Goal: Entertainment & Leisure: Consume media (video, audio)

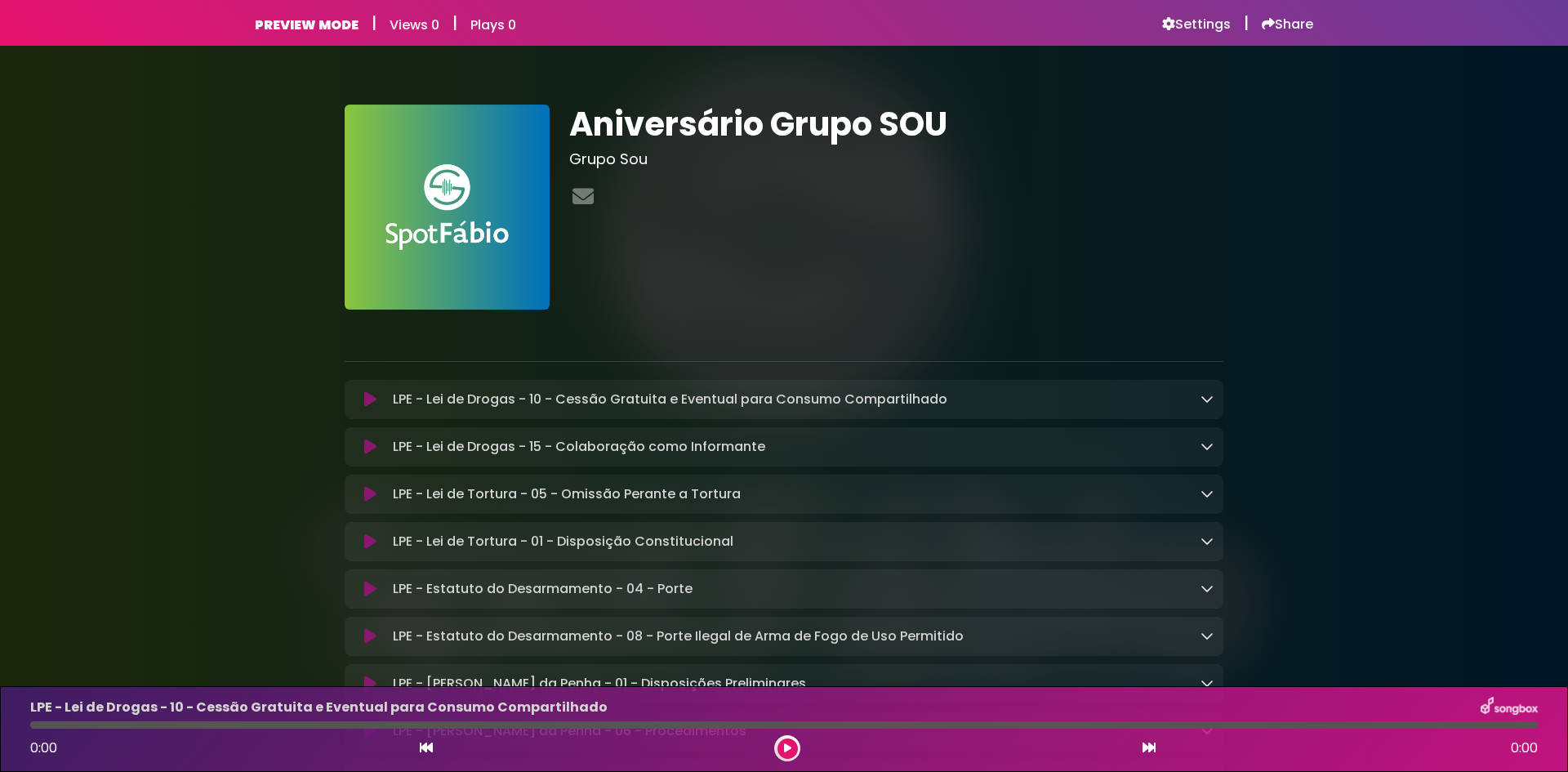
click at [369, 397] on icon at bounding box center [370, 399] width 12 height 16
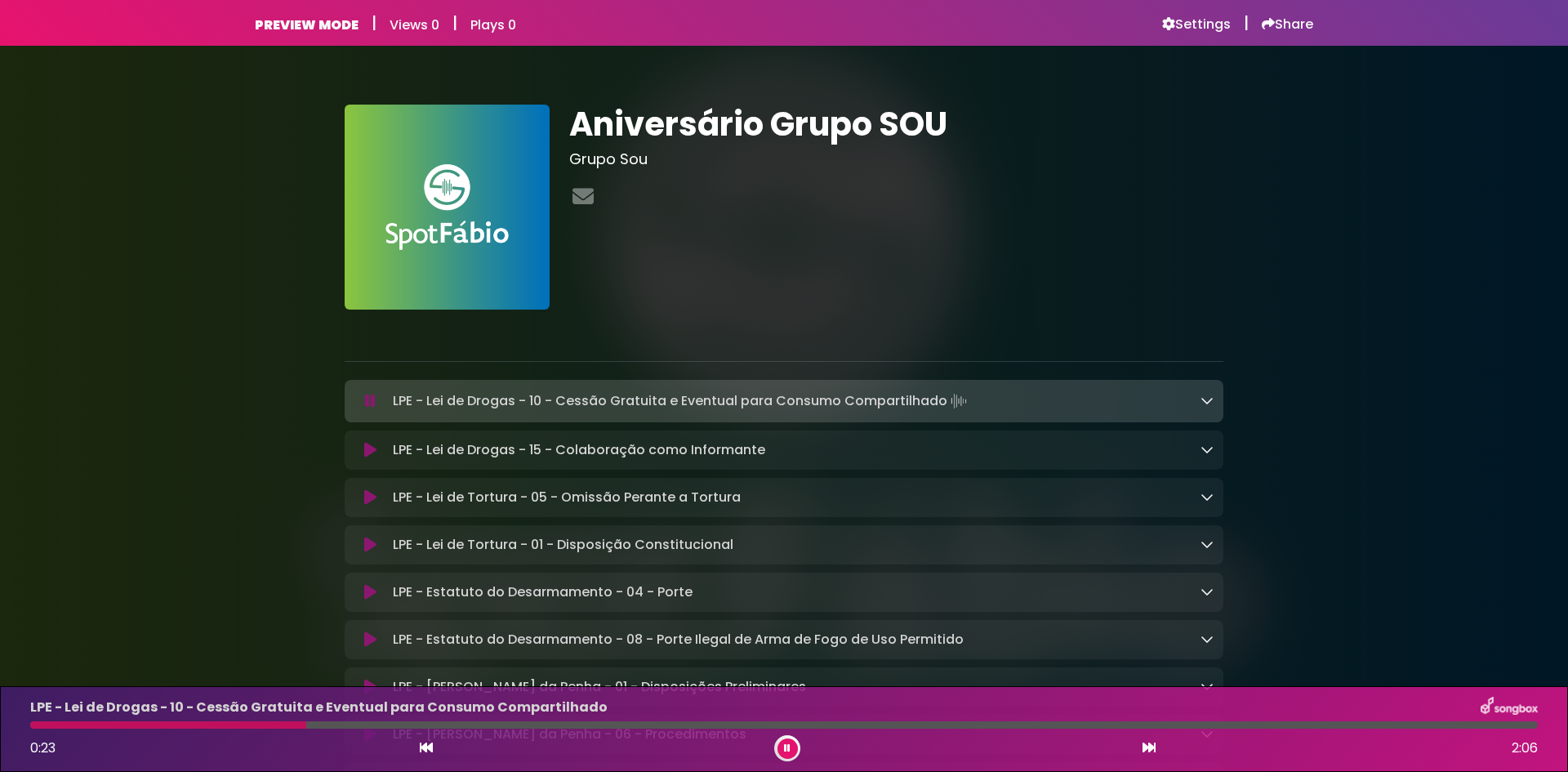
click at [681, 397] on p "LPE - Lei de Drogas - 10 - Cessão Gratuita e Eventual para Consumo Compartilhad…" at bounding box center [682, 401] width 578 height 23
click at [1208, 397] on icon at bounding box center [1207, 400] width 13 height 13
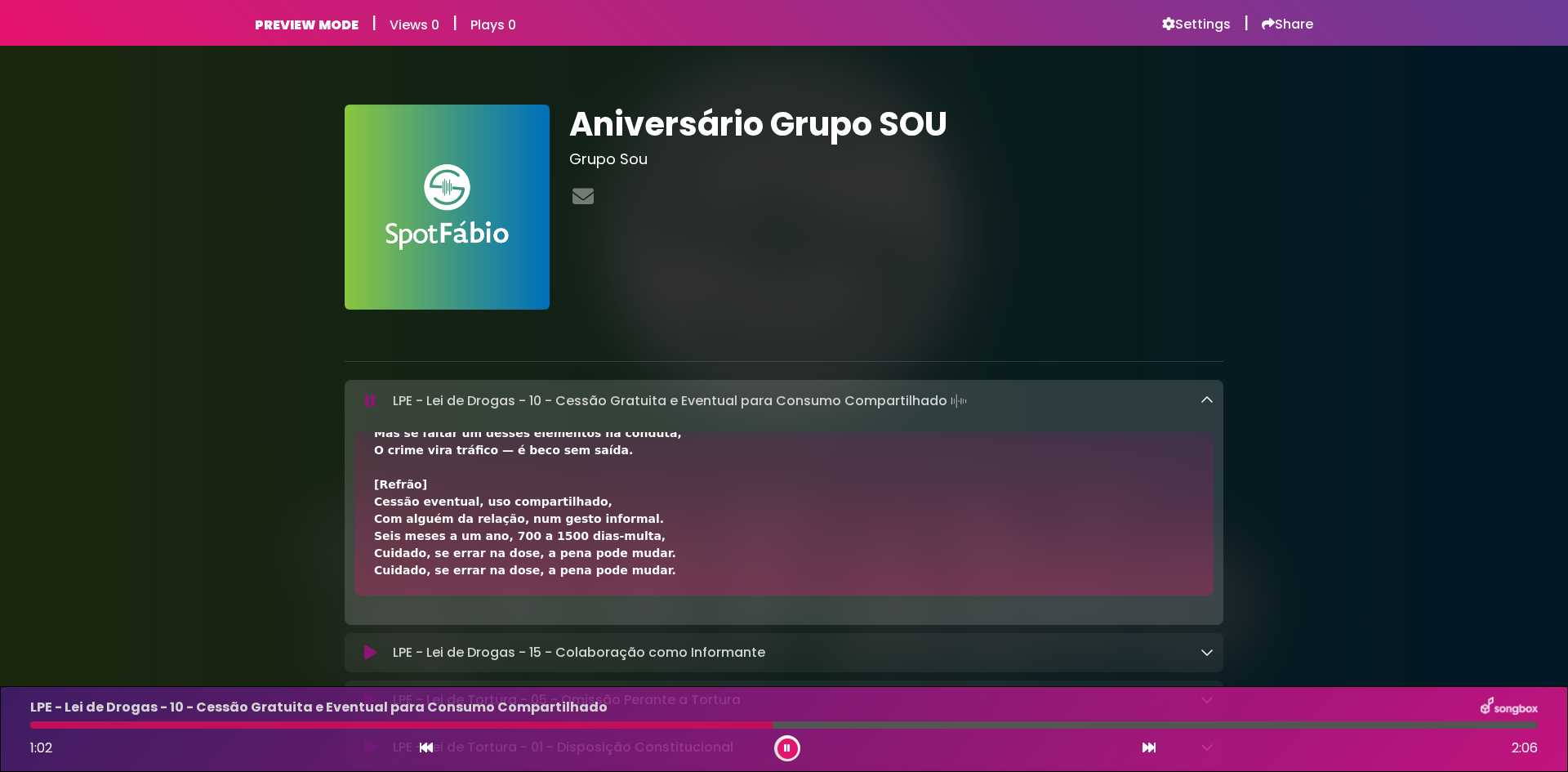
scroll to position [288, 0]
click at [1150, 749] on icon at bounding box center [1148, 747] width 13 height 13
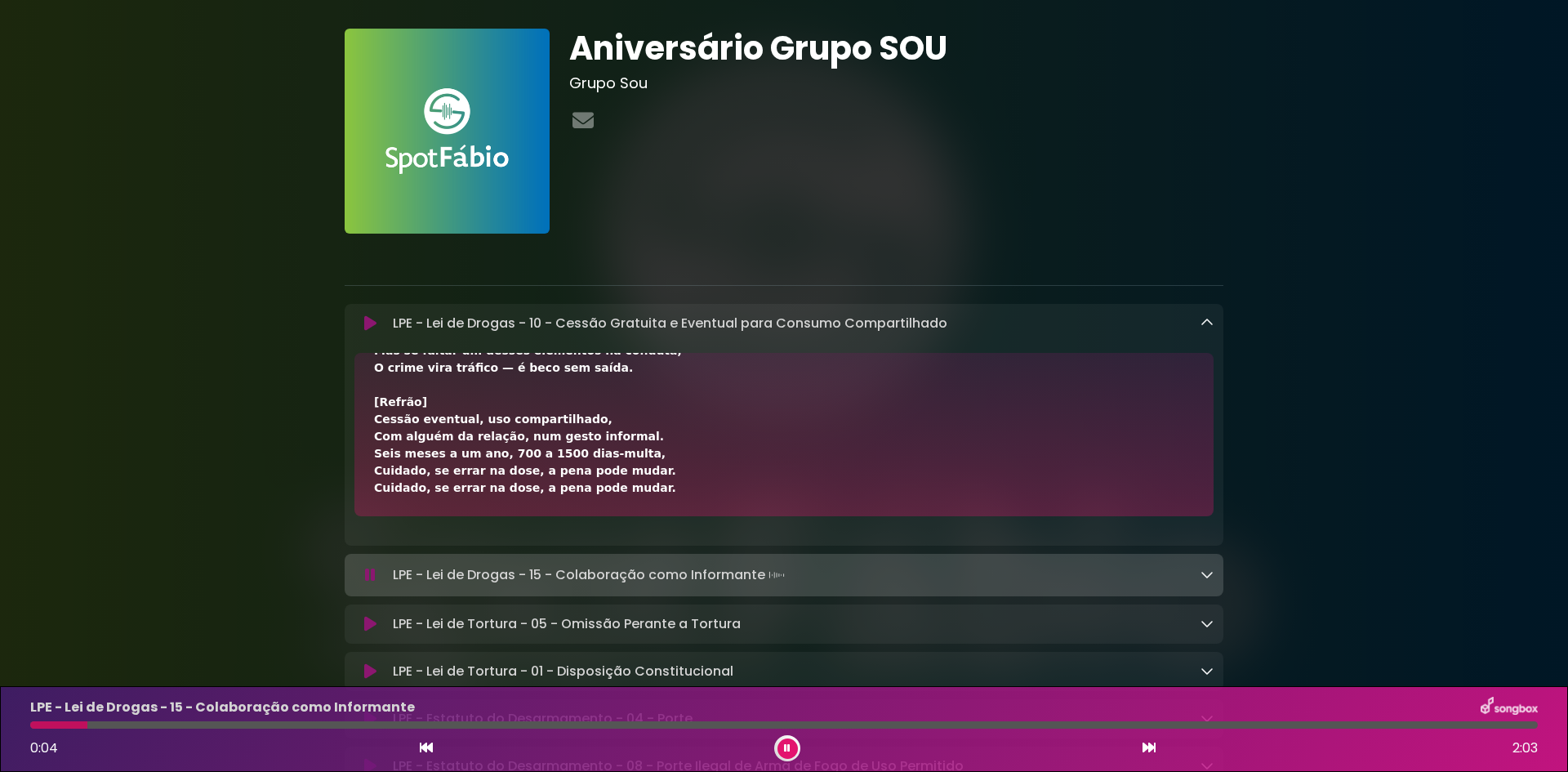
scroll to position [82, 0]
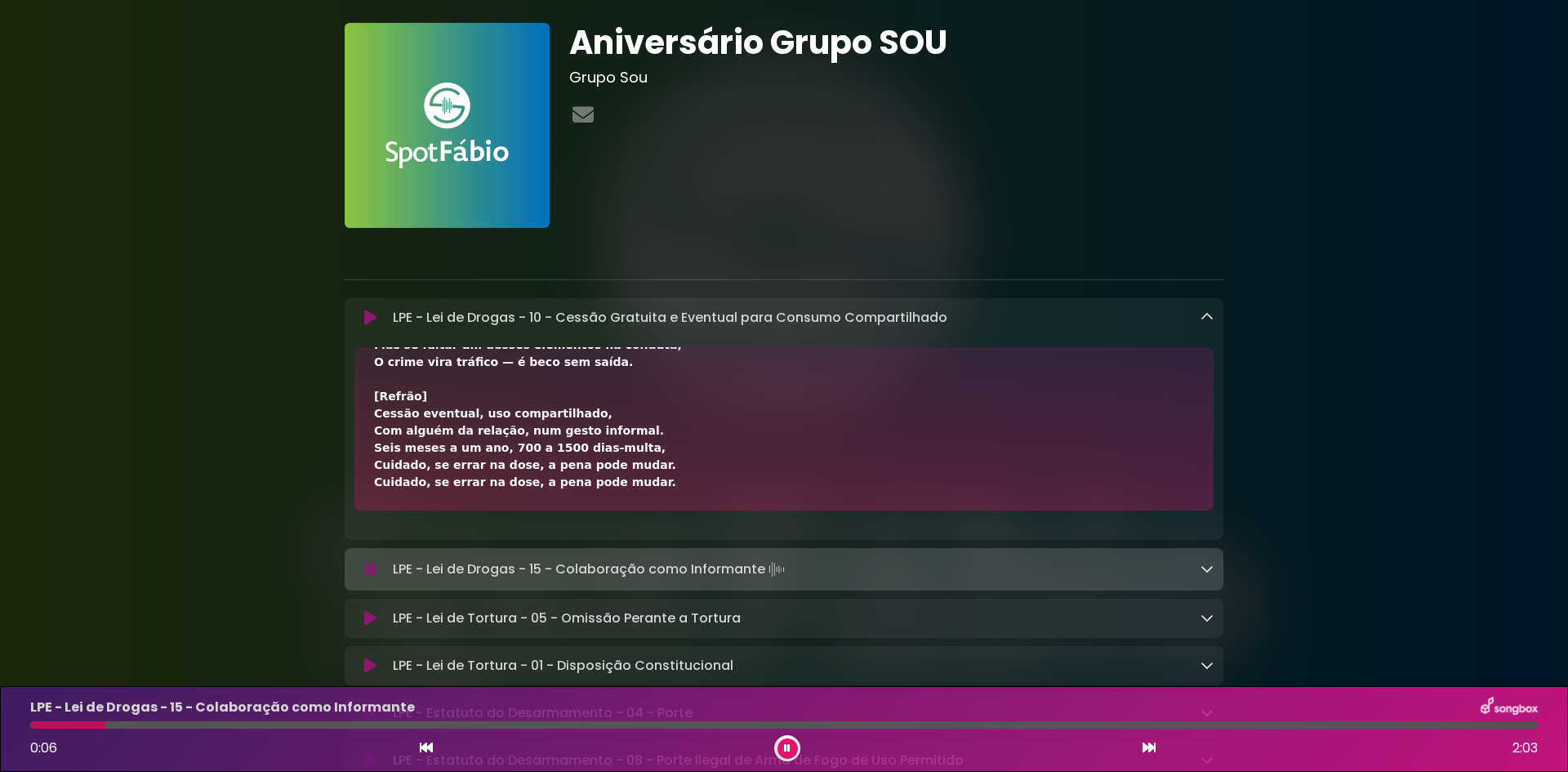
click at [1208, 565] on icon at bounding box center [1207, 568] width 13 height 13
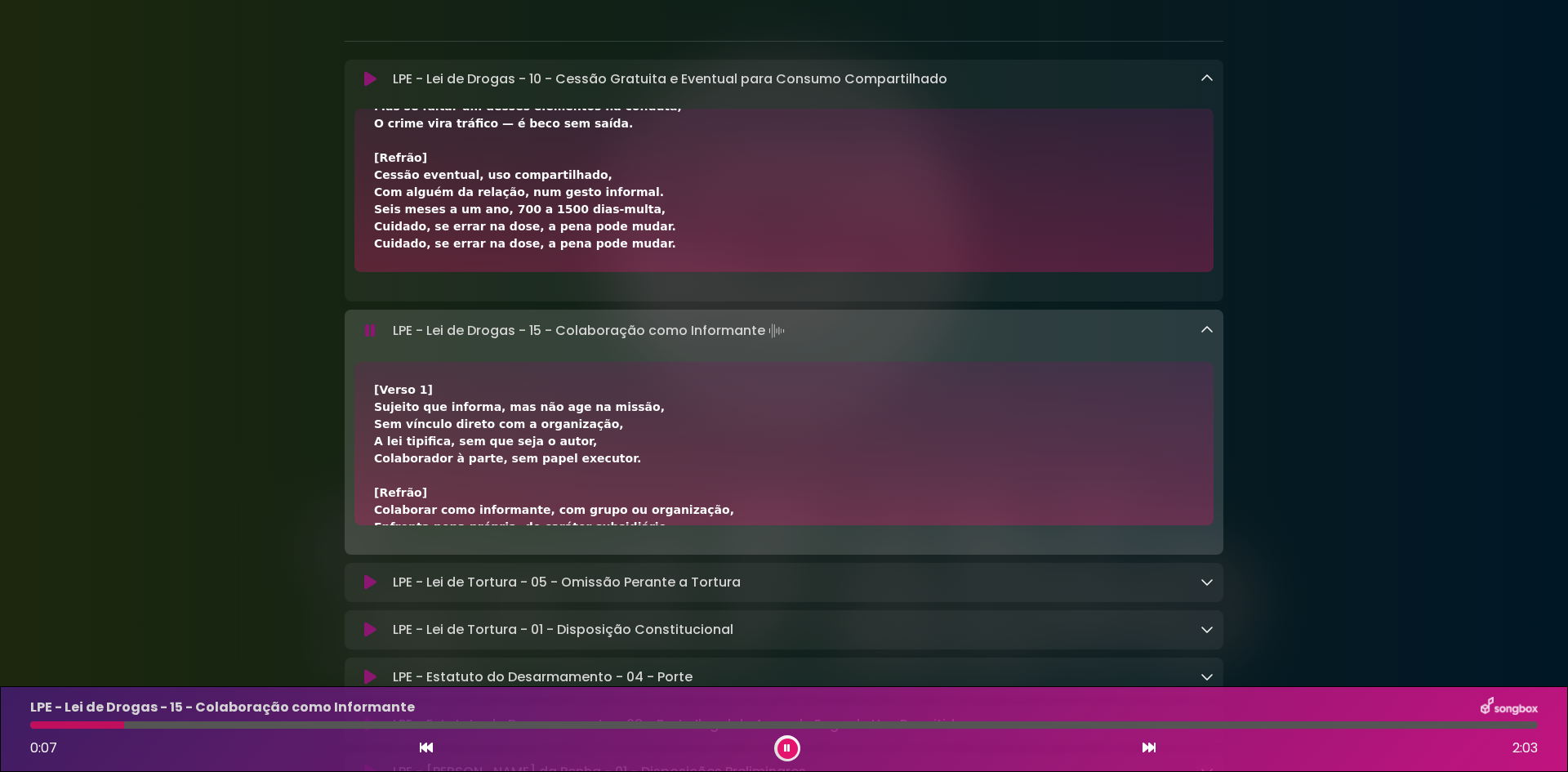
scroll to position [327, 0]
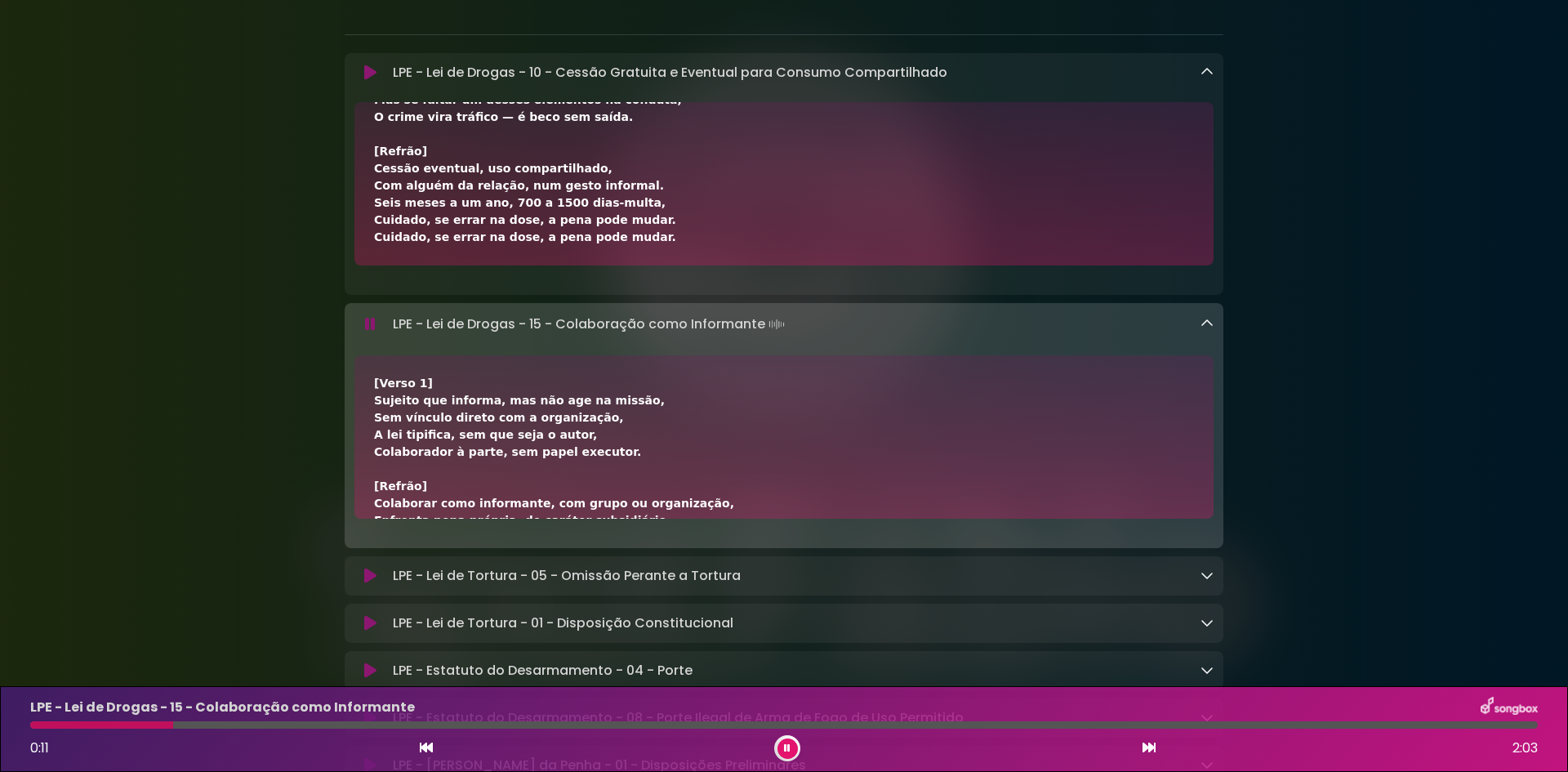
click at [1144, 744] on icon at bounding box center [1148, 747] width 13 height 13
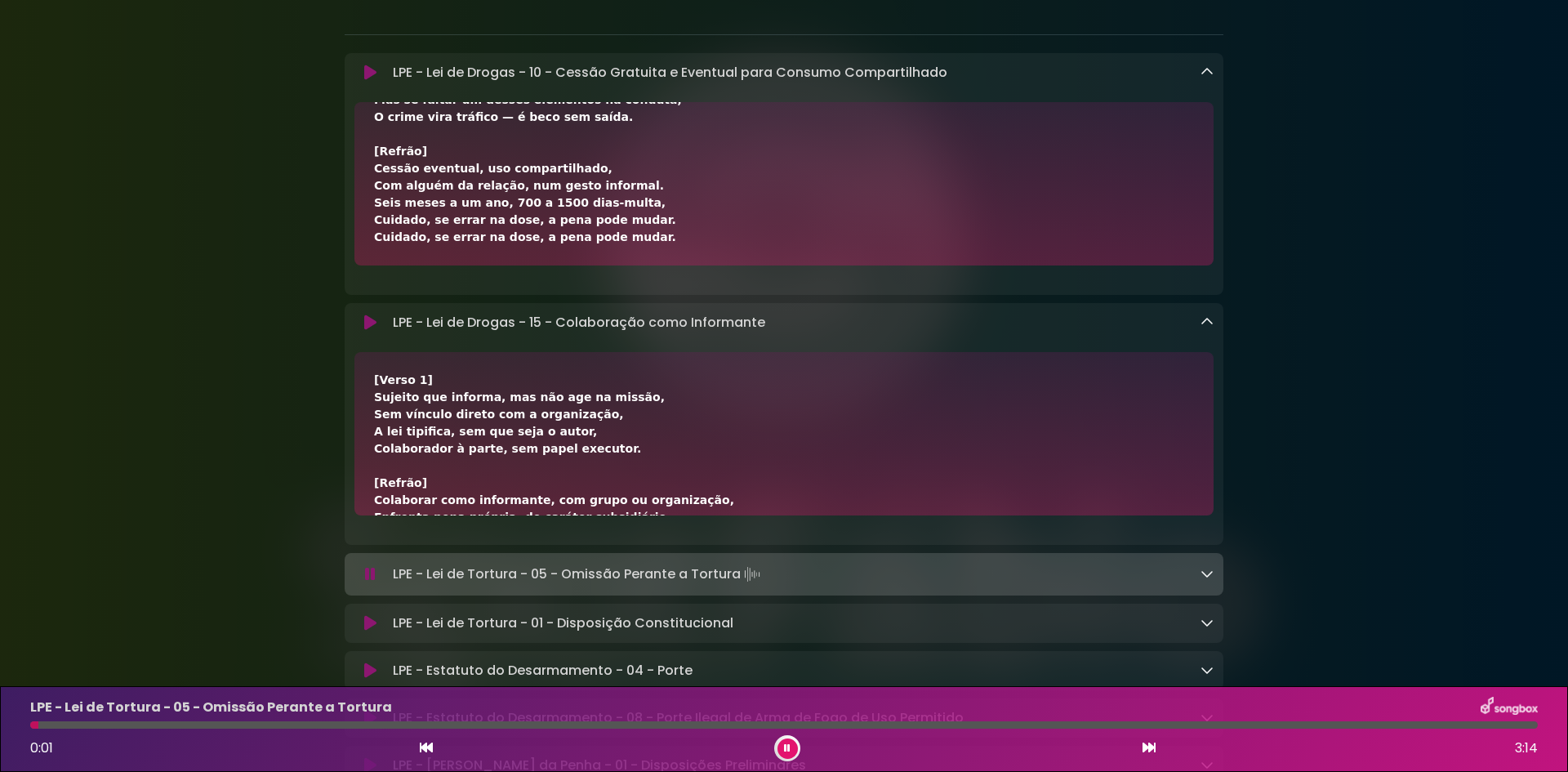
click at [1205, 570] on icon at bounding box center [1207, 572] width 13 height 13
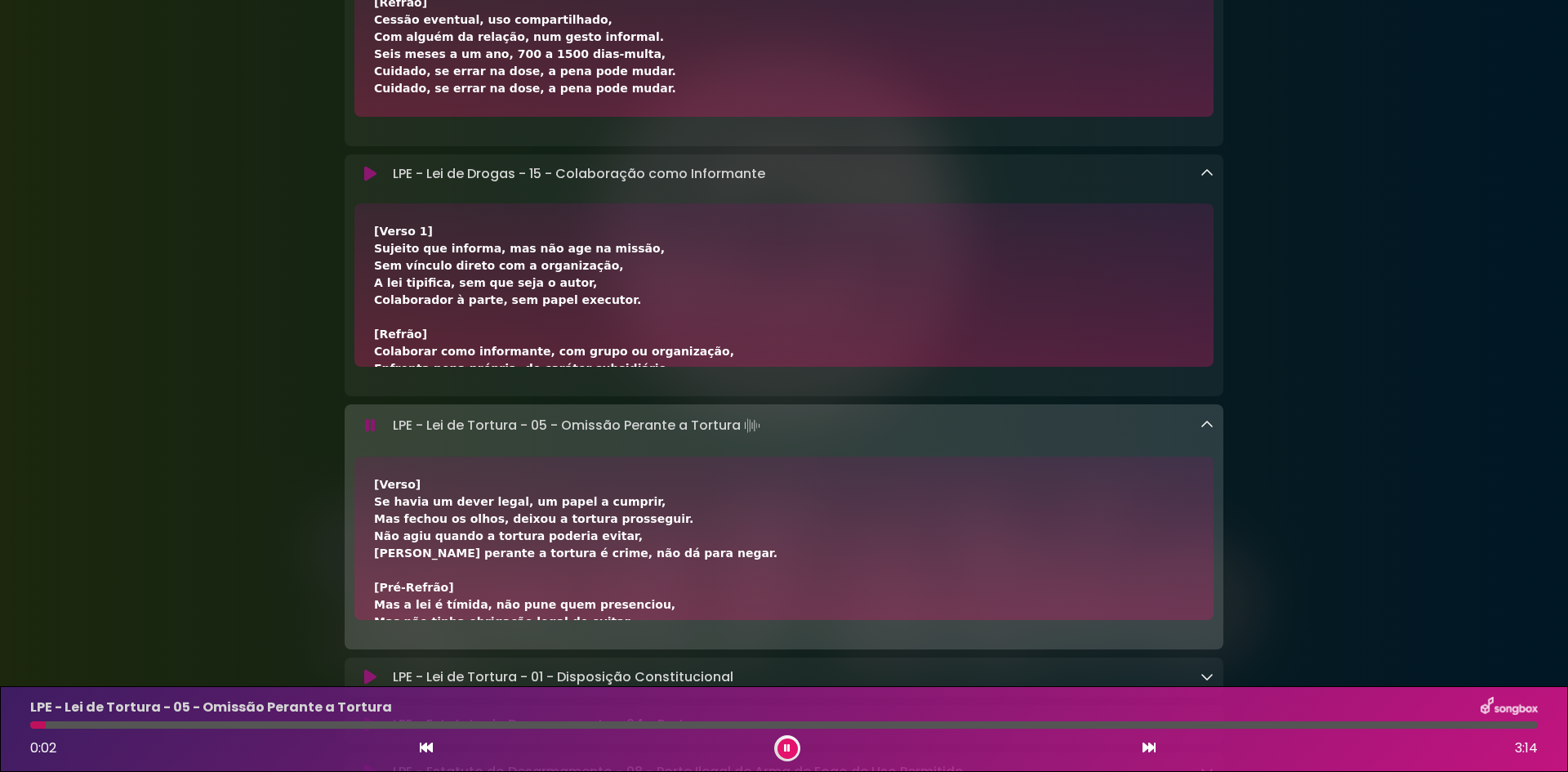
scroll to position [572, 0]
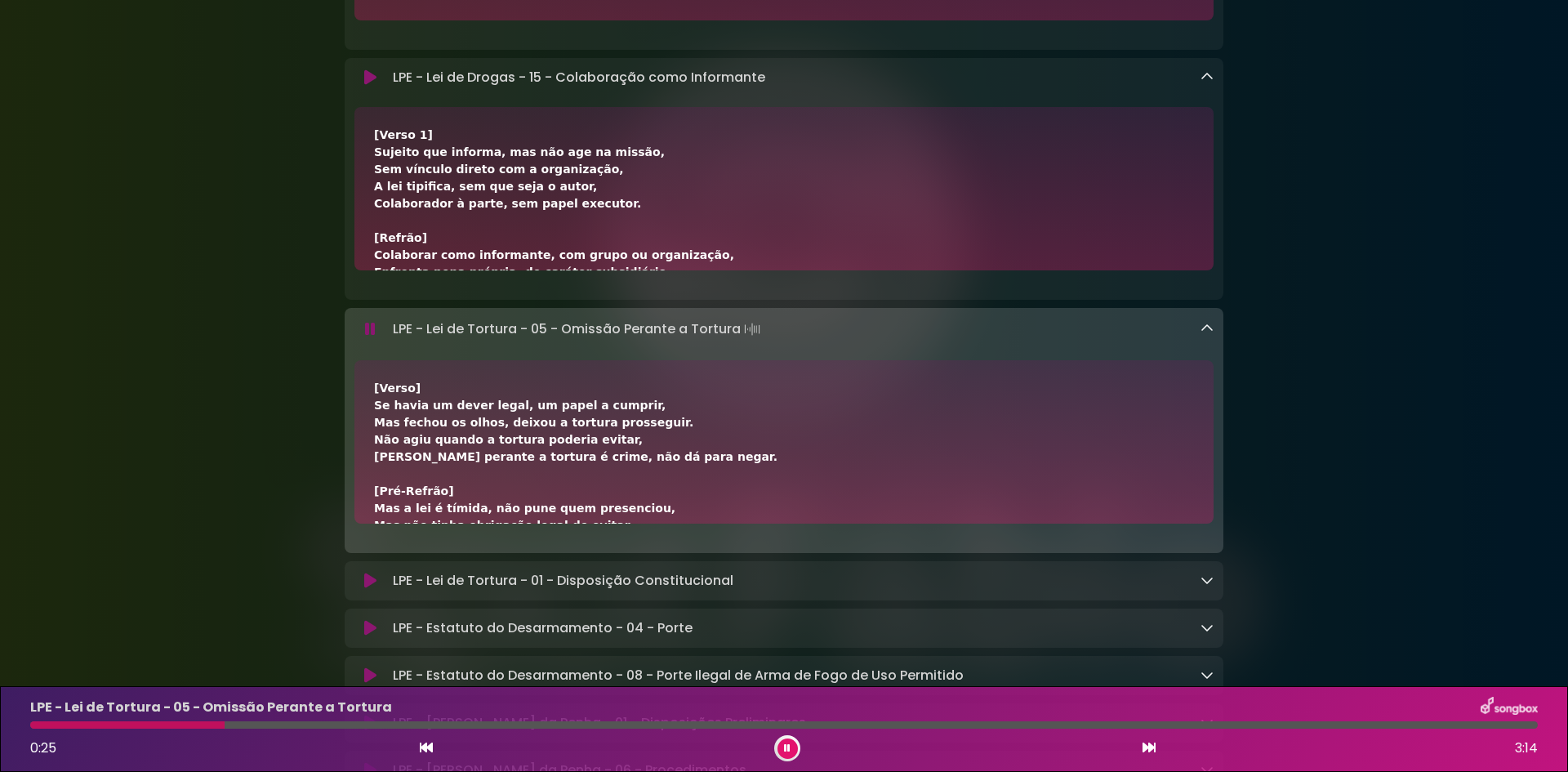
click at [1145, 751] on icon at bounding box center [1148, 747] width 13 height 13
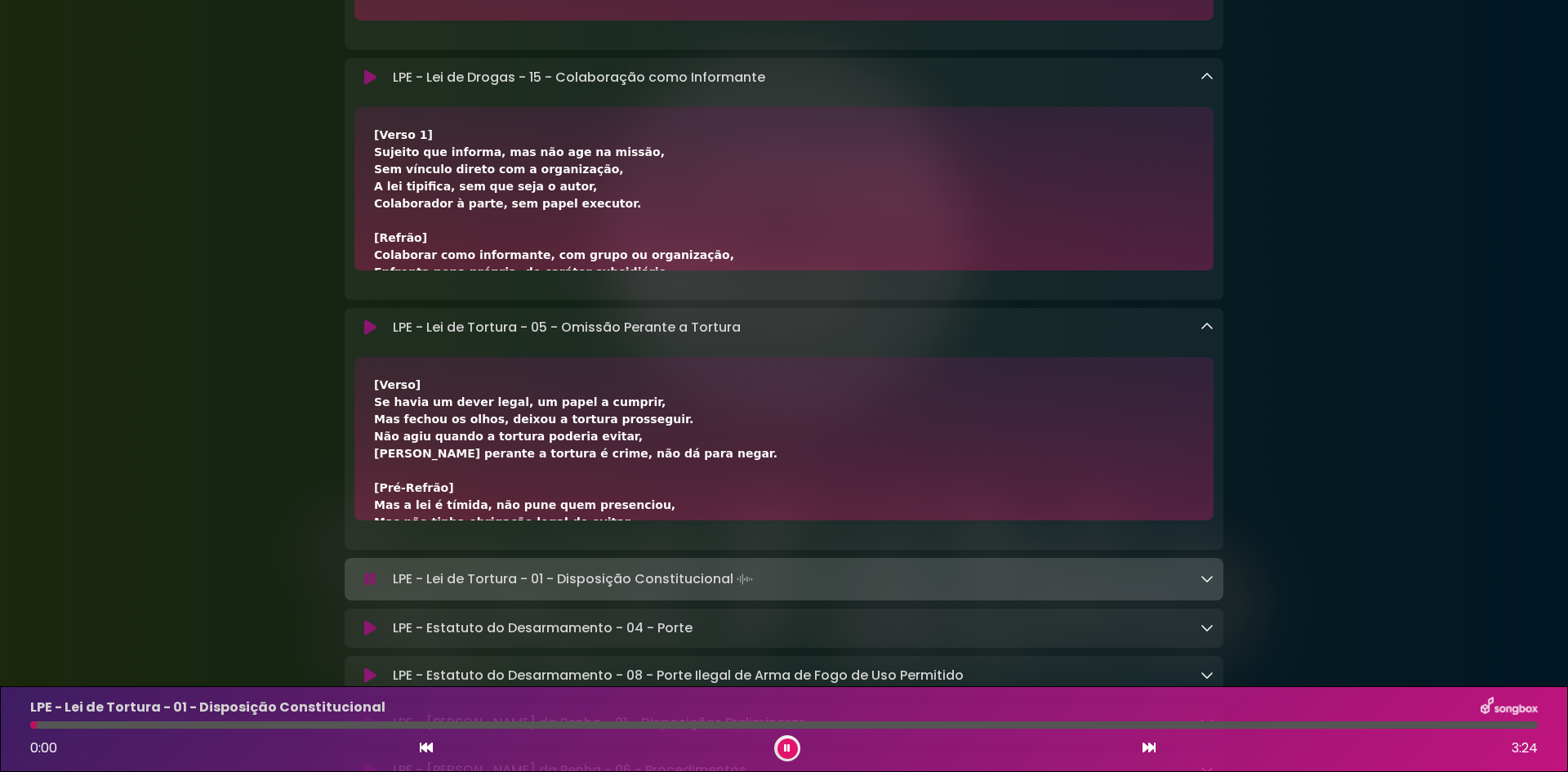
click at [1206, 578] on icon at bounding box center [1207, 578] width 13 height 13
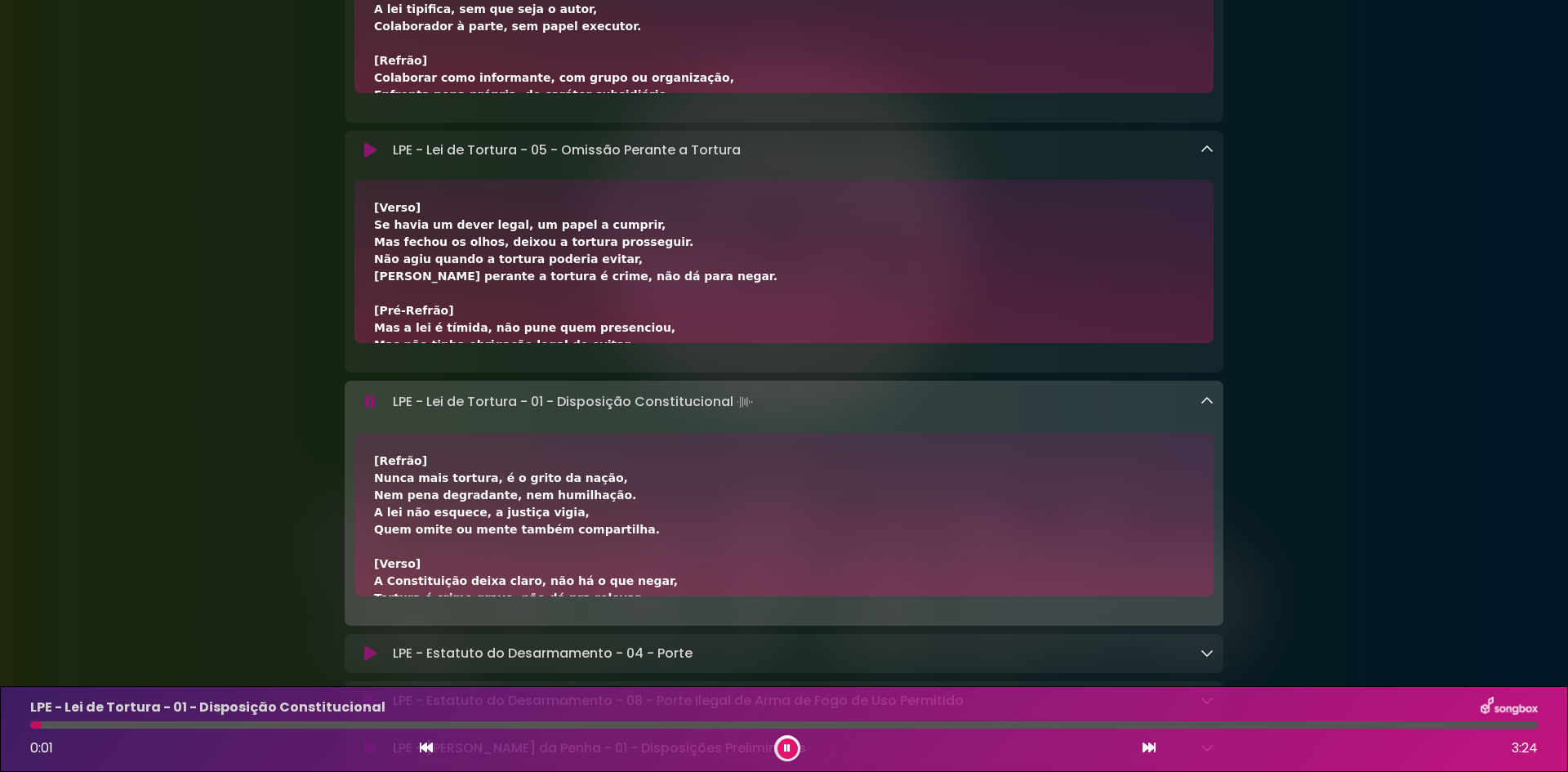
scroll to position [817, 0]
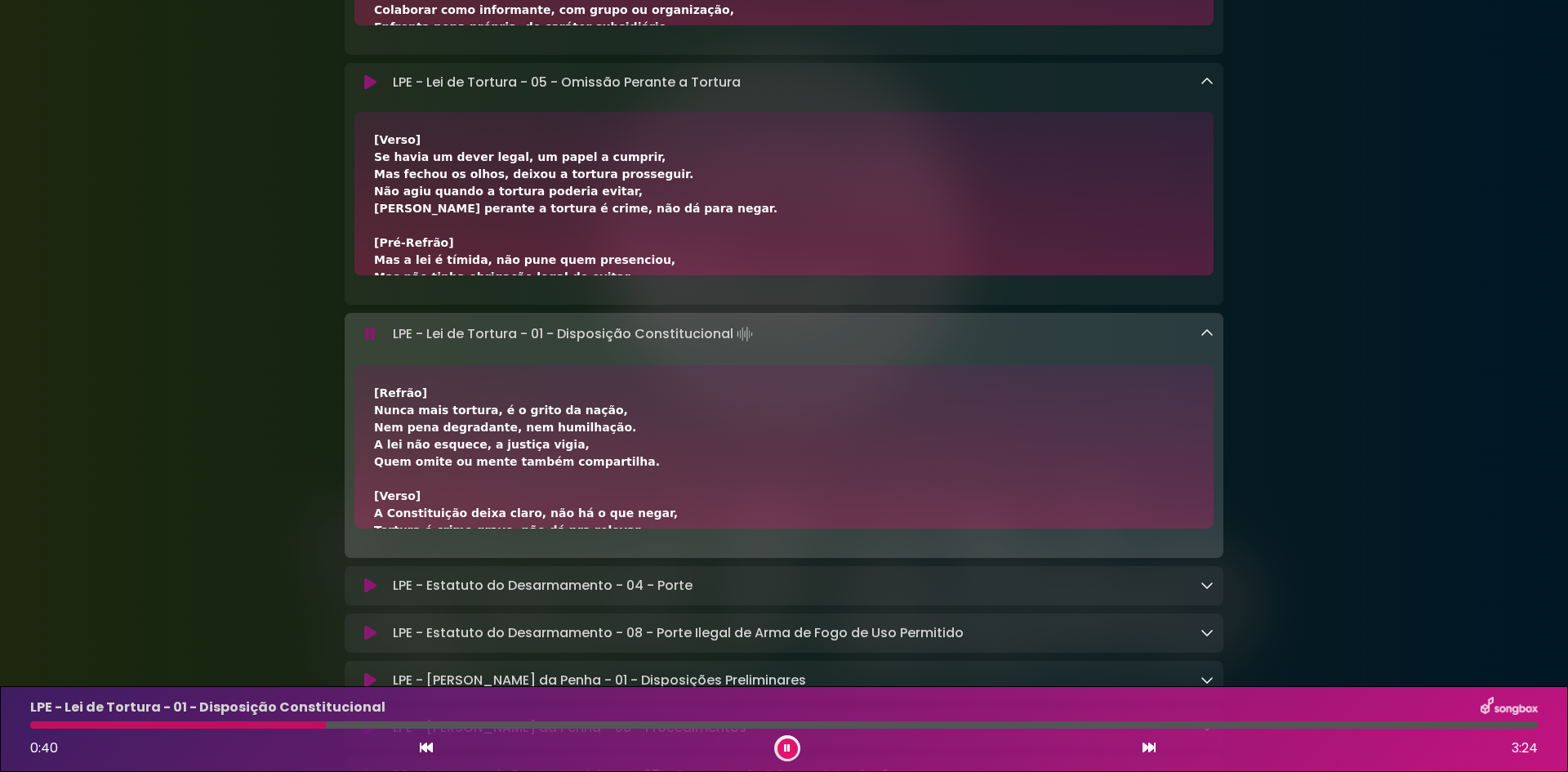
click at [1212, 86] on icon at bounding box center [1207, 81] width 13 height 13
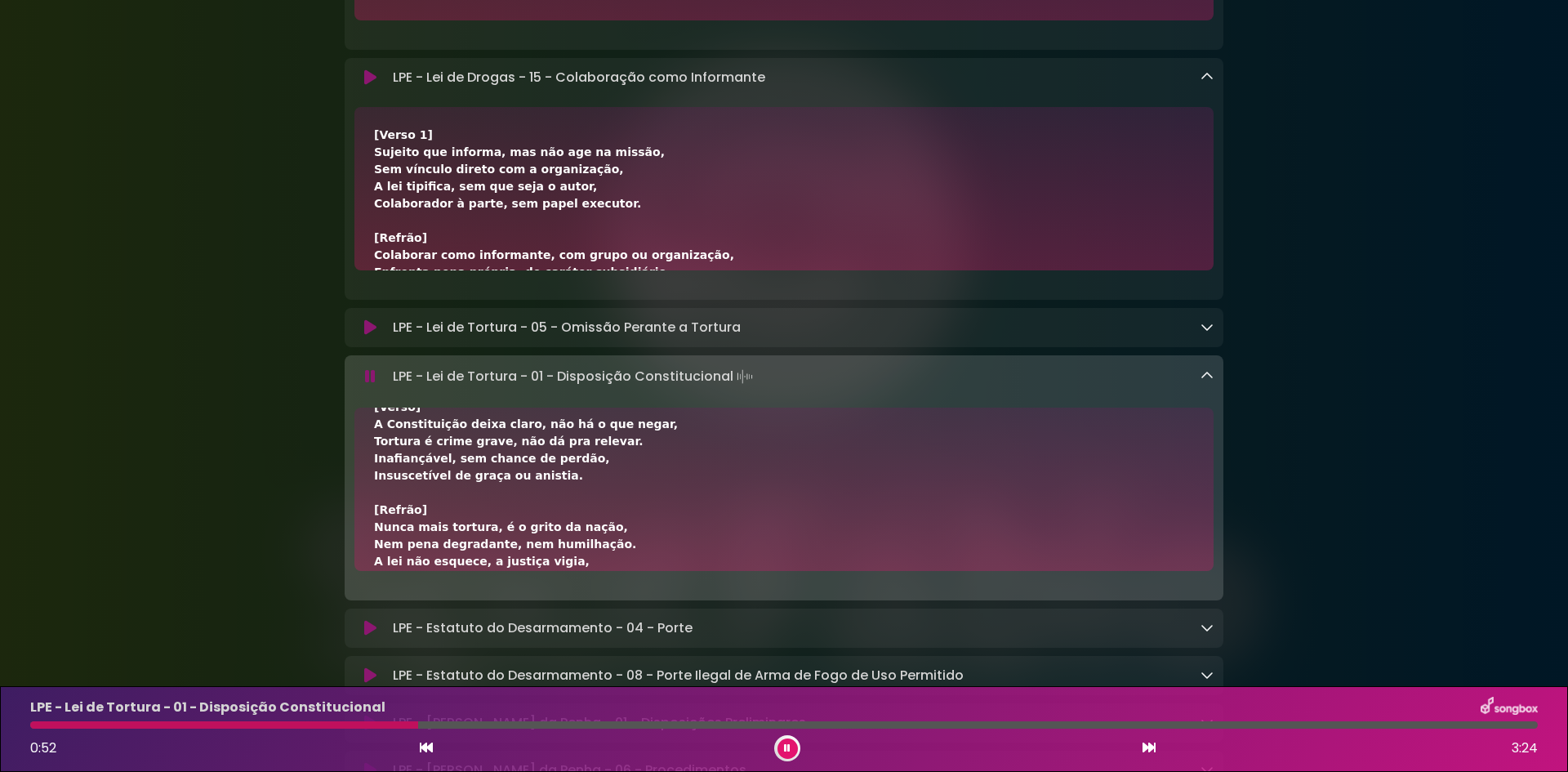
scroll to position [128, 0]
click at [1149, 746] on icon at bounding box center [1148, 747] width 13 height 13
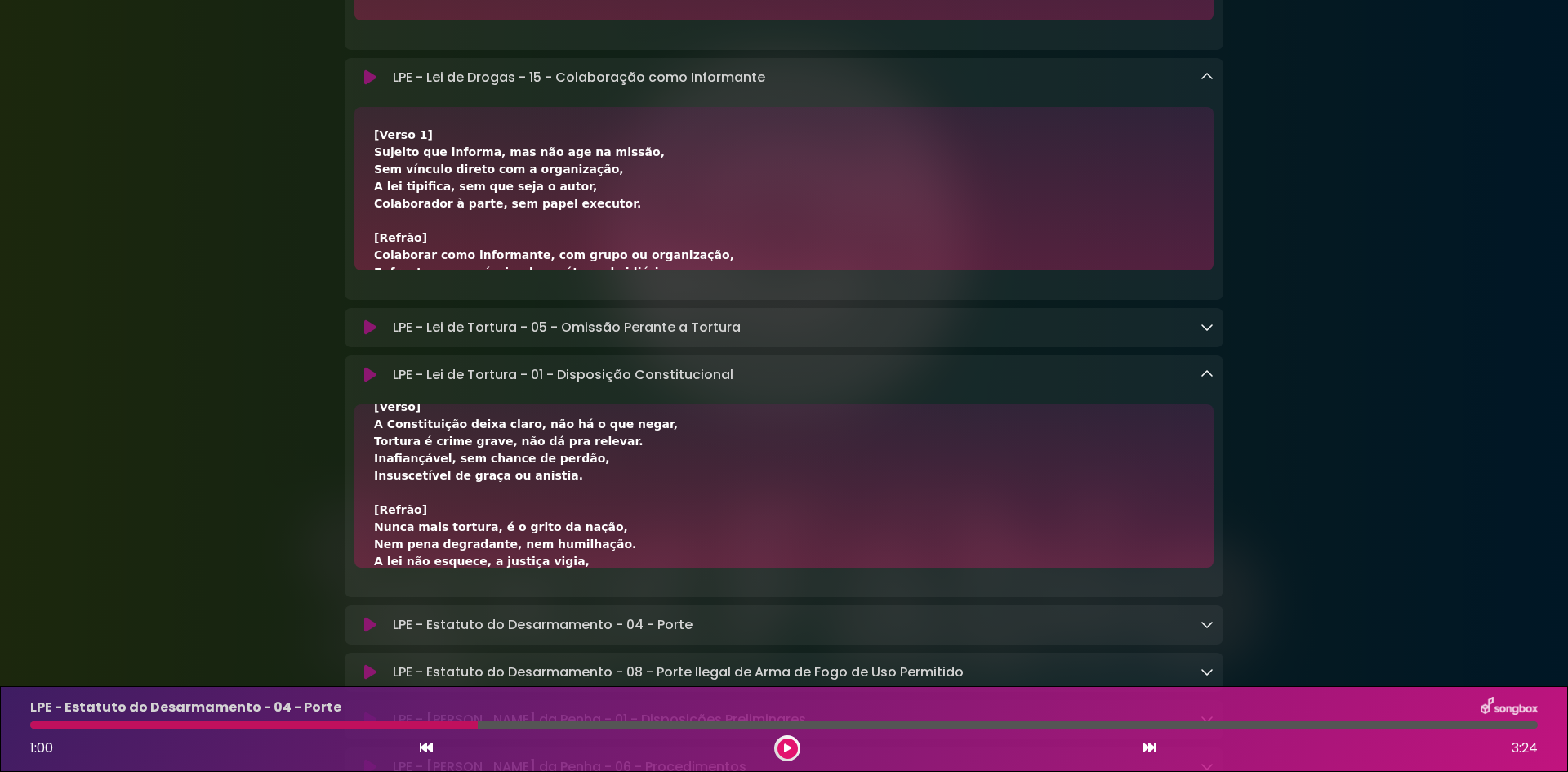
click at [1207, 630] on icon at bounding box center [1207, 623] width 13 height 13
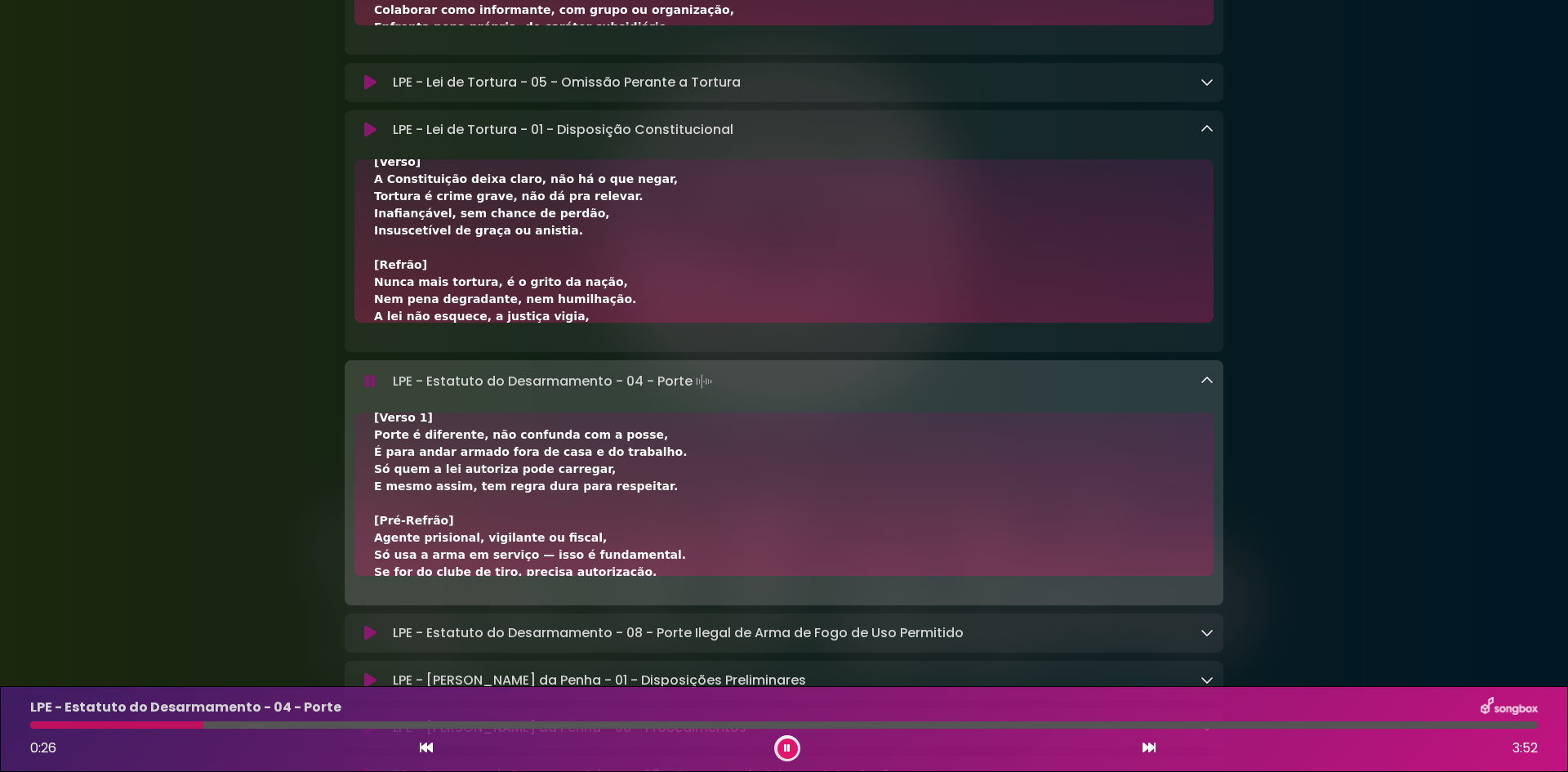
scroll to position [0, 0]
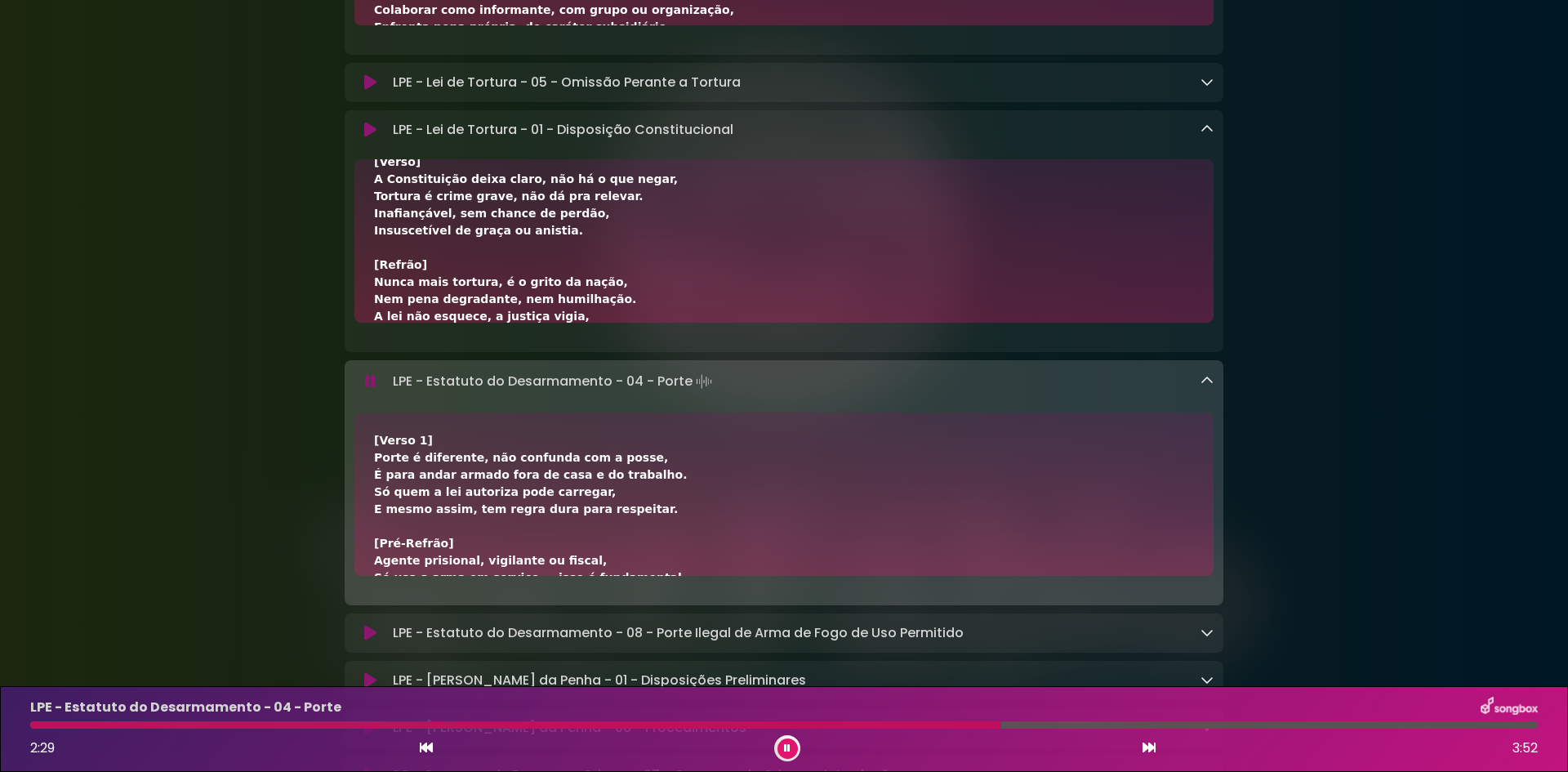
click at [1148, 750] on icon at bounding box center [1148, 747] width 13 height 13
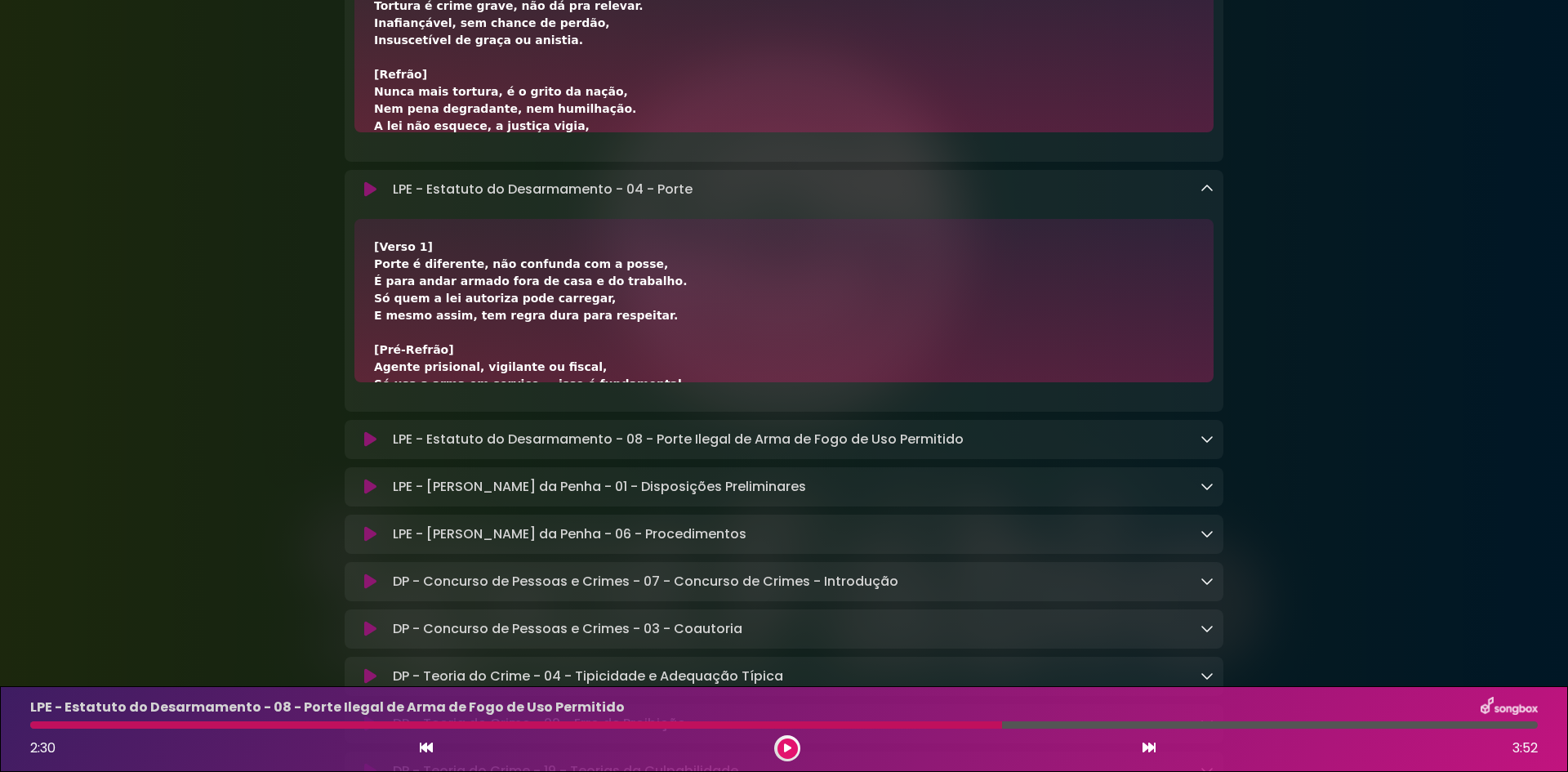
scroll to position [1143, 0]
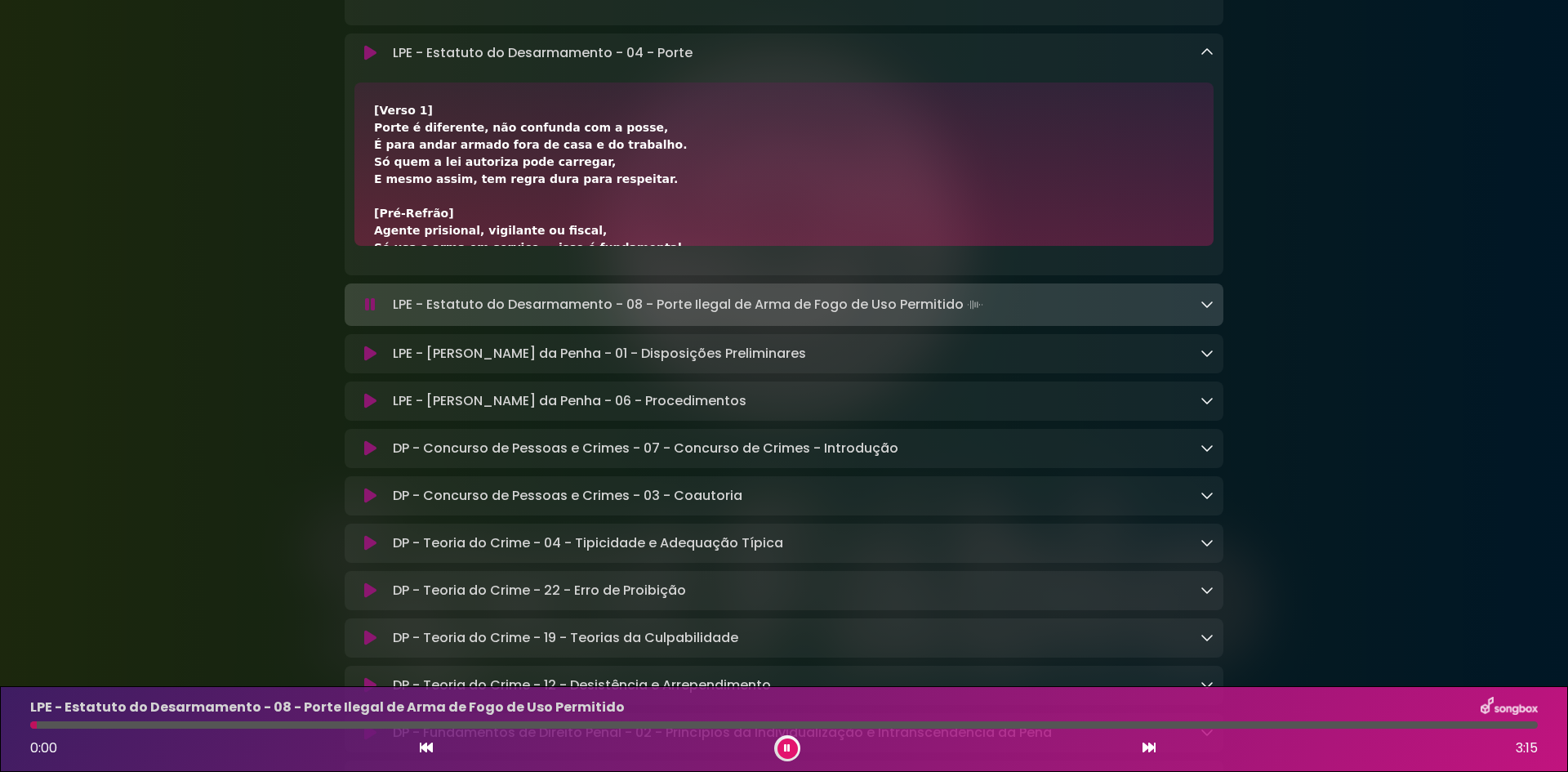
click at [1200, 310] on div "LPE - Estatuto do Desarmamento - 08 - Porte Ilegal de Arma de Fogo de Uso Permi…" at bounding box center [800, 304] width 827 height 23
click at [1206, 307] on icon at bounding box center [1207, 303] width 13 height 13
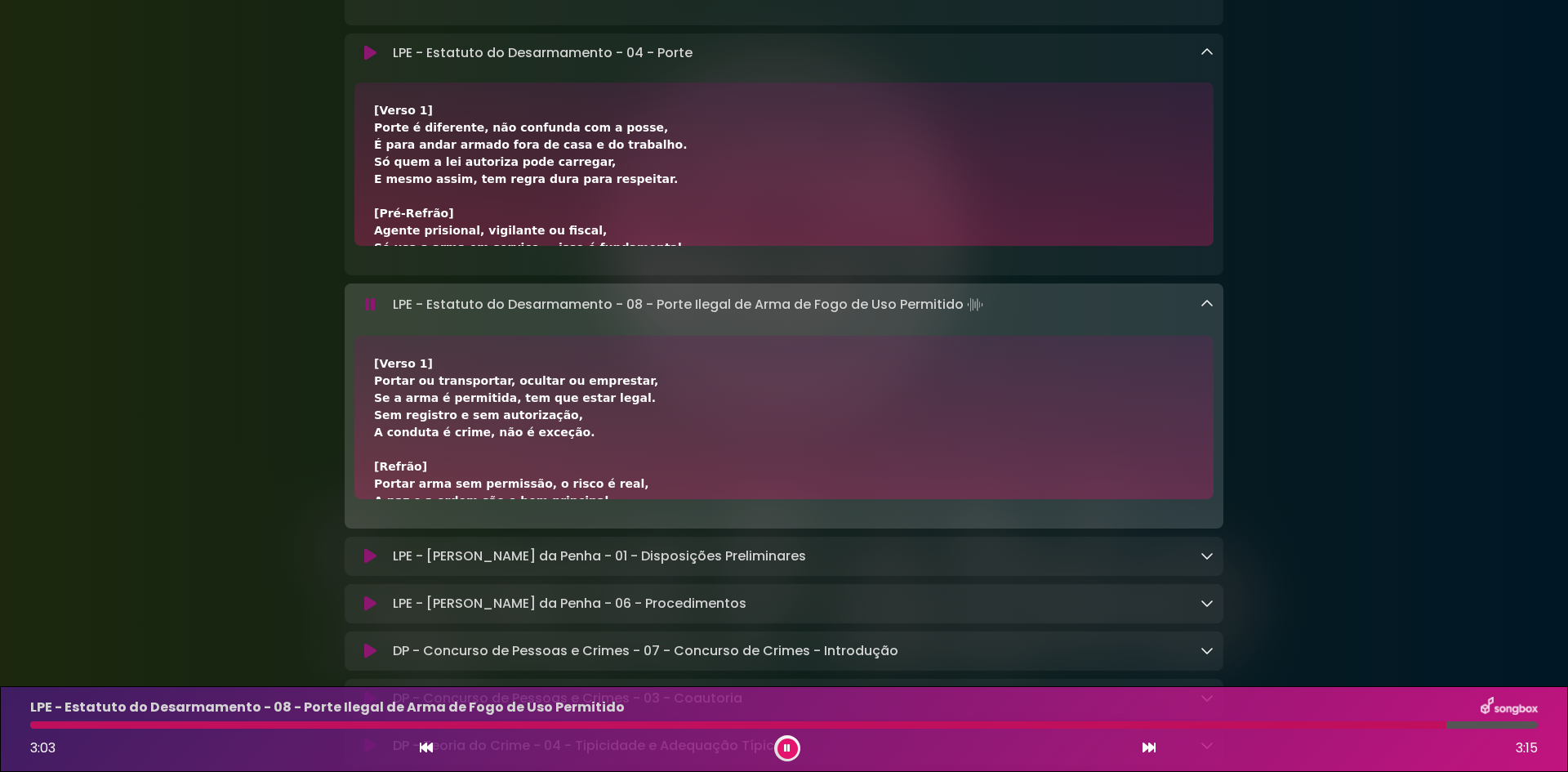
click at [1146, 750] on icon at bounding box center [1148, 747] width 13 height 13
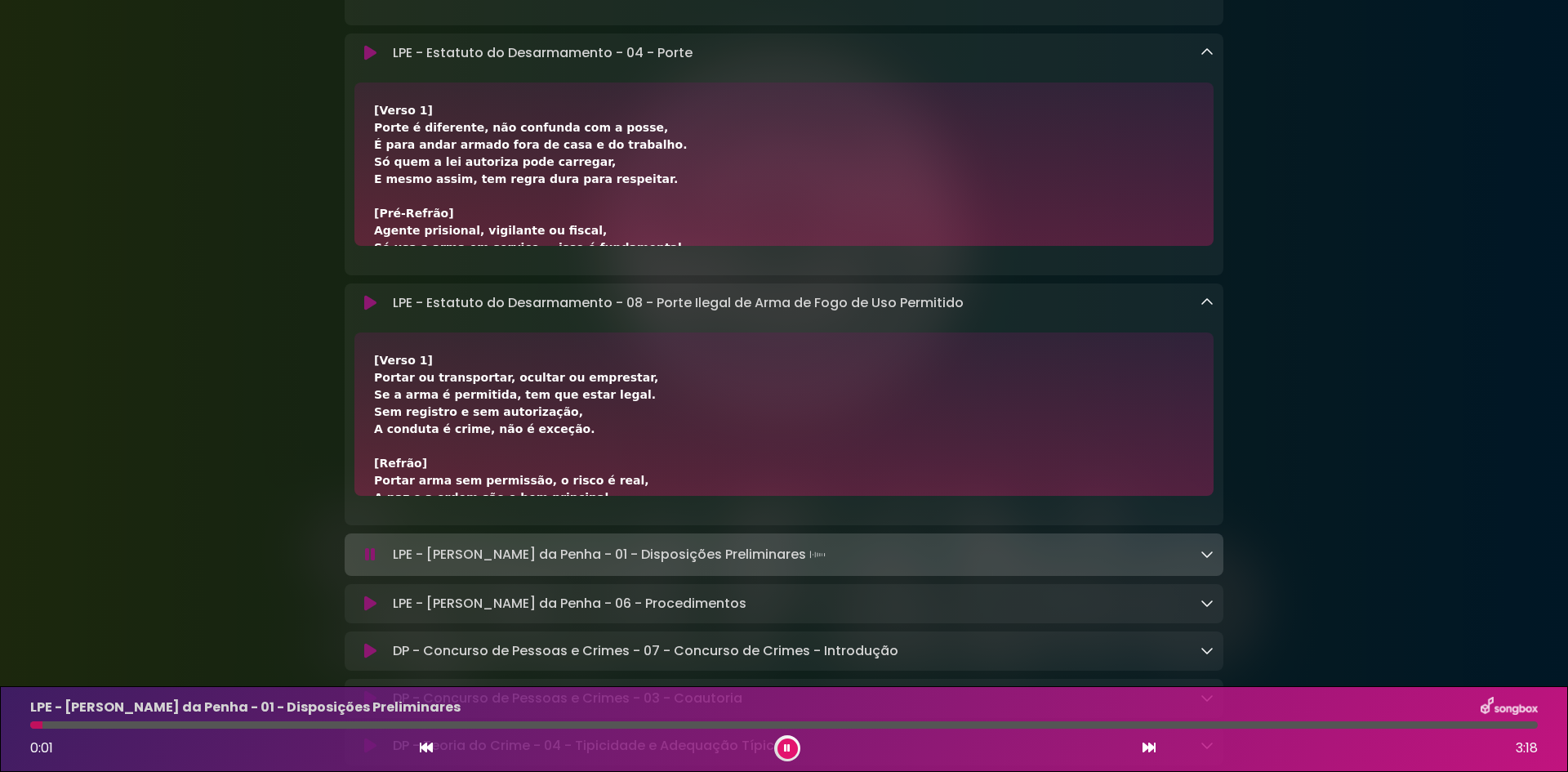
click at [1149, 747] on icon at bounding box center [1148, 747] width 13 height 13
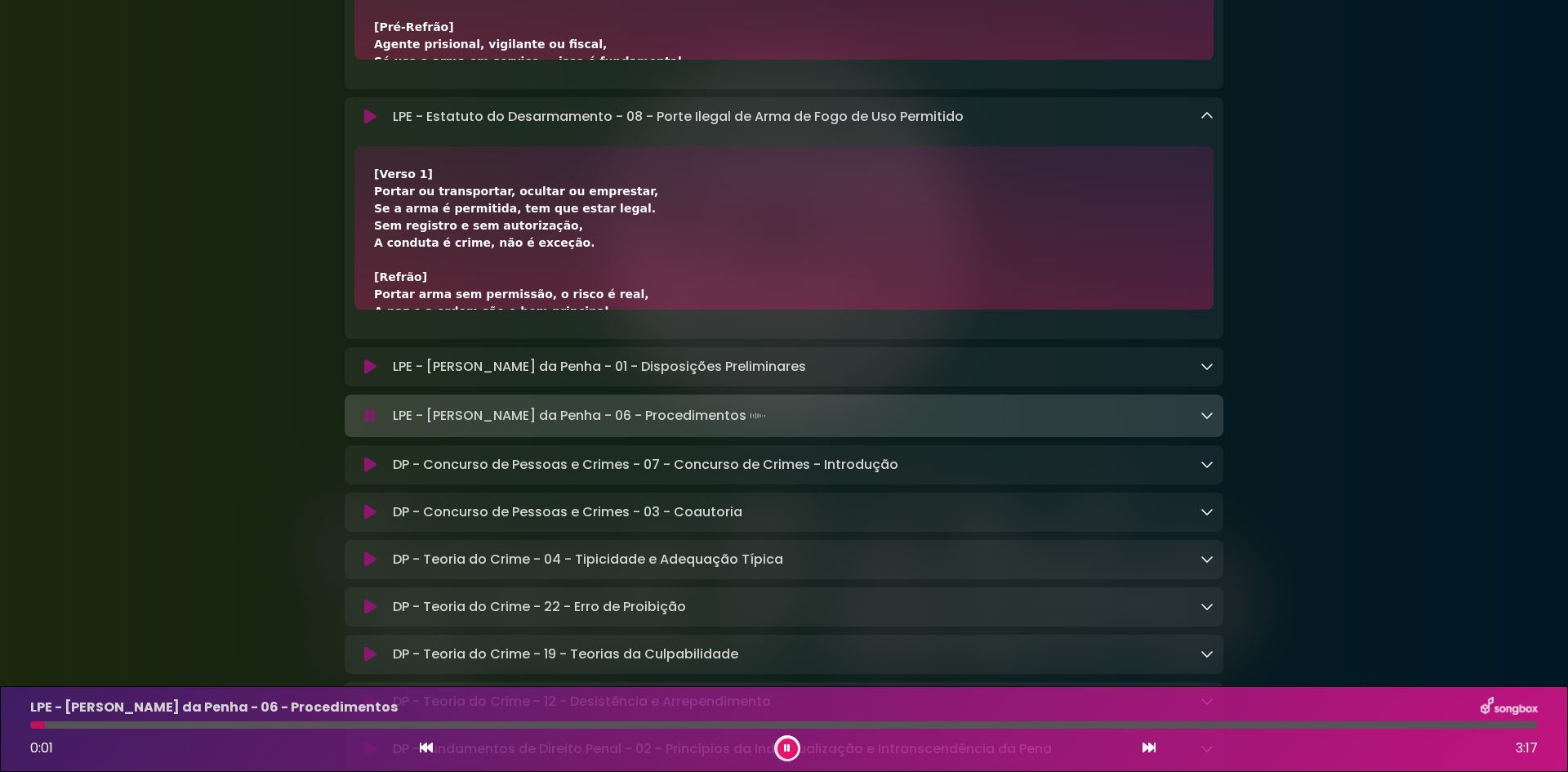
scroll to position [1389, 0]
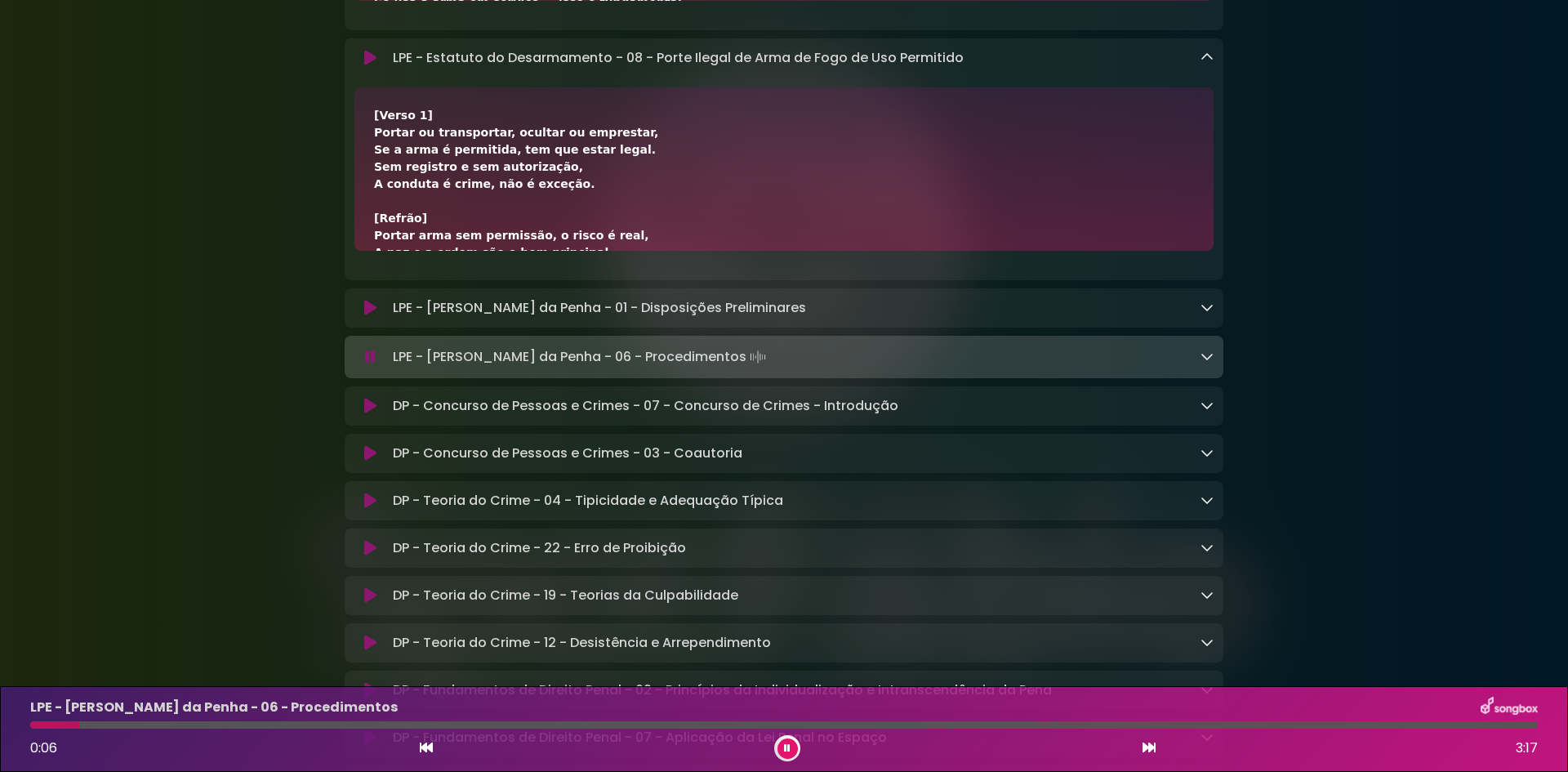
click at [1210, 363] on icon at bounding box center [1207, 356] width 13 height 13
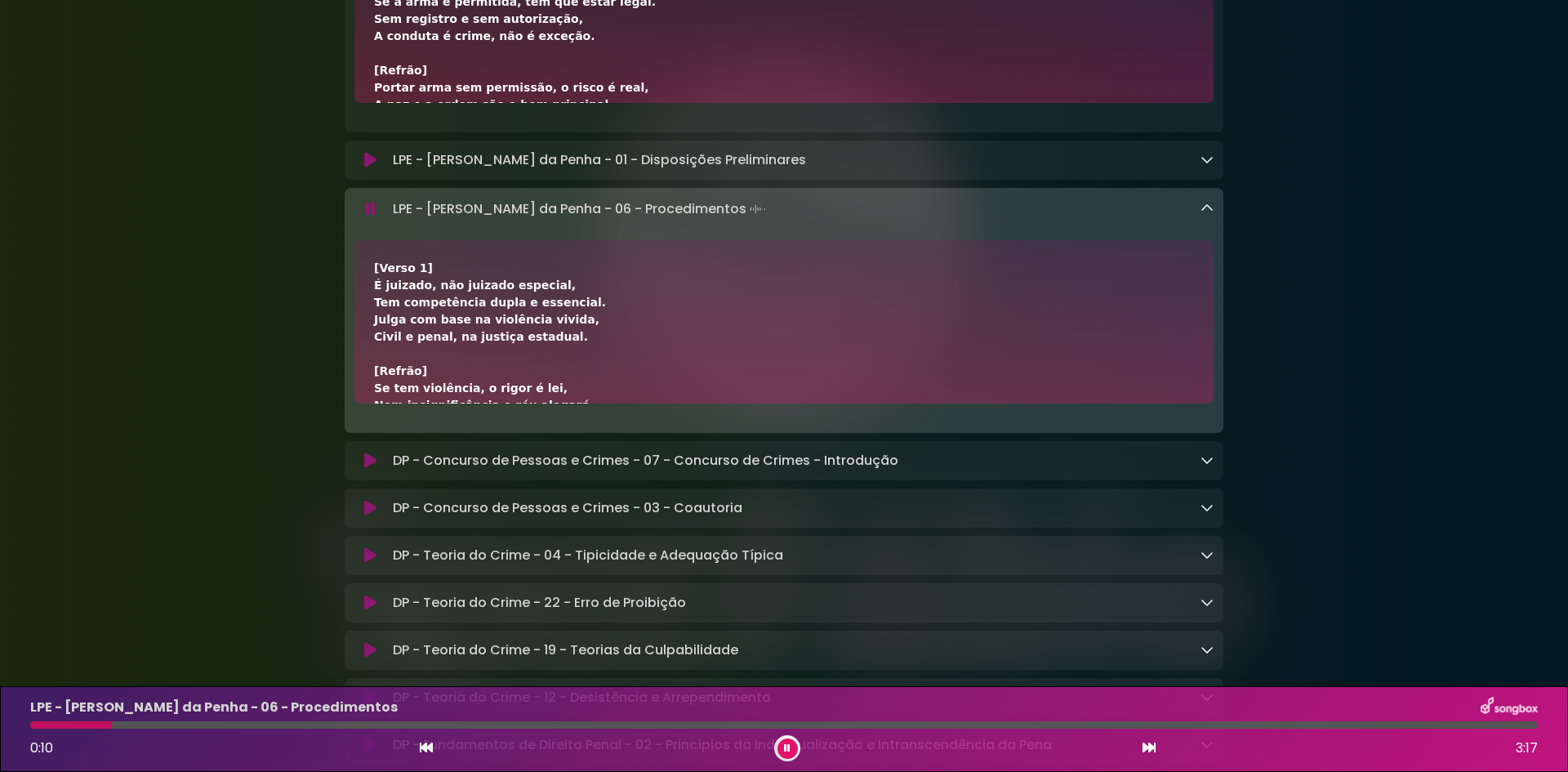
scroll to position [1633, 0]
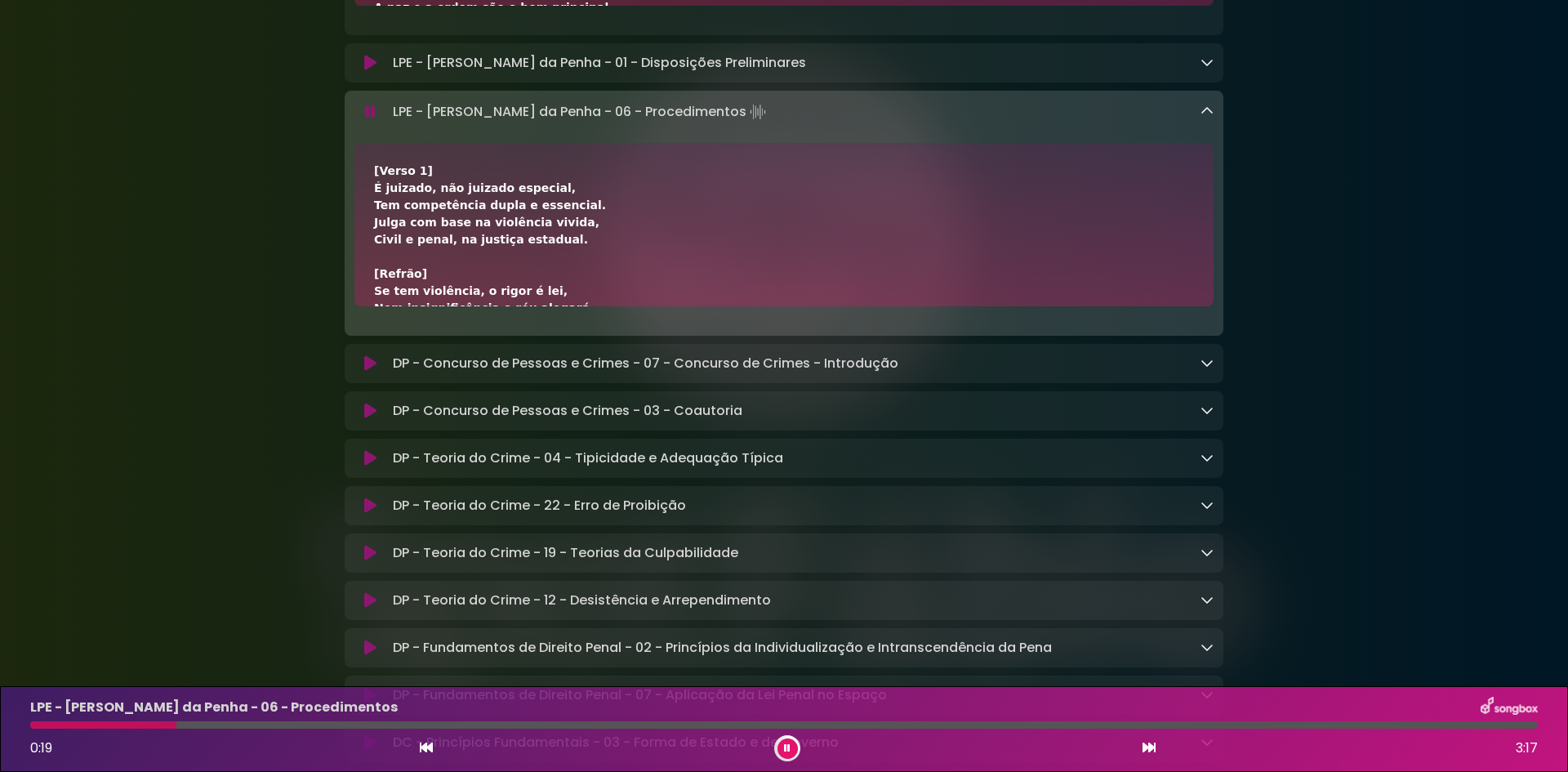
click at [1149, 744] on icon at bounding box center [1148, 747] width 13 height 13
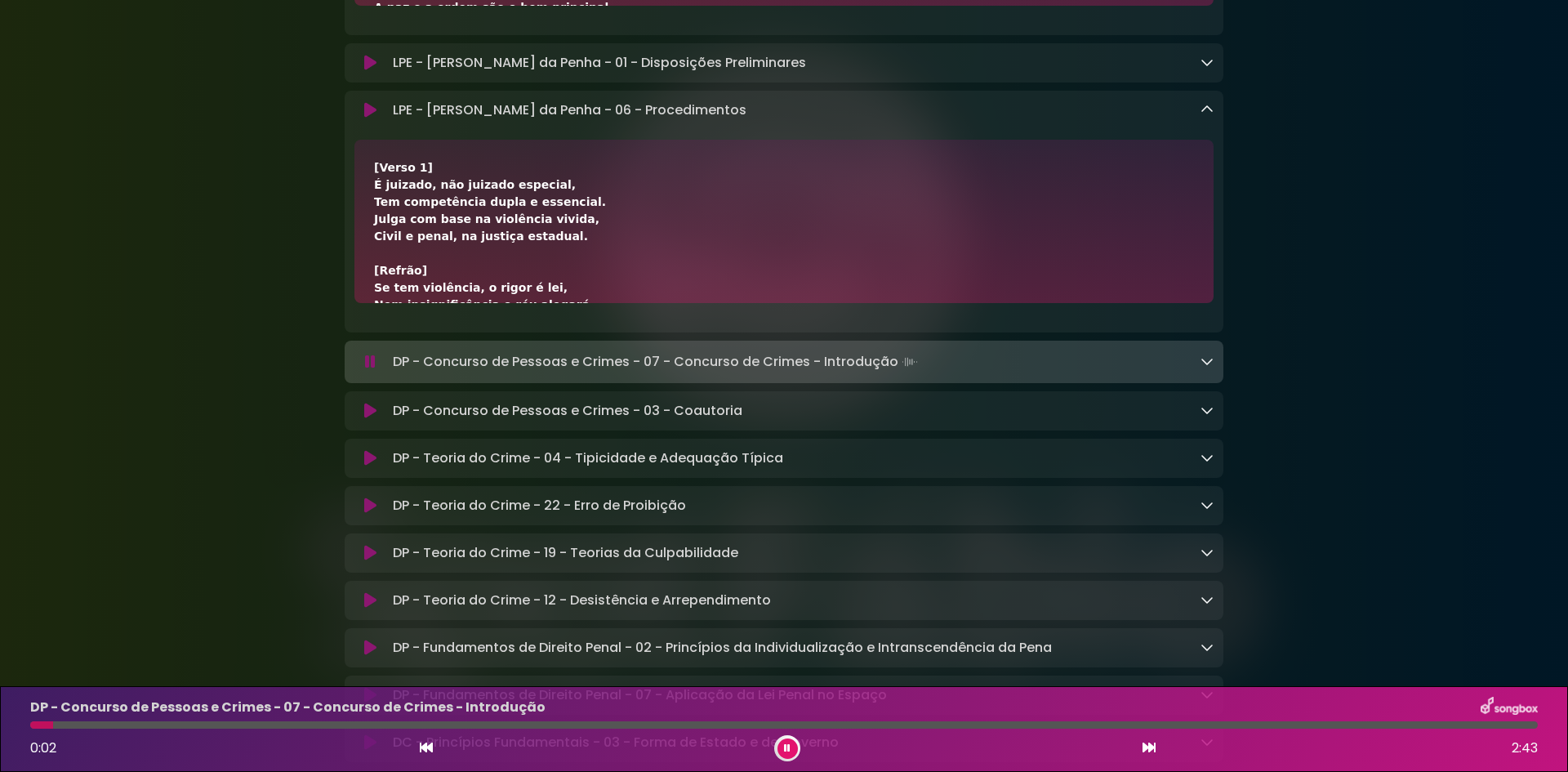
click at [1210, 365] on icon at bounding box center [1207, 360] width 13 height 13
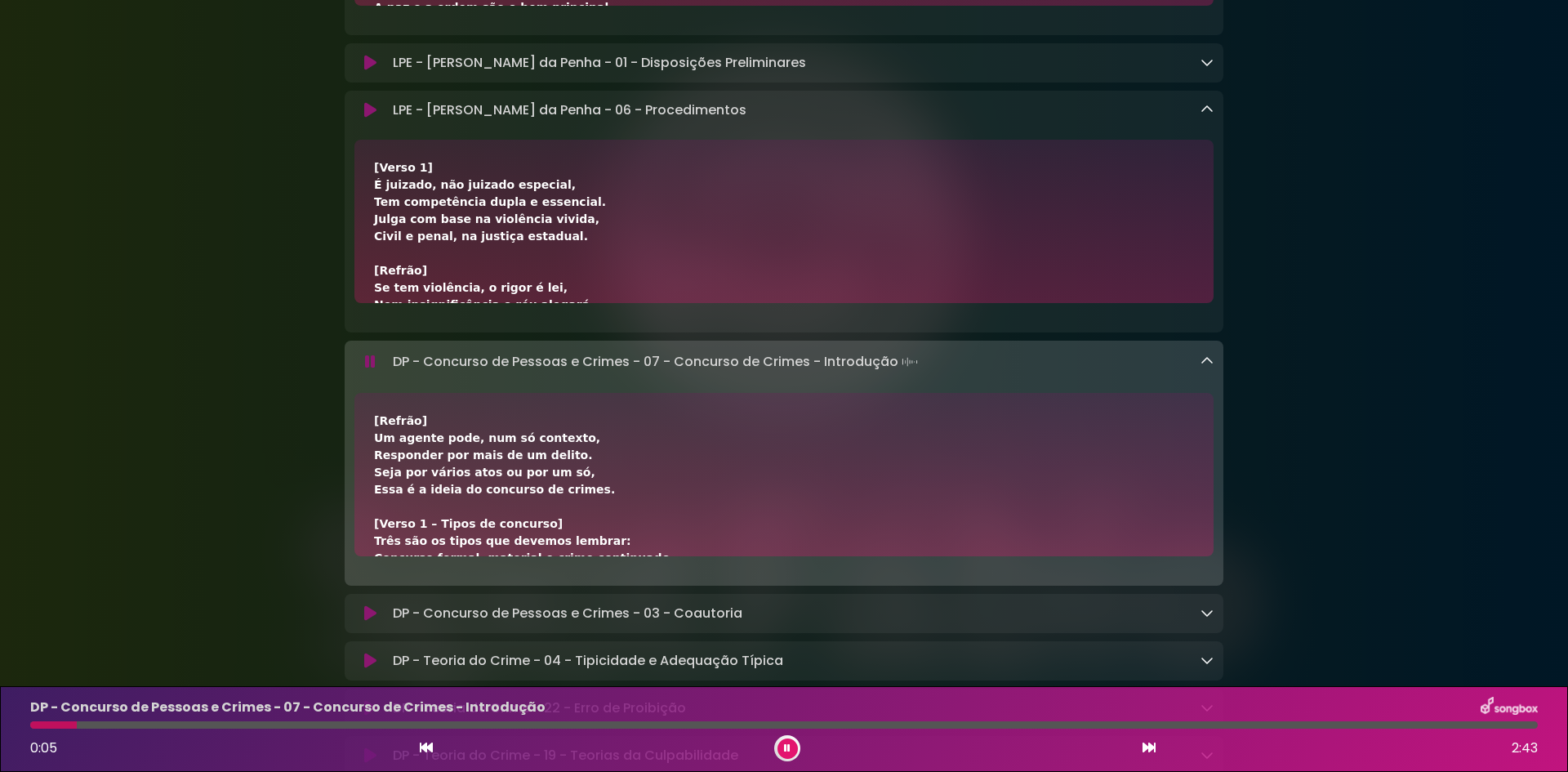
click at [1210, 111] on icon at bounding box center [1207, 109] width 13 height 13
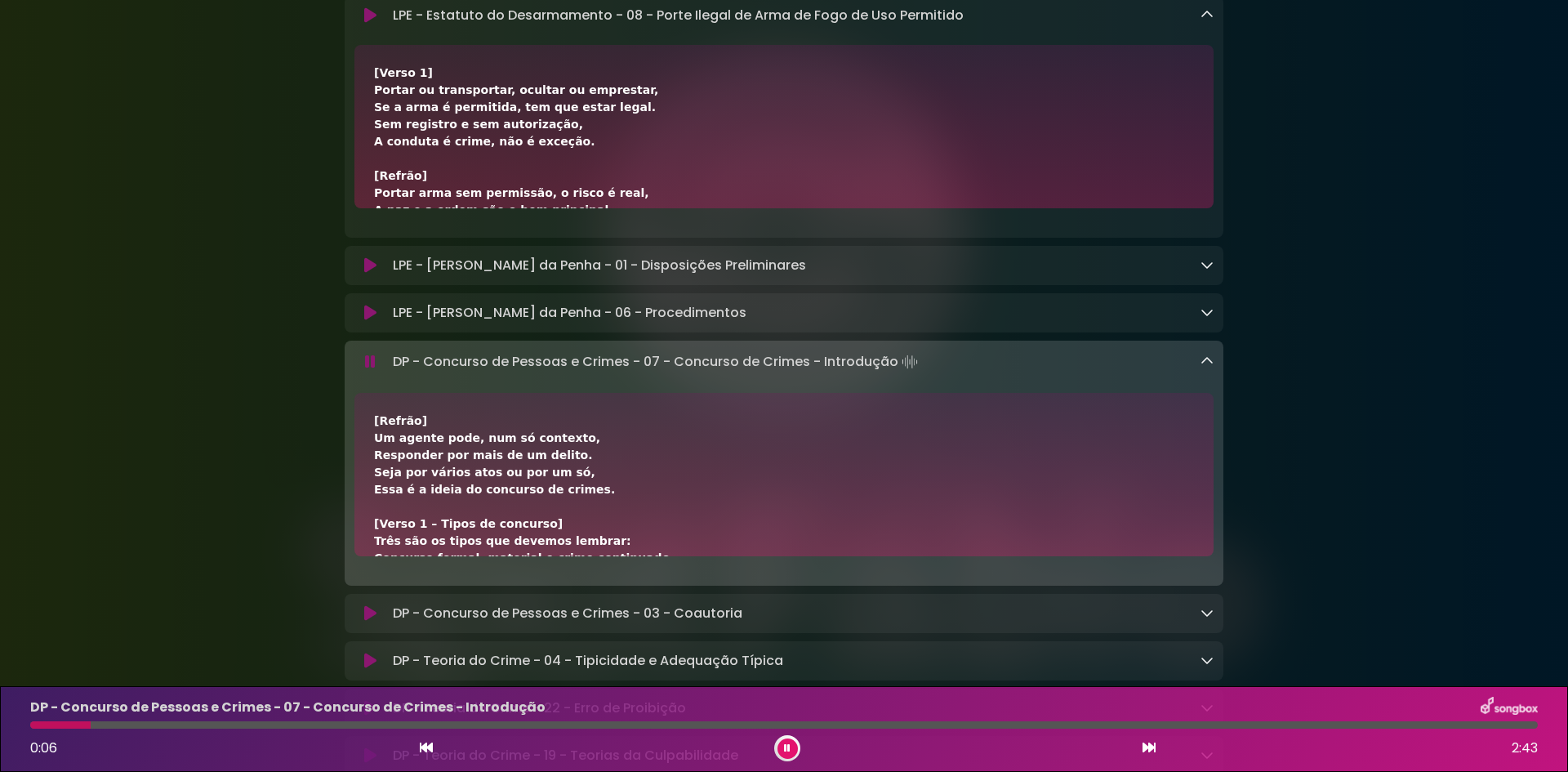
scroll to position [1307, 0]
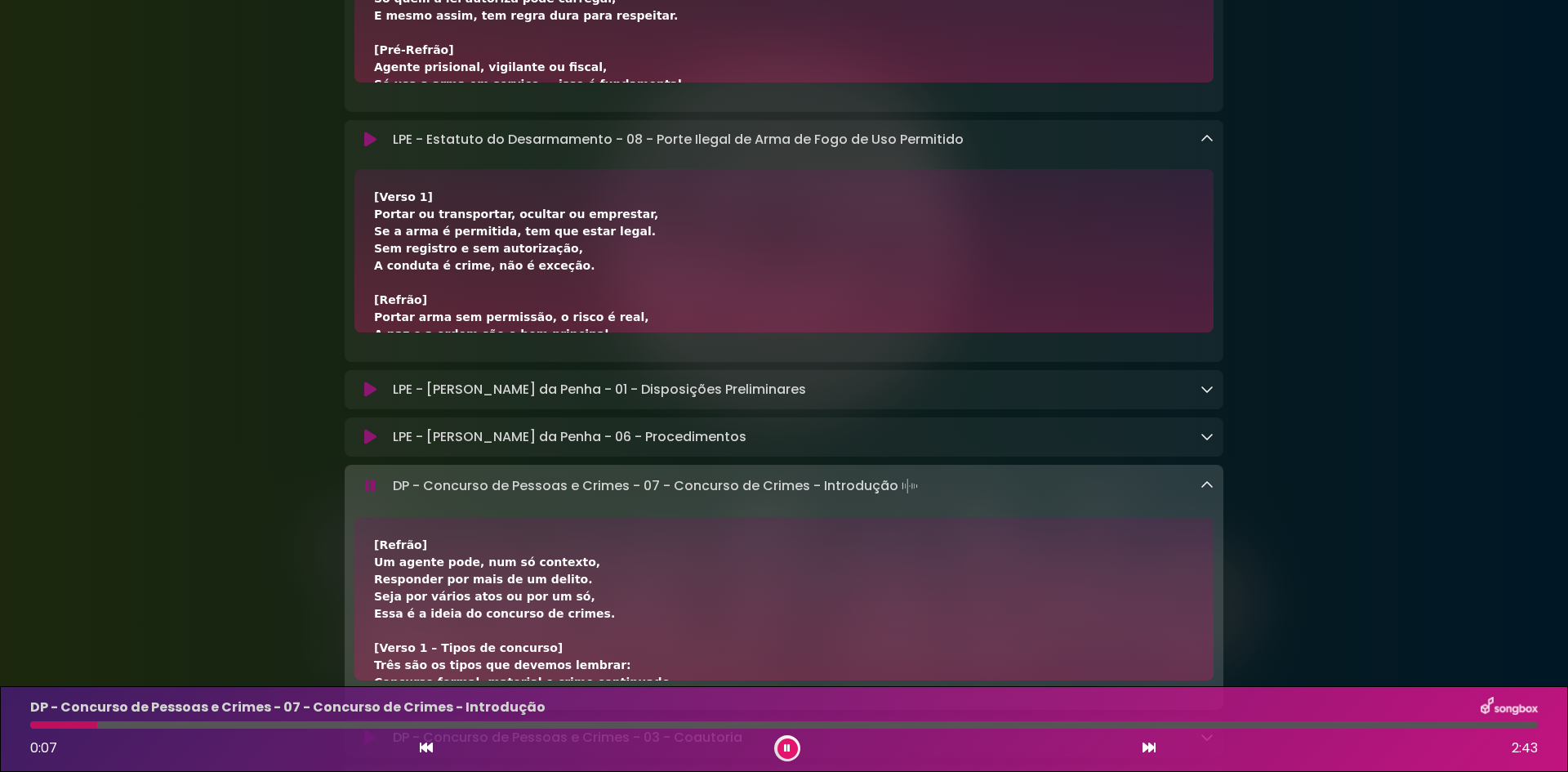
click at [1210, 144] on icon at bounding box center [1207, 138] width 13 height 13
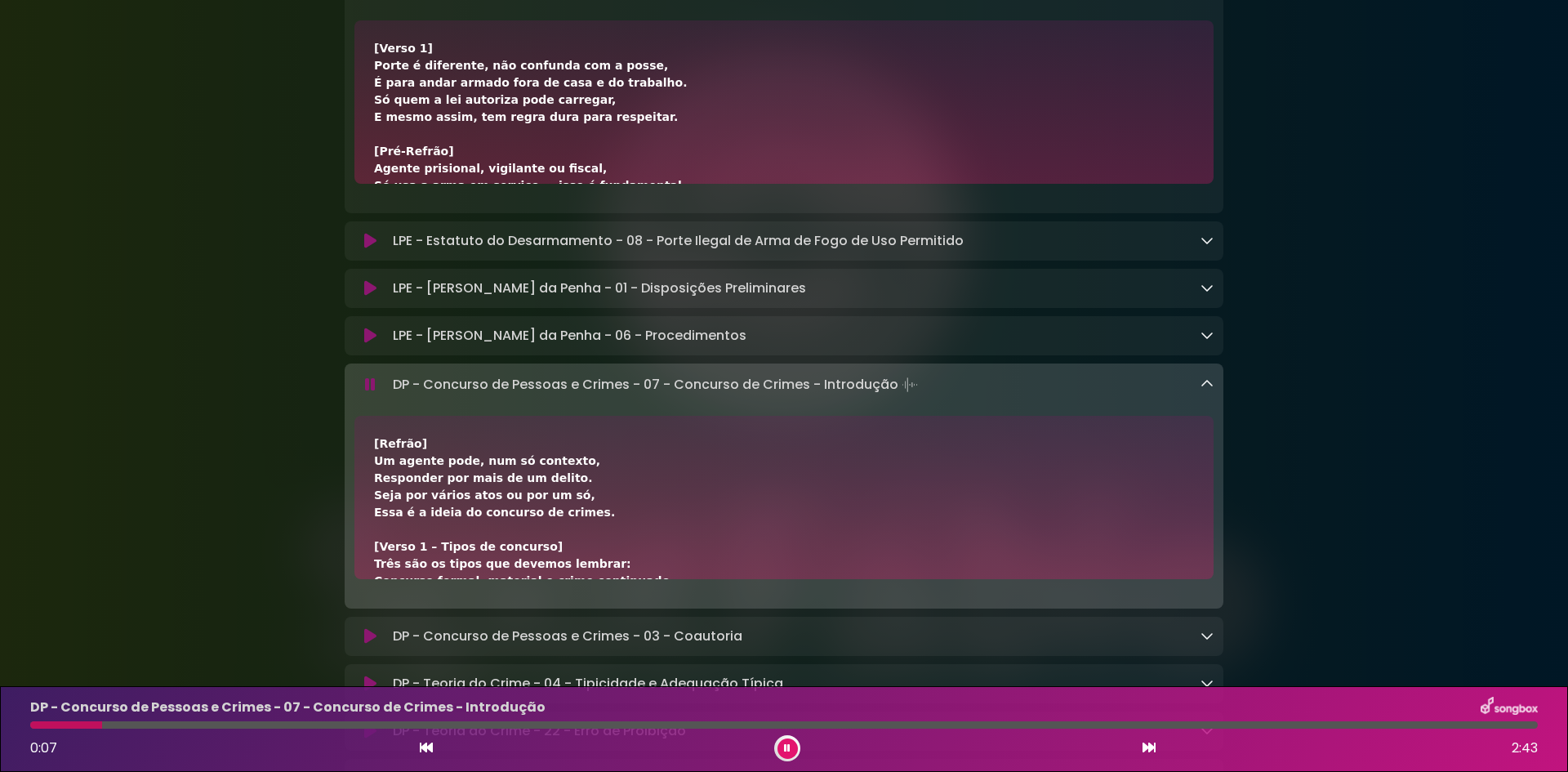
scroll to position [1062, 0]
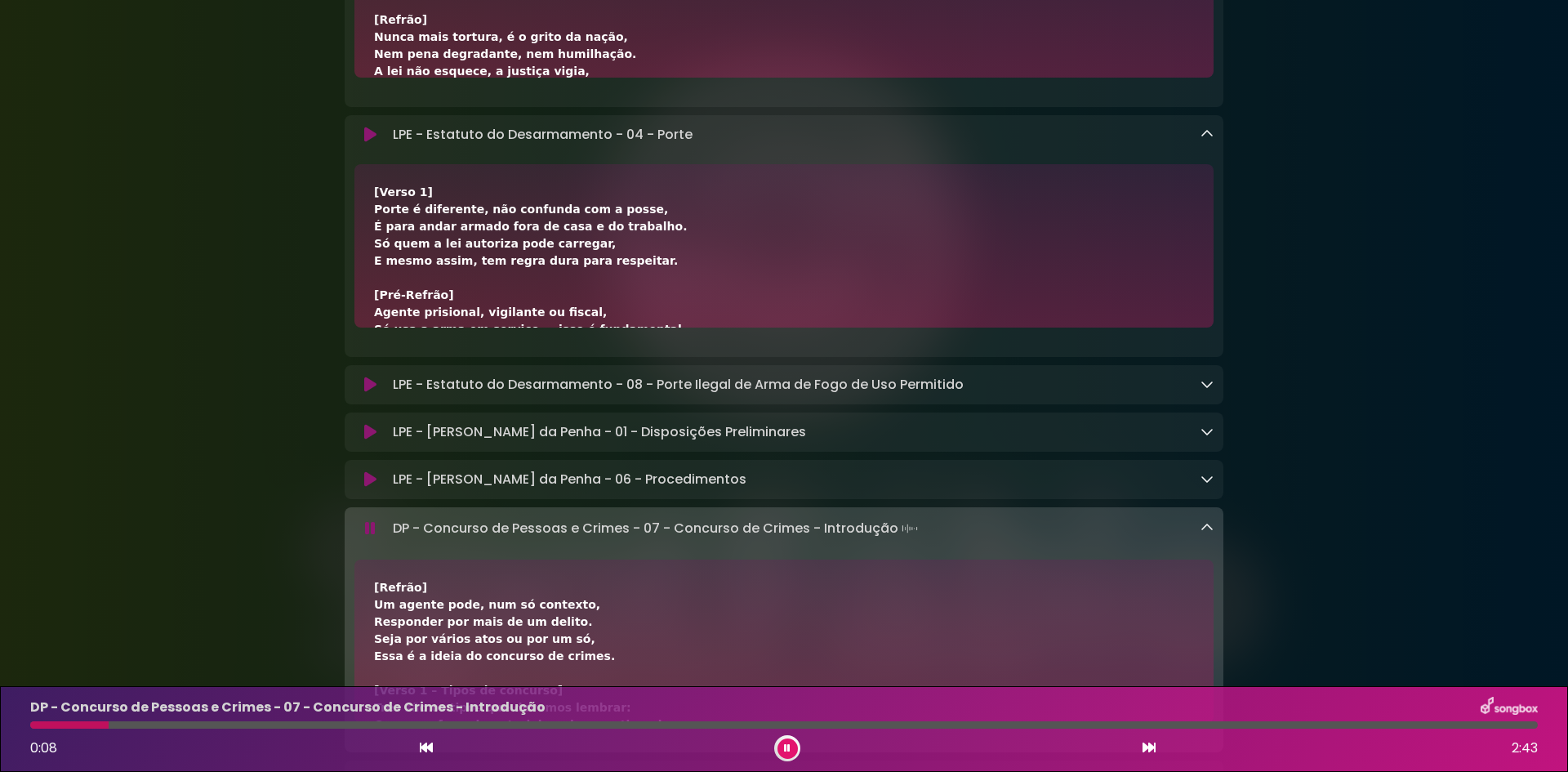
click at [1205, 131] on icon at bounding box center [1207, 133] width 13 height 13
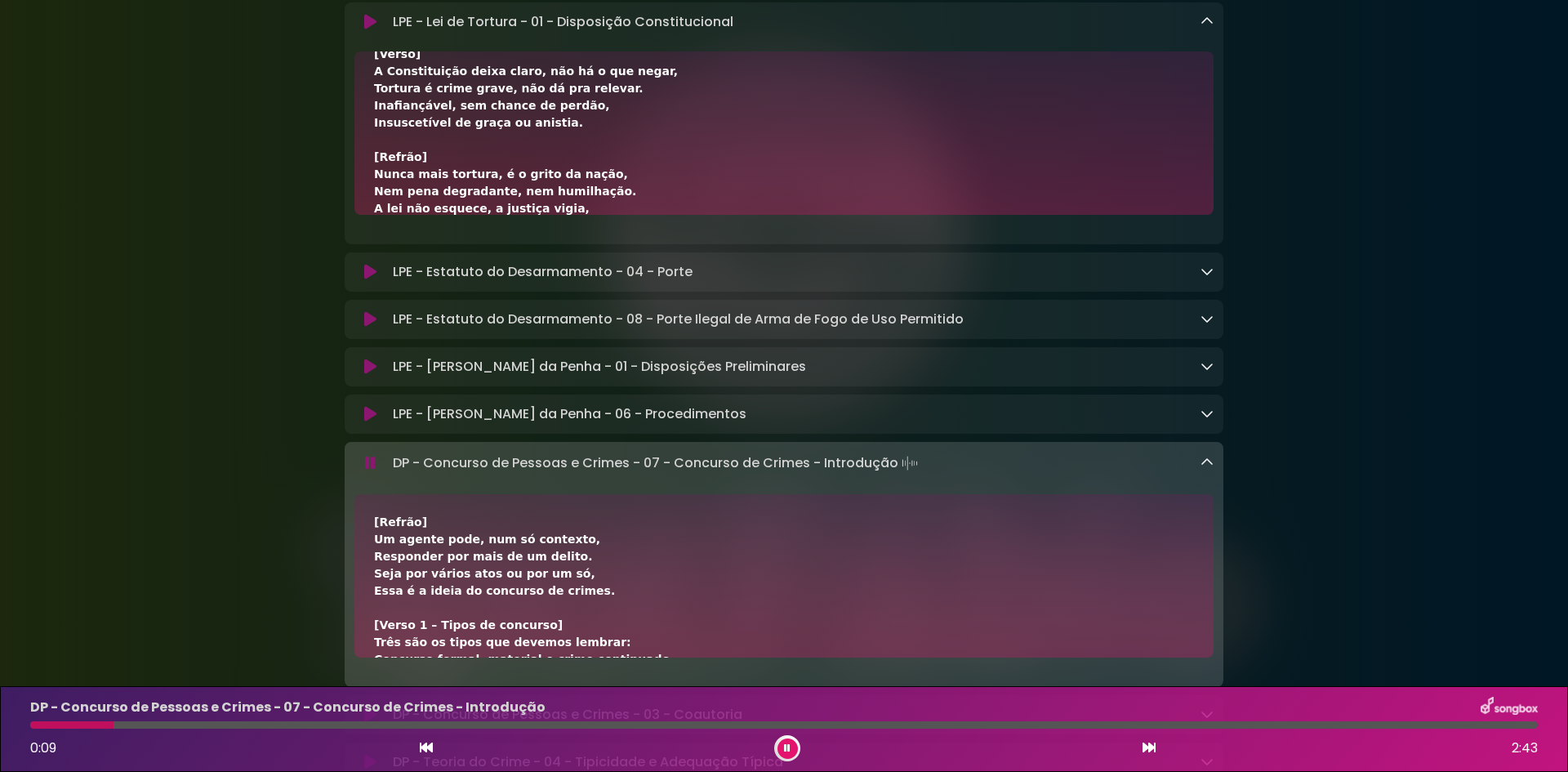
scroll to position [899, 0]
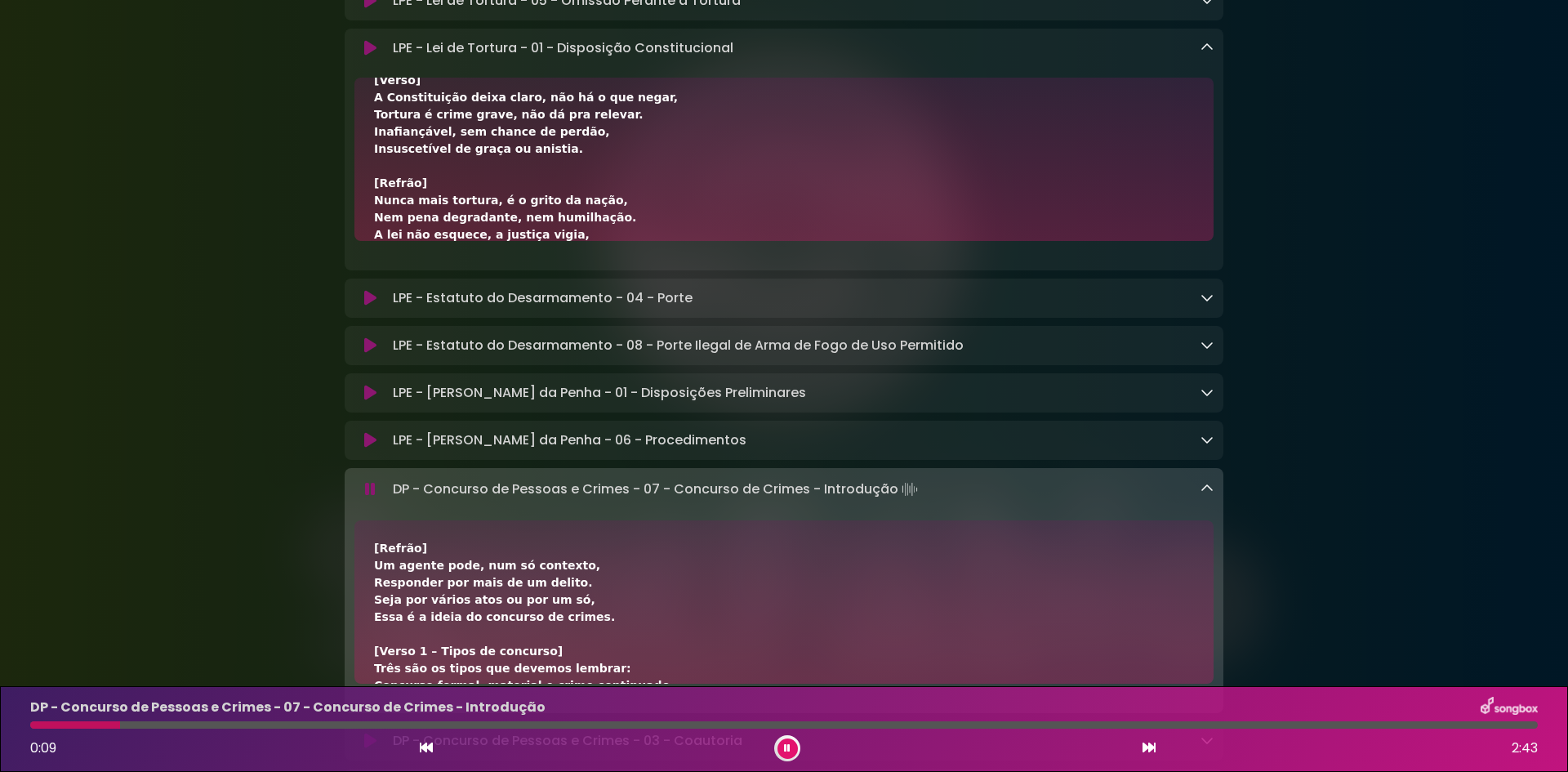
click at [1209, 54] on icon at bounding box center [1207, 47] width 13 height 13
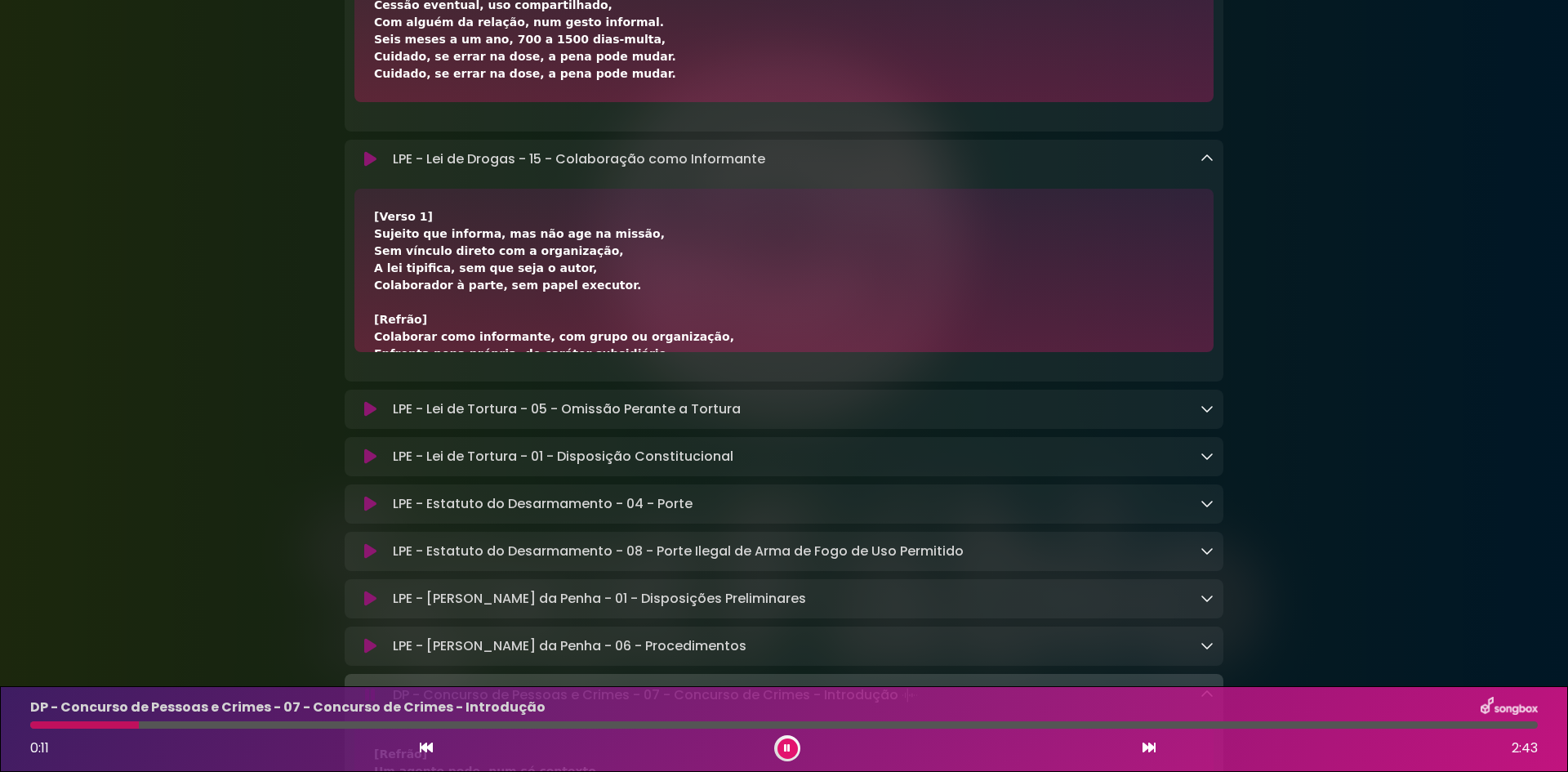
click at [1211, 161] on icon at bounding box center [1207, 158] width 13 height 13
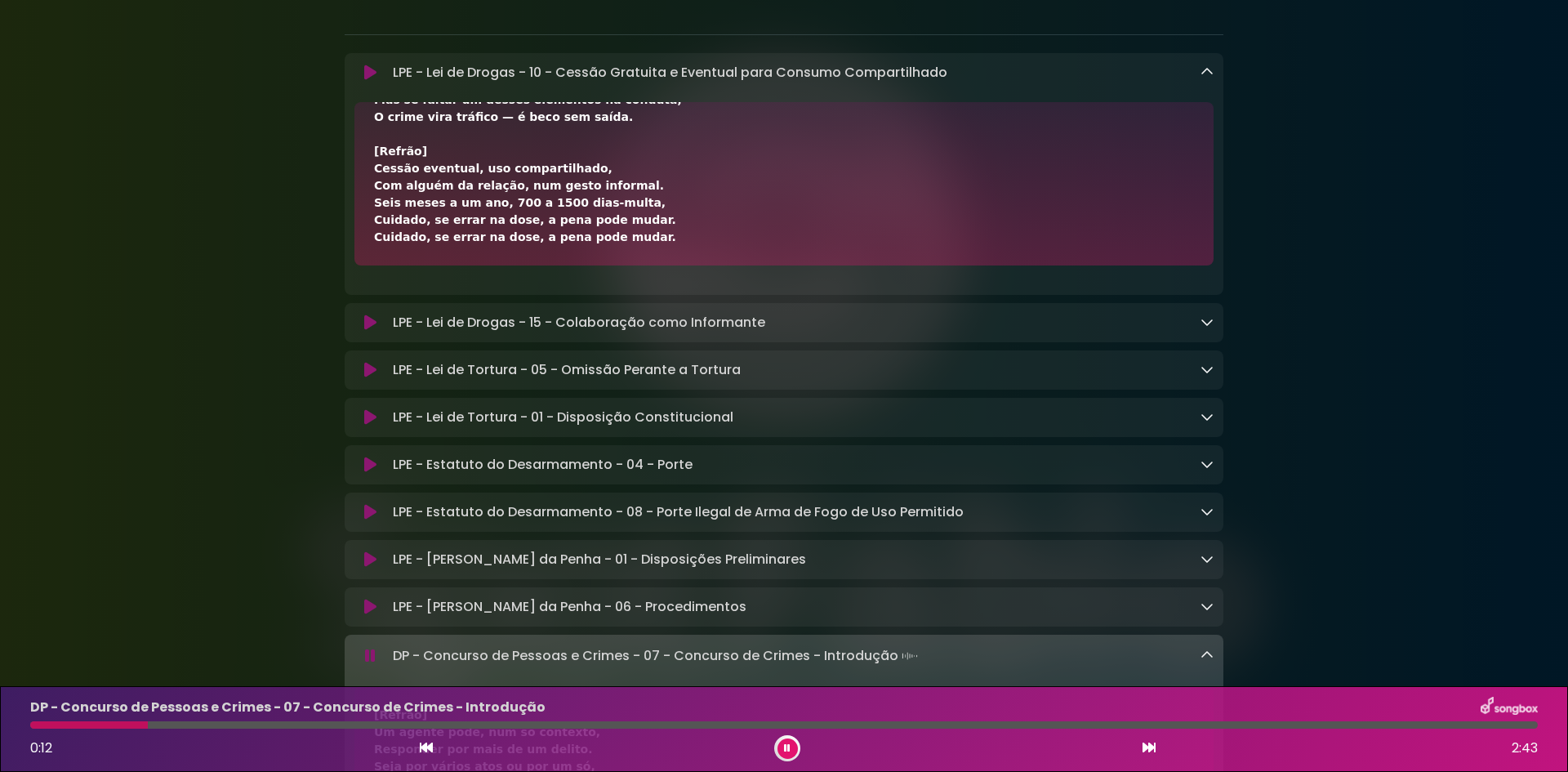
click at [1211, 72] on icon at bounding box center [1207, 71] width 13 height 13
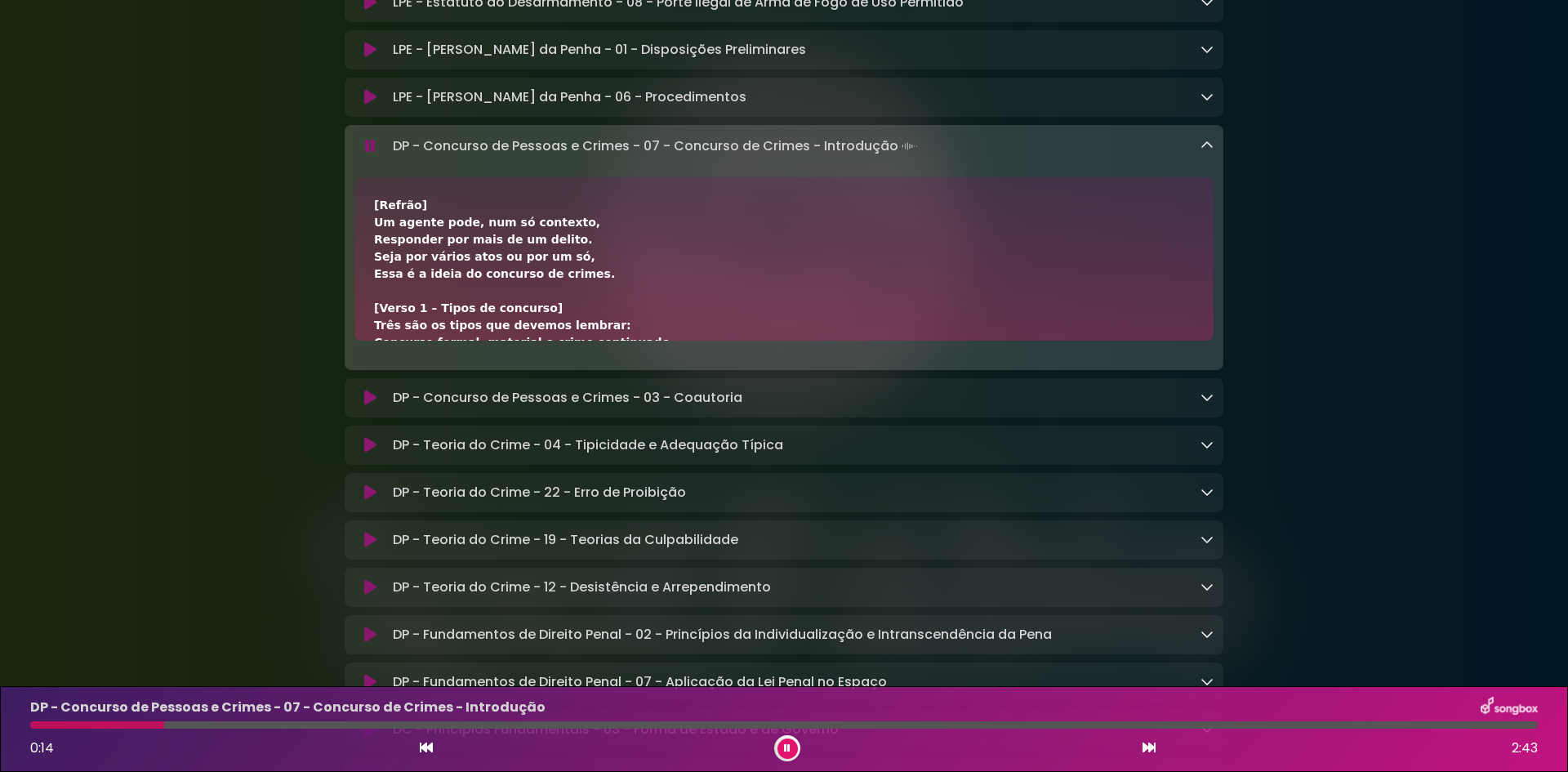
scroll to position [653, 0]
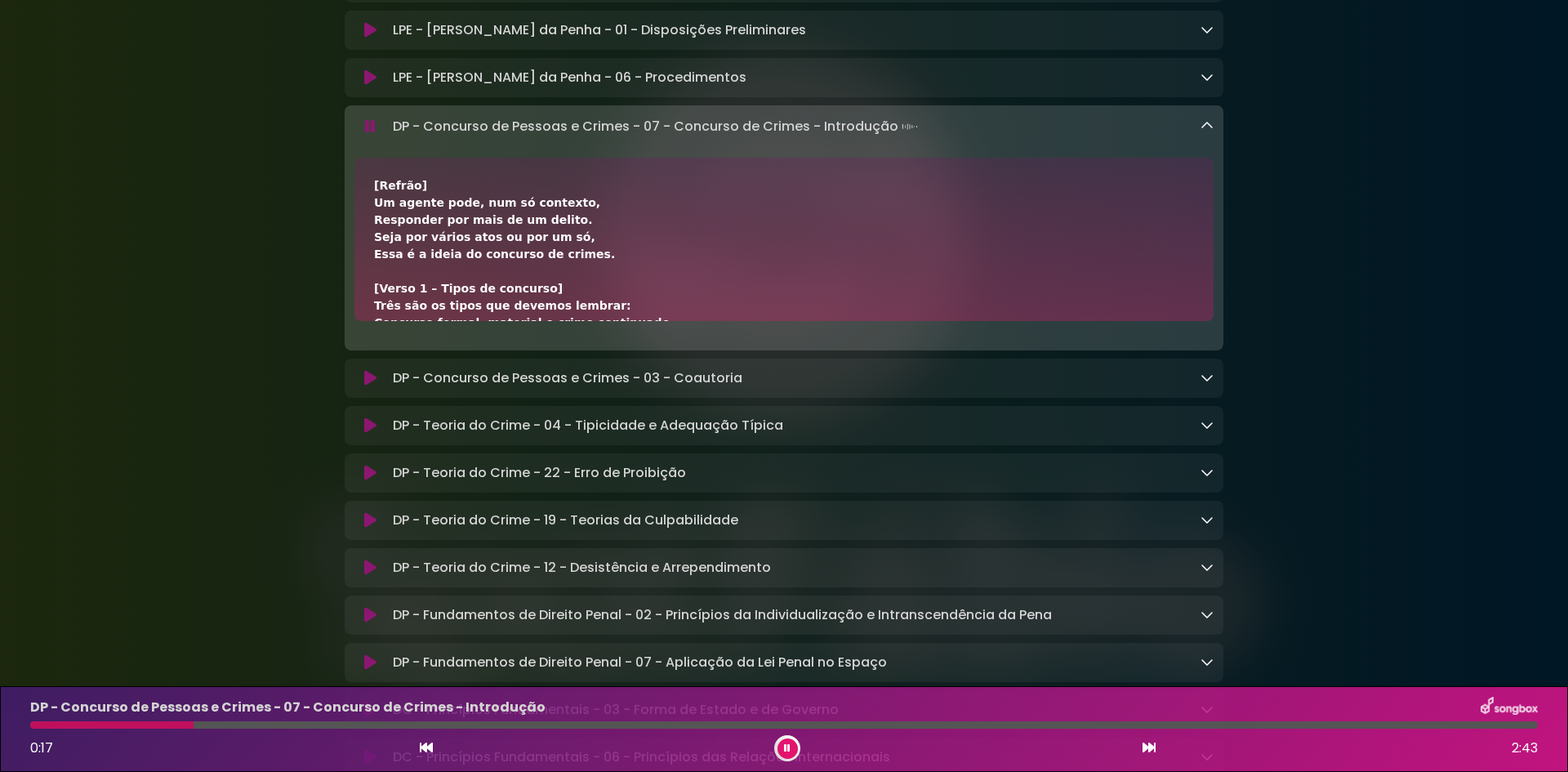
click at [1144, 747] on icon at bounding box center [1148, 747] width 13 height 13
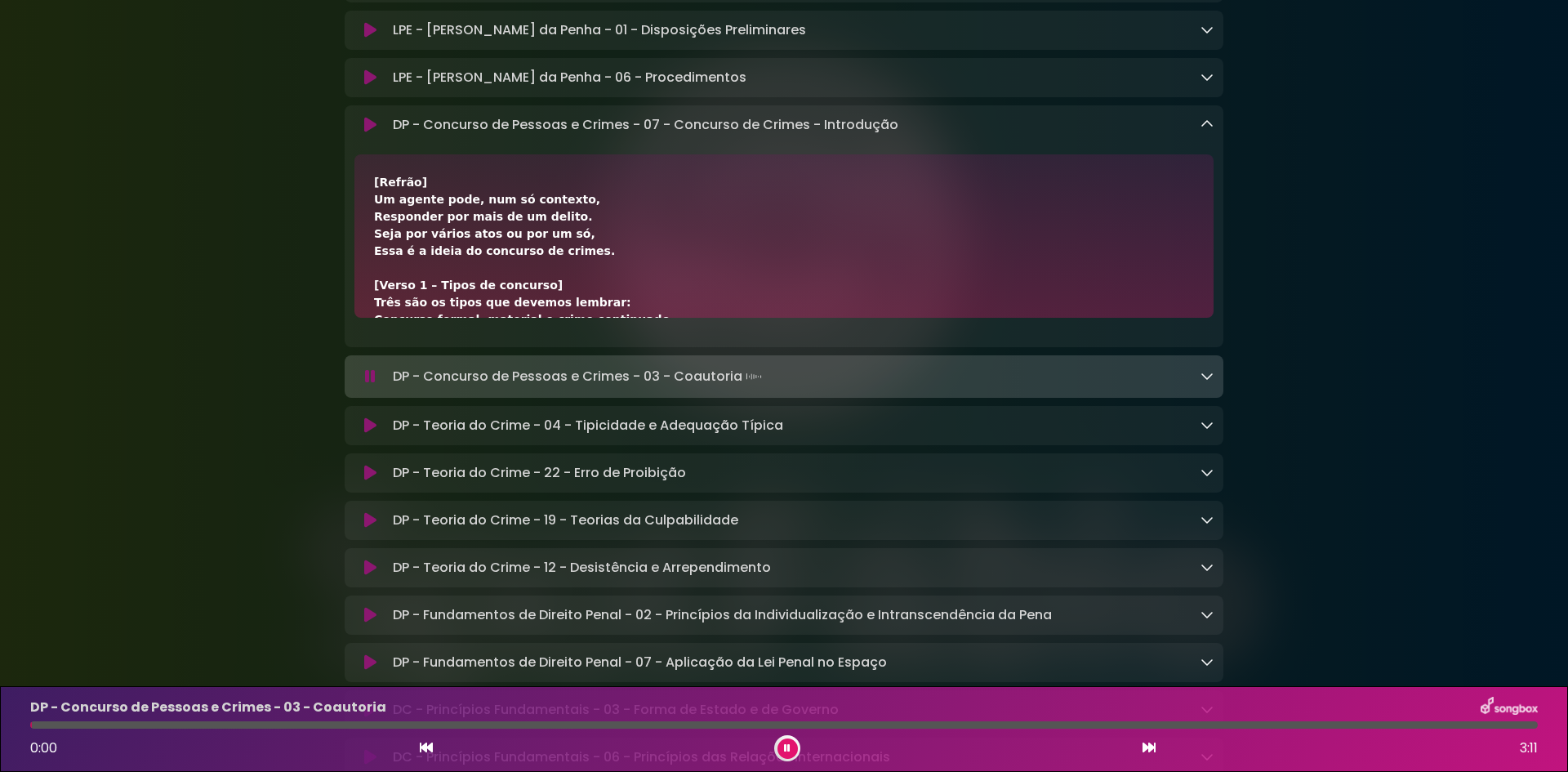
click at [1209, 131] on icon at bounding box center [1207, 123] width 13 height 13
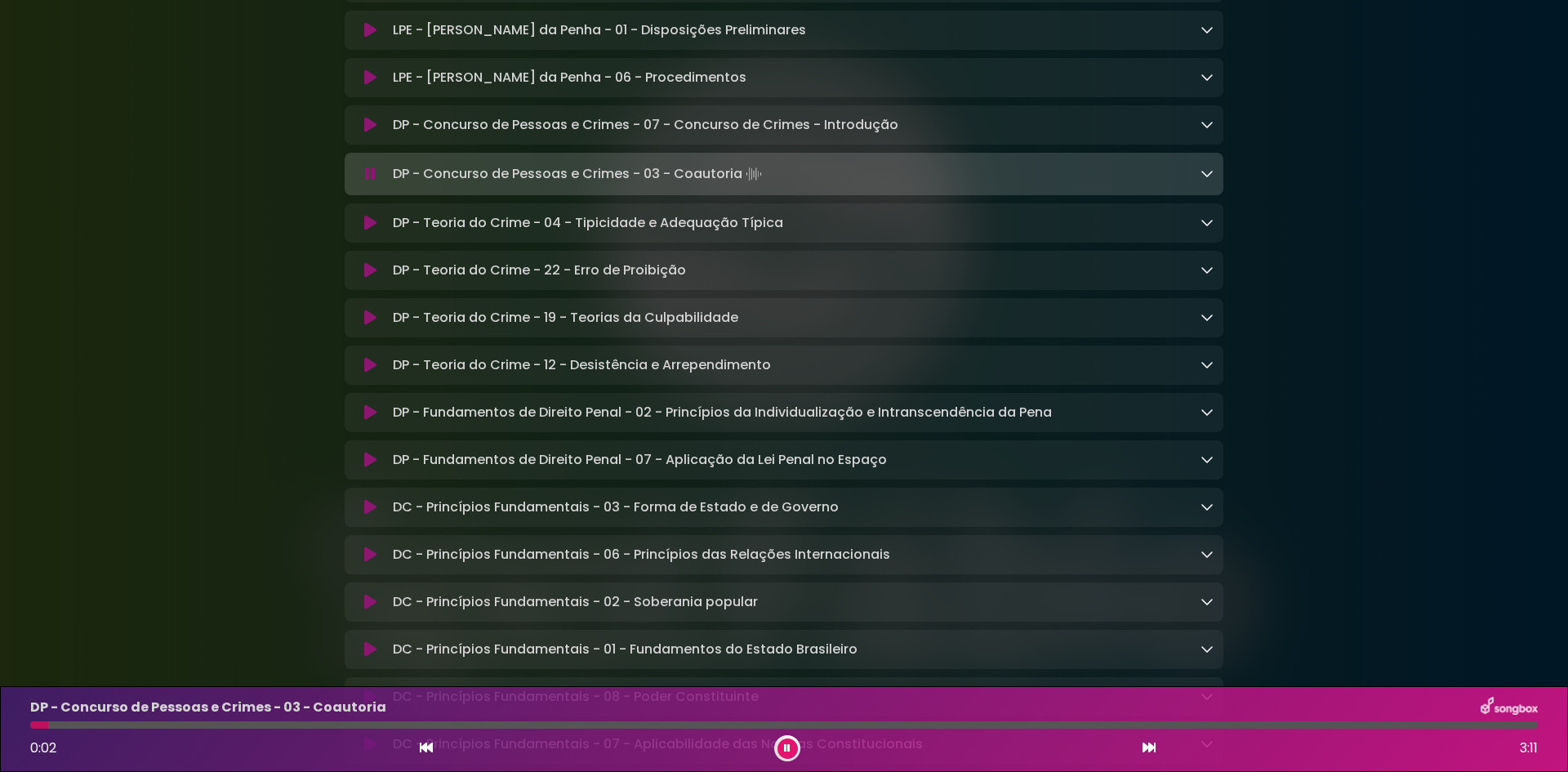
click at [1206, 180] on icon at bounding box center [1207, 172] width 13 height 13
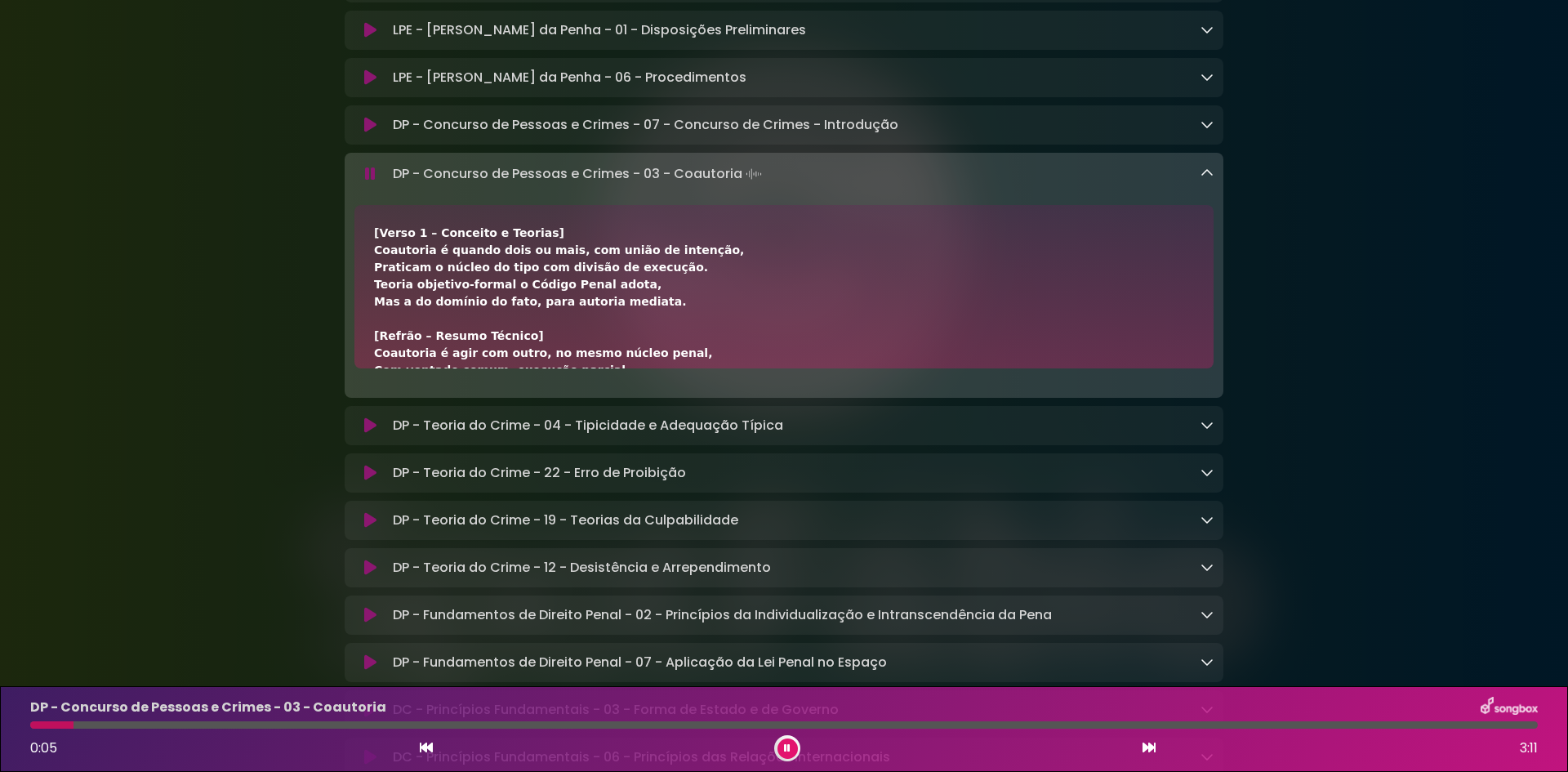
click at [1210, 179] on icon at bounding box center [1207, 172] width 13 height 13
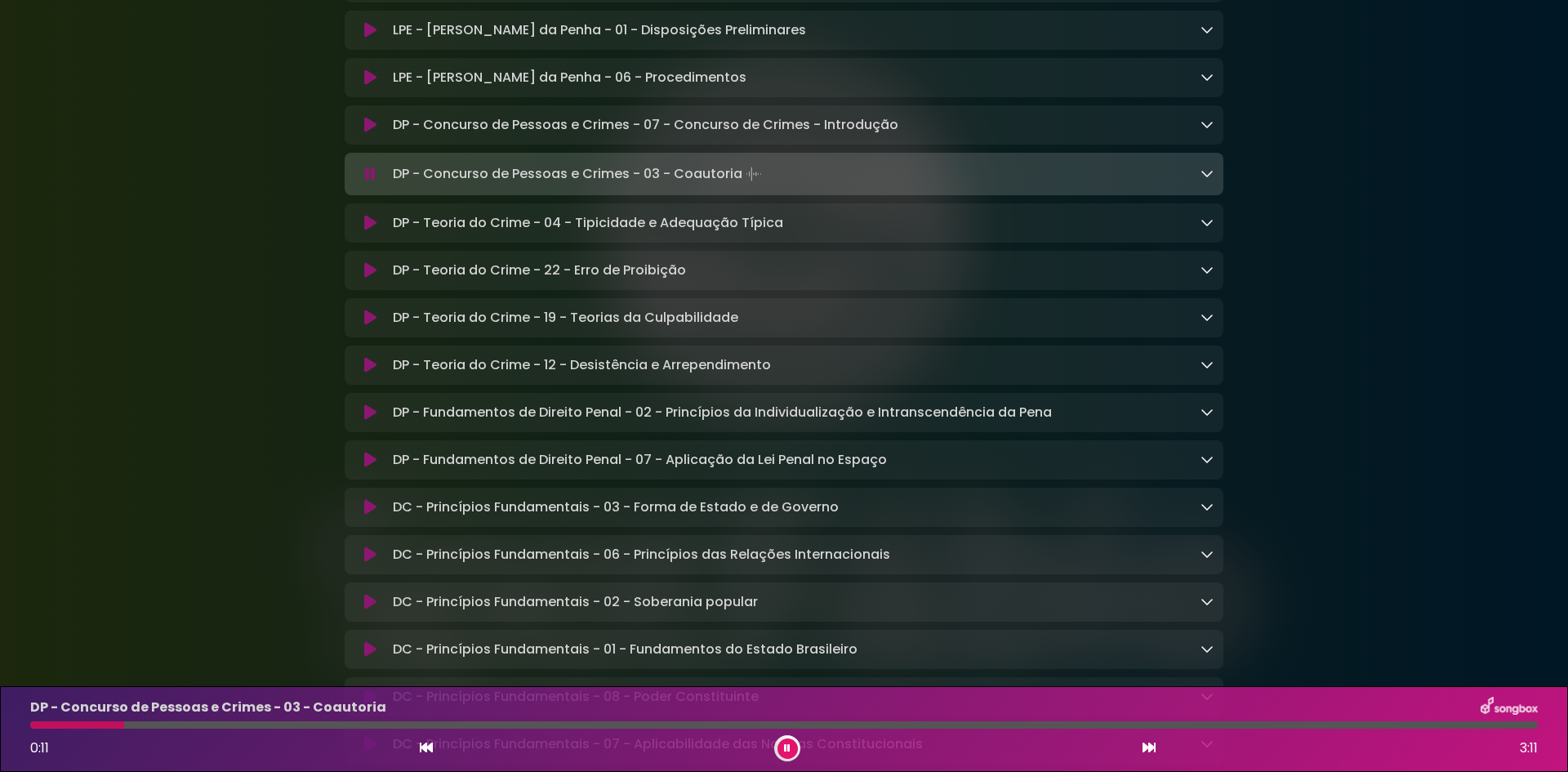
click at [1148, 746] on icon at bounding box center [1148, 747] width 13 height 13
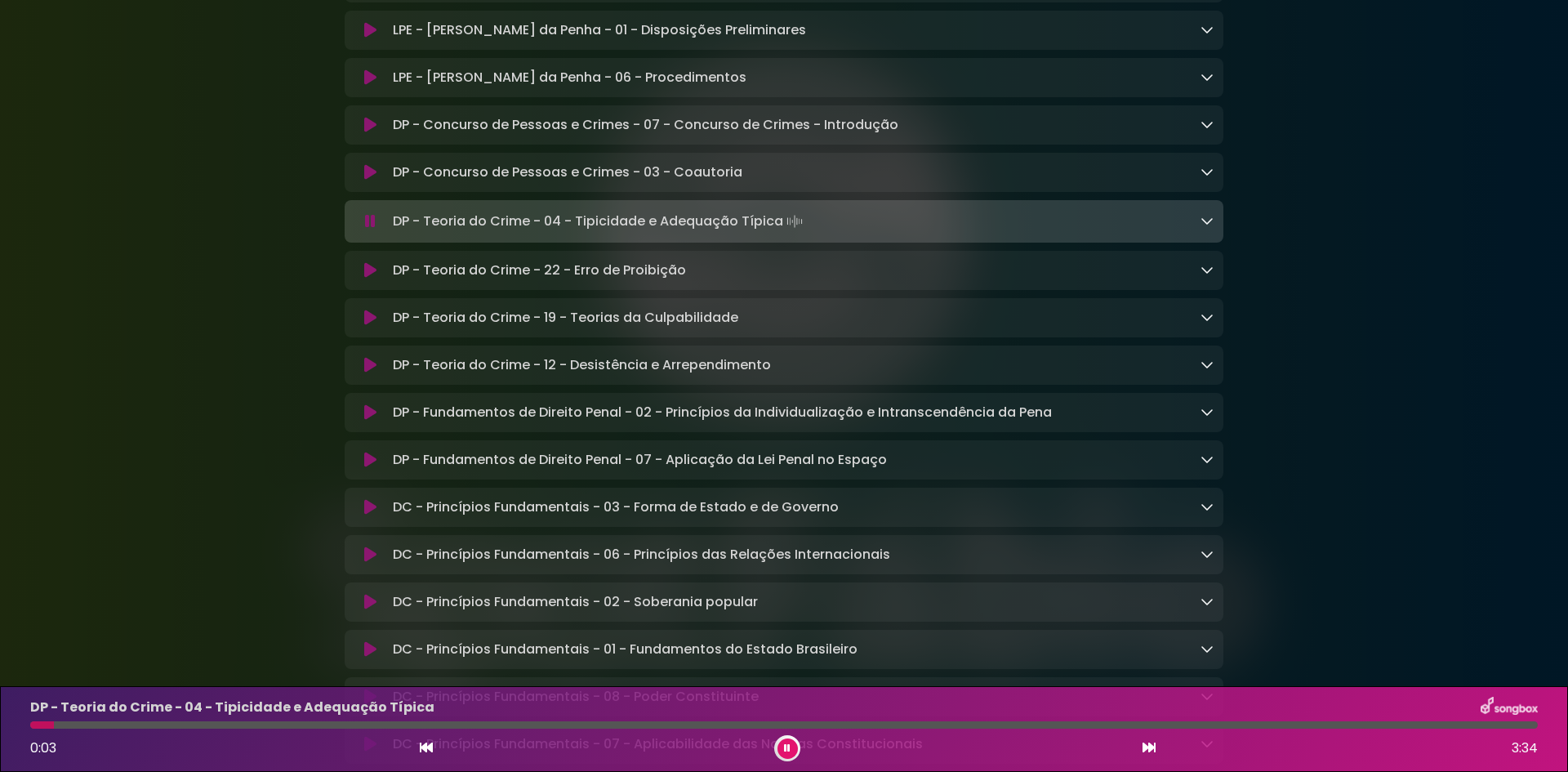
click at [1201, 225] on icon at bounding box center [1207, 220] width 13 height 13
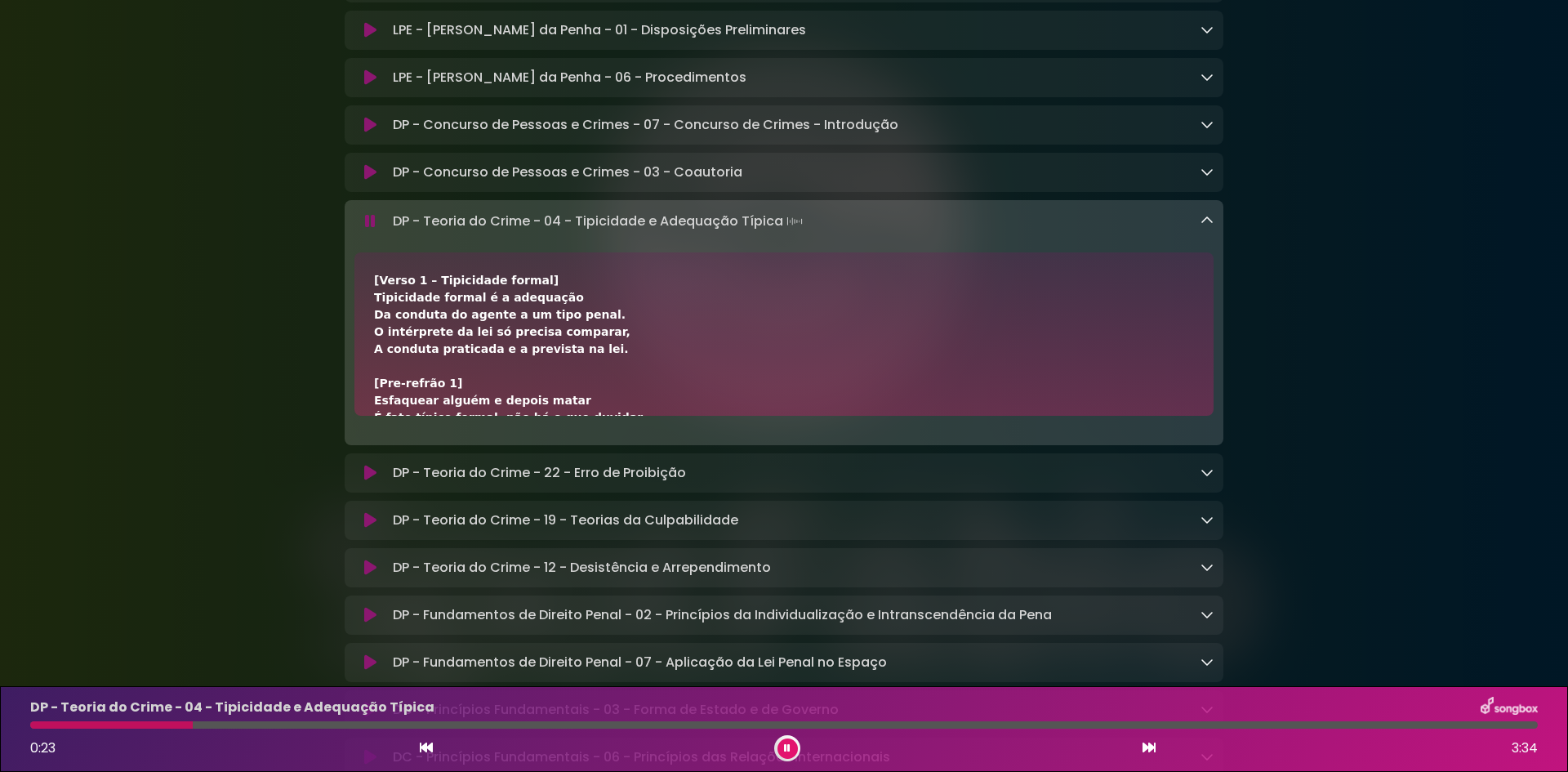
click at [1209, 227] on icon at bounding box center [1207, 220] width 13 height 13
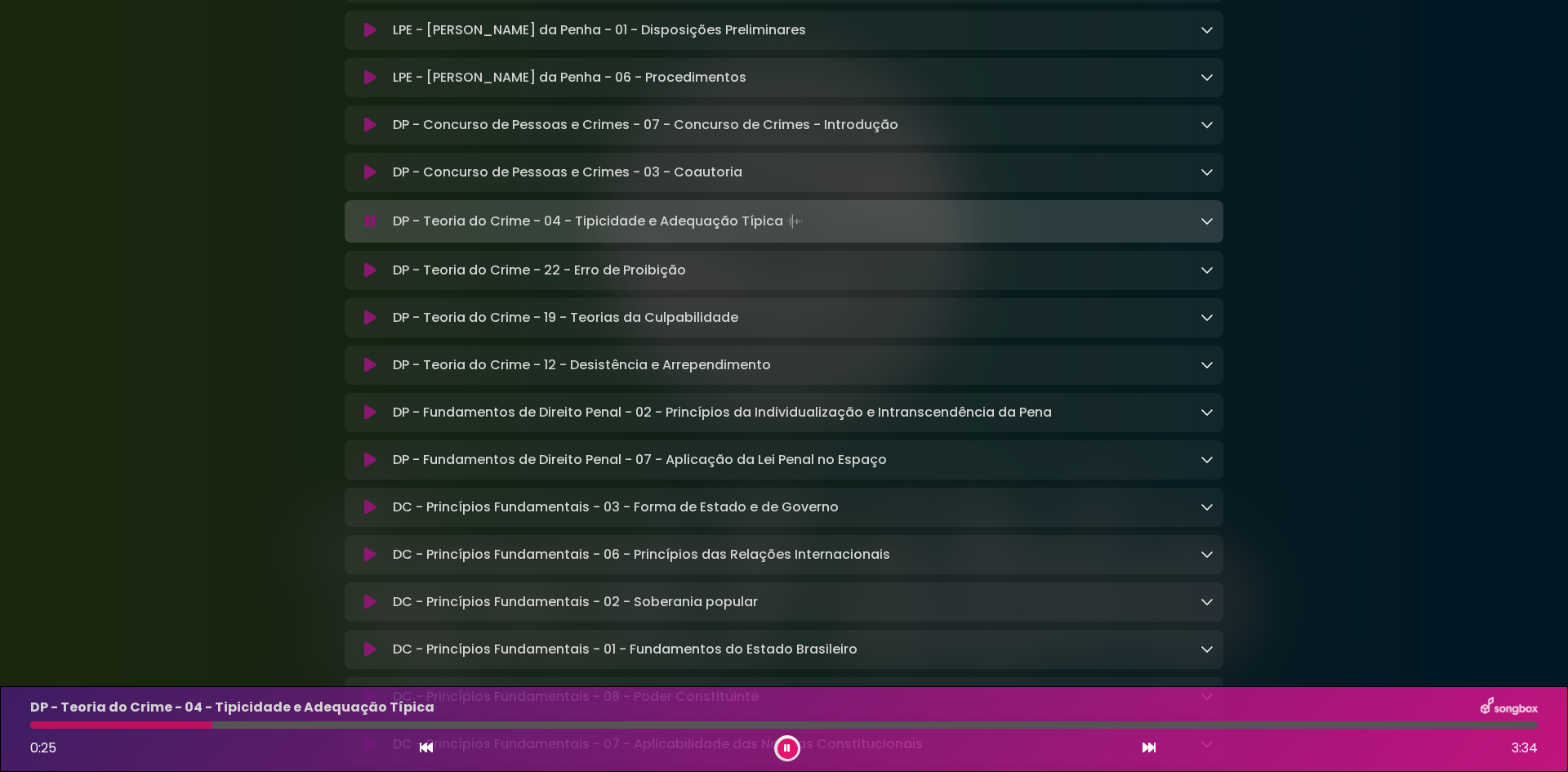
click at [1152, 746] on icon at bounding box center [1148, 747] width 13 height 13
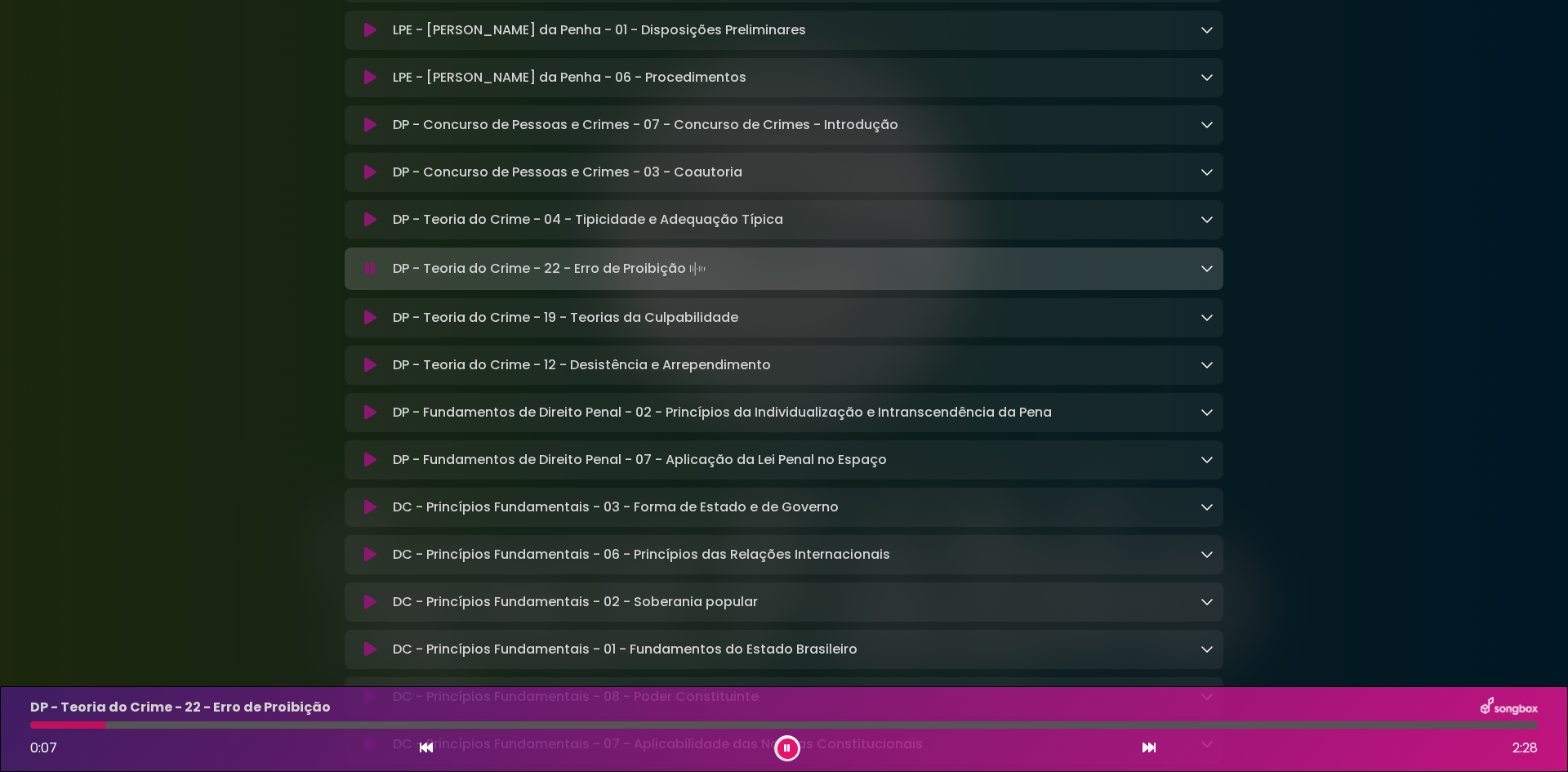
click at [1148, 747] on icon at bounding box center [1148, 747] width 13 height 13
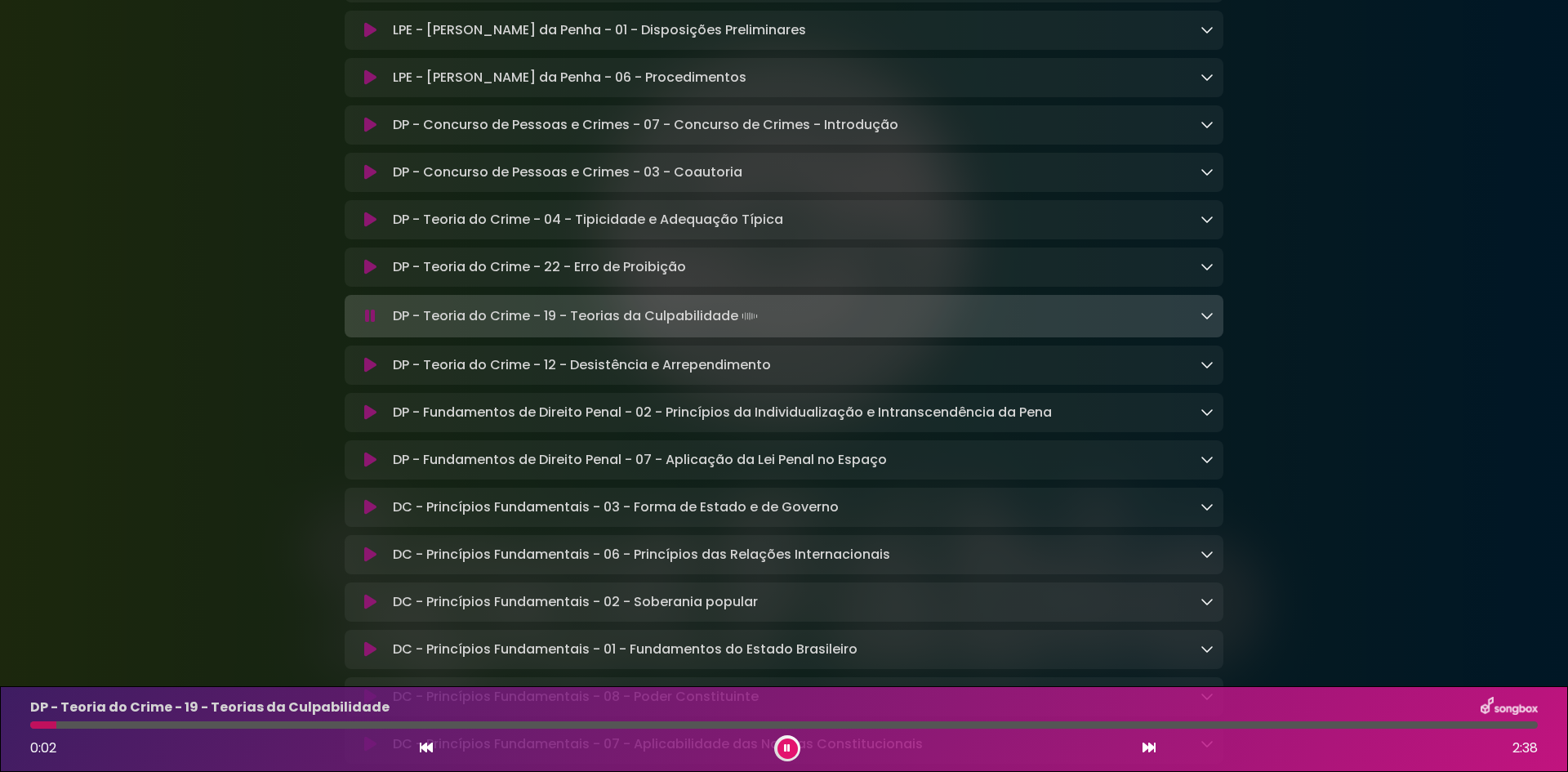
click at [1148, 747] on icon at bounding box center [1148, 747] width 13 height 13
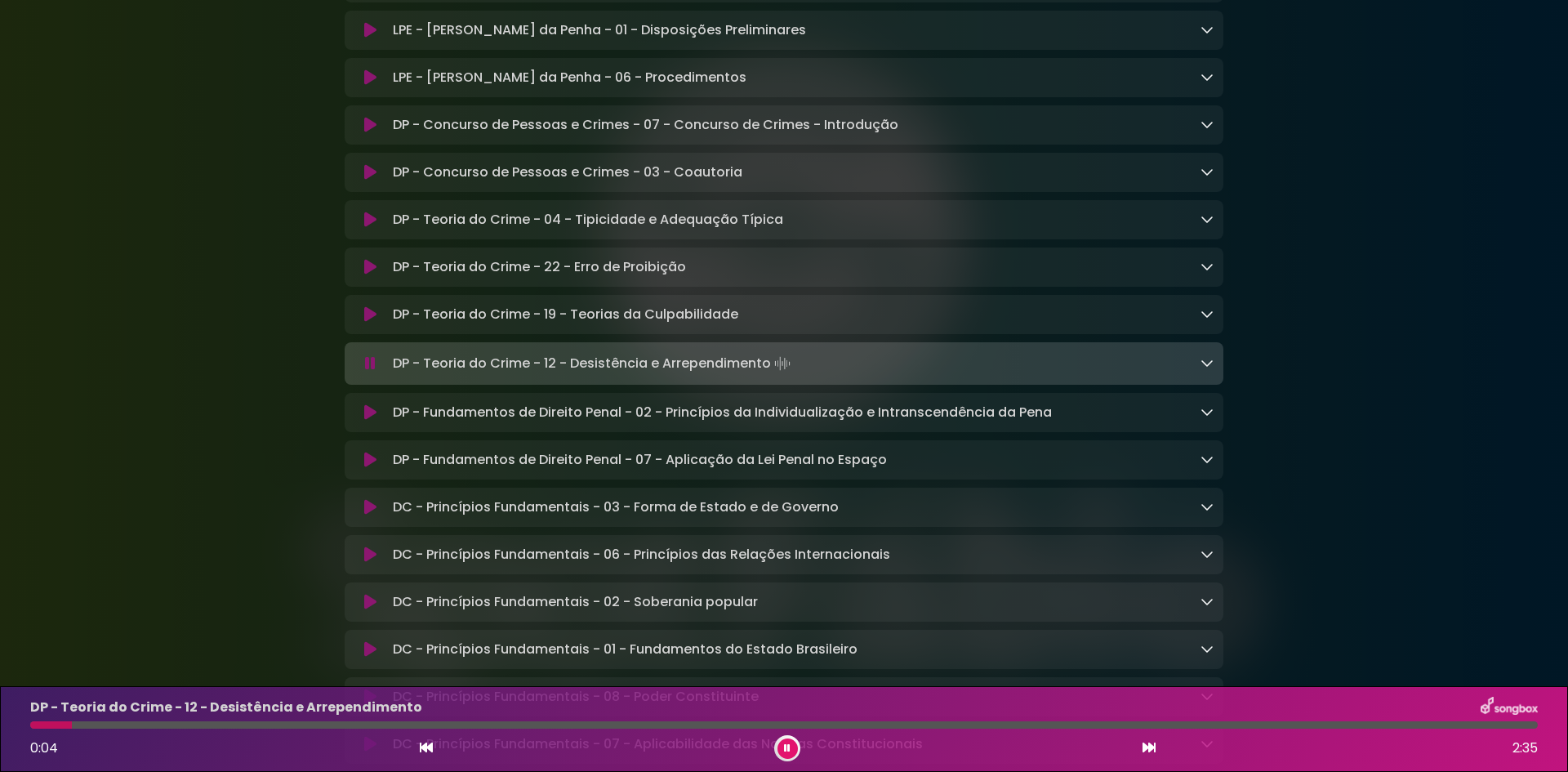
click at [1148, 747] on icon at bounding box center [1148, 747] width 13 height 13
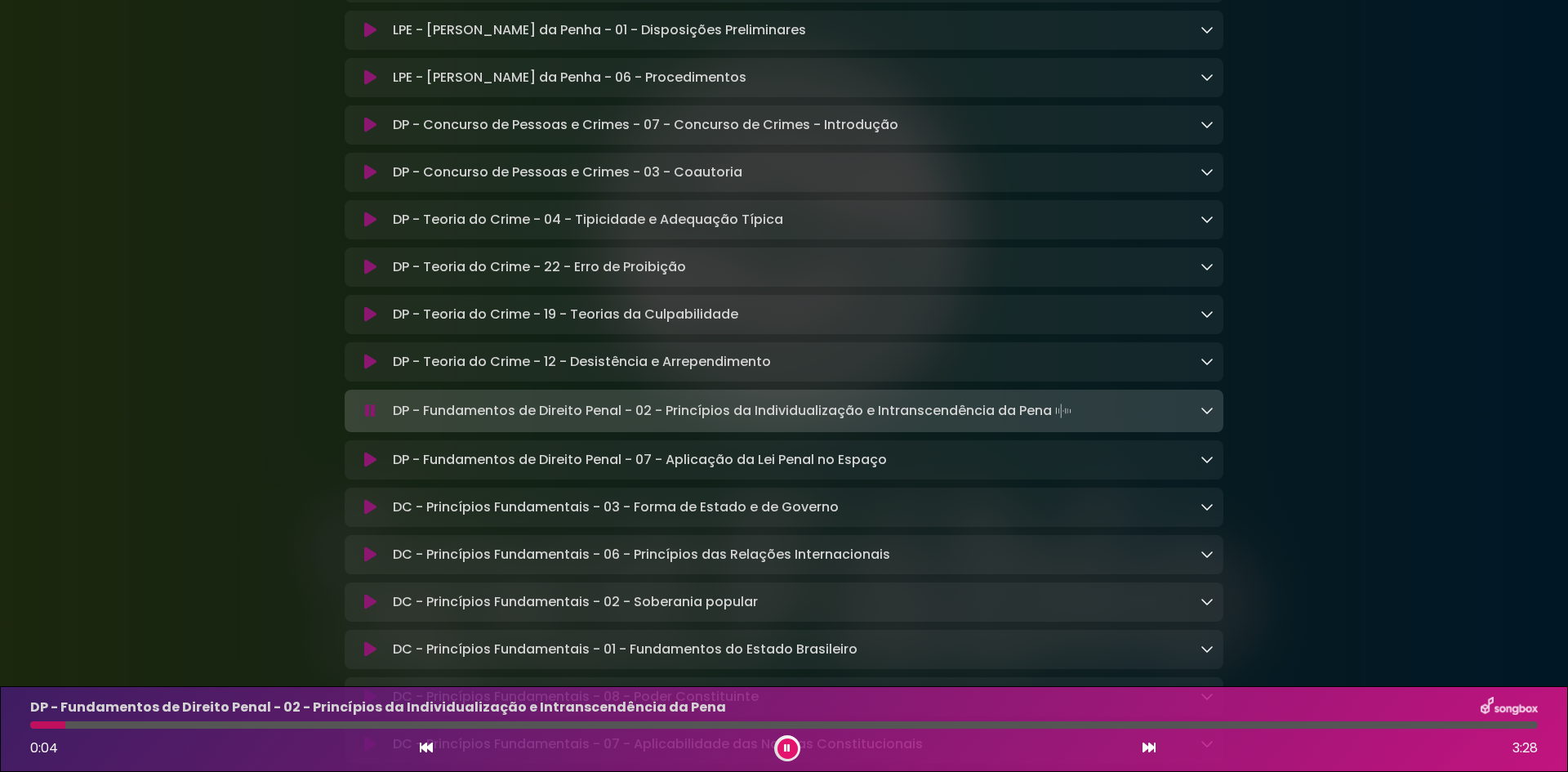
click at [1206, 416] on icon at bounding box center [1207, 409] width 13 height 13
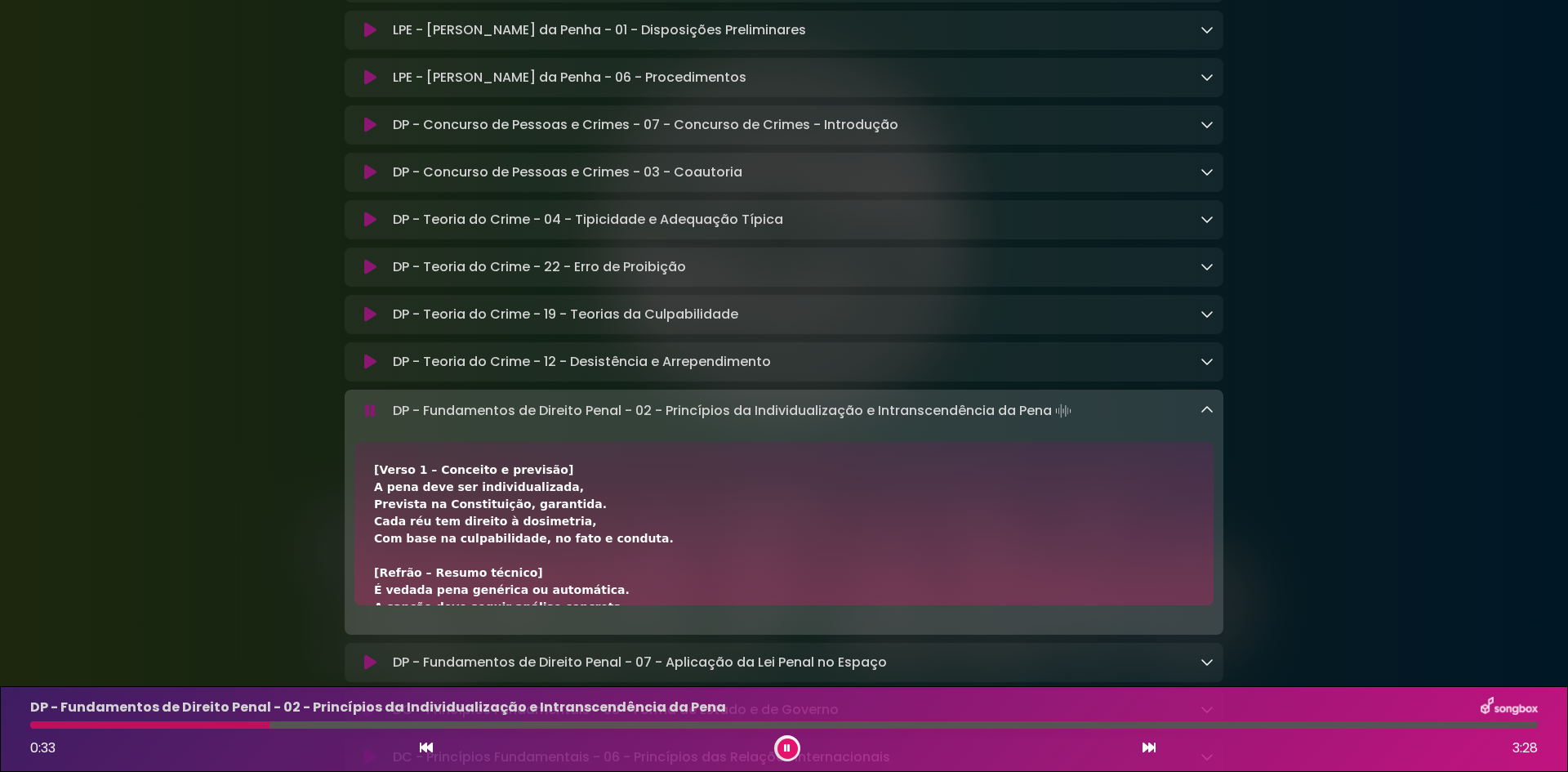
click at [1148, 750] on icon at bounding box center [1148, 747] width 13 height 13
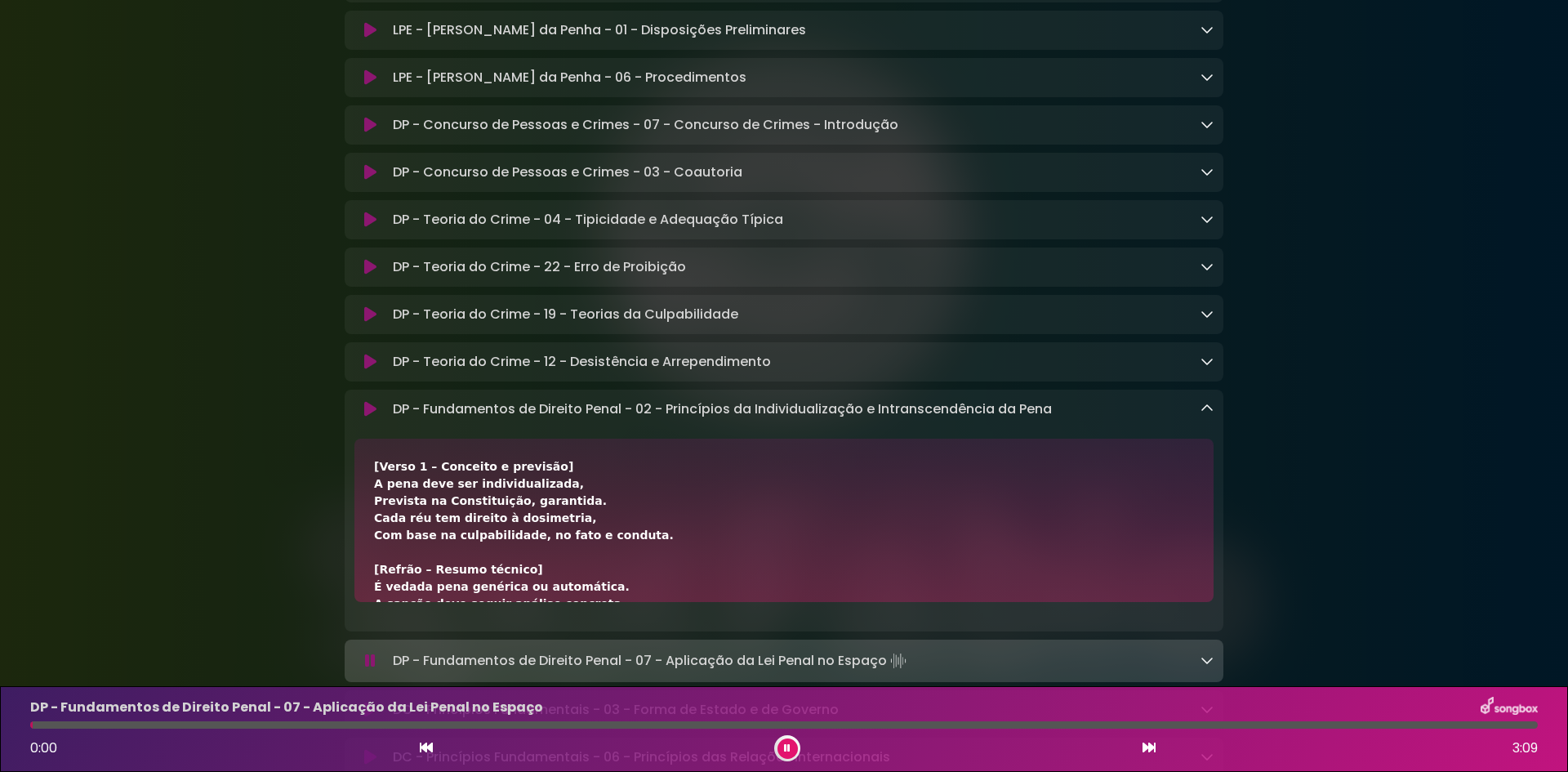
click at [1206, 415] on icon at bounding box center [1207, 408] width 13 height 13
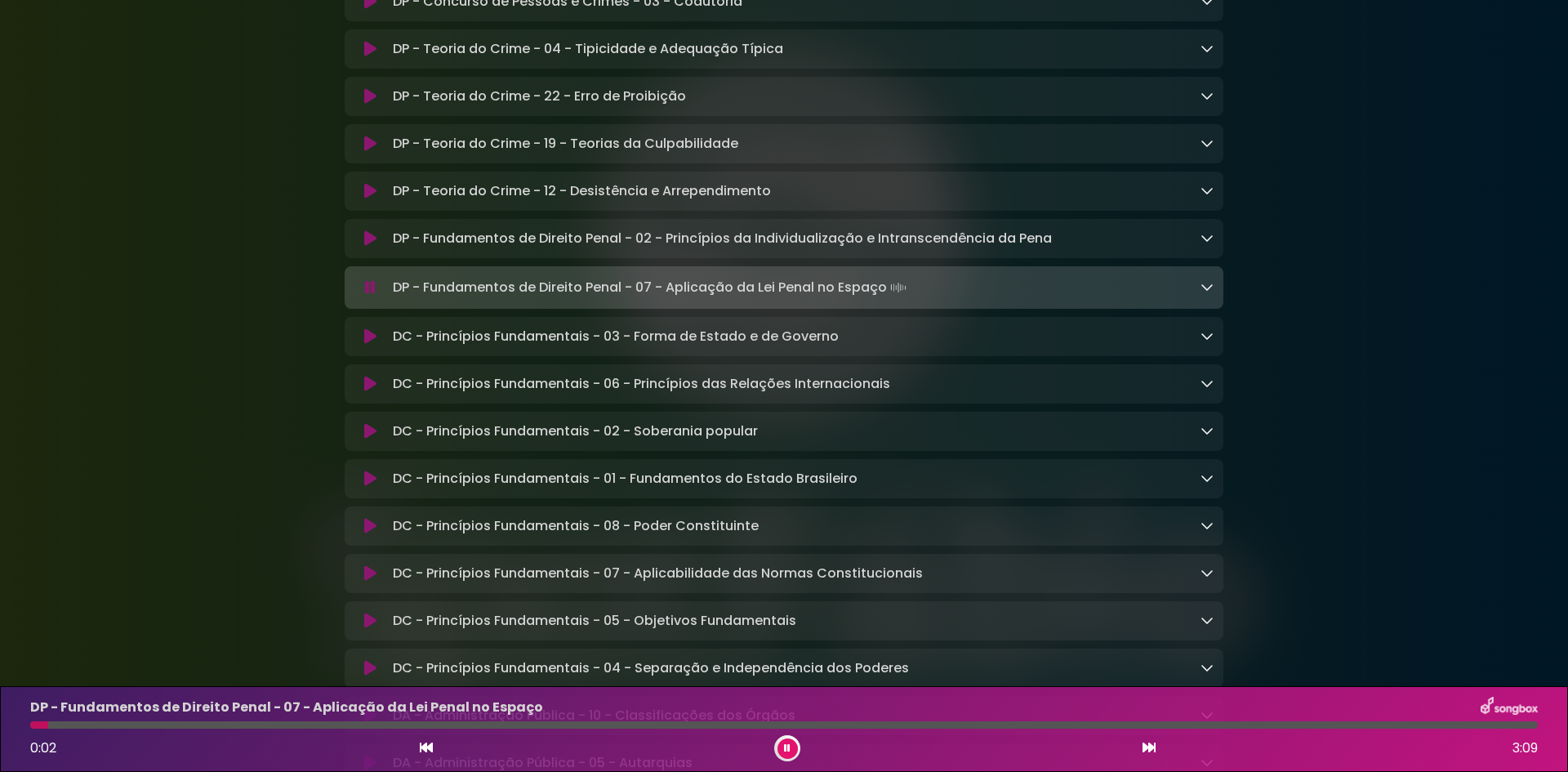
scroll to position [899, 0]
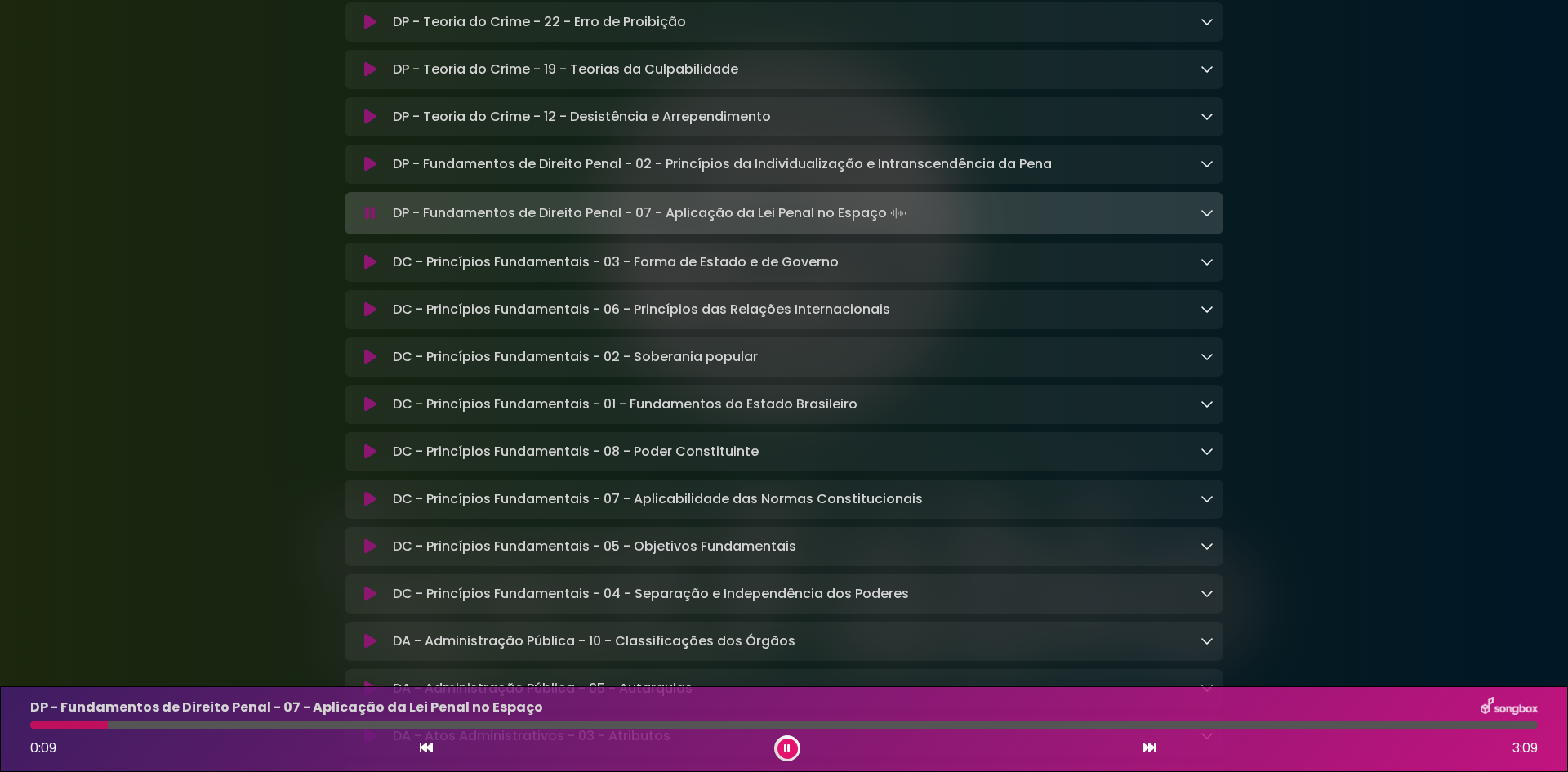
click at [1148, 745] on icon at bounding box center [1148, 747] width 13 height 13
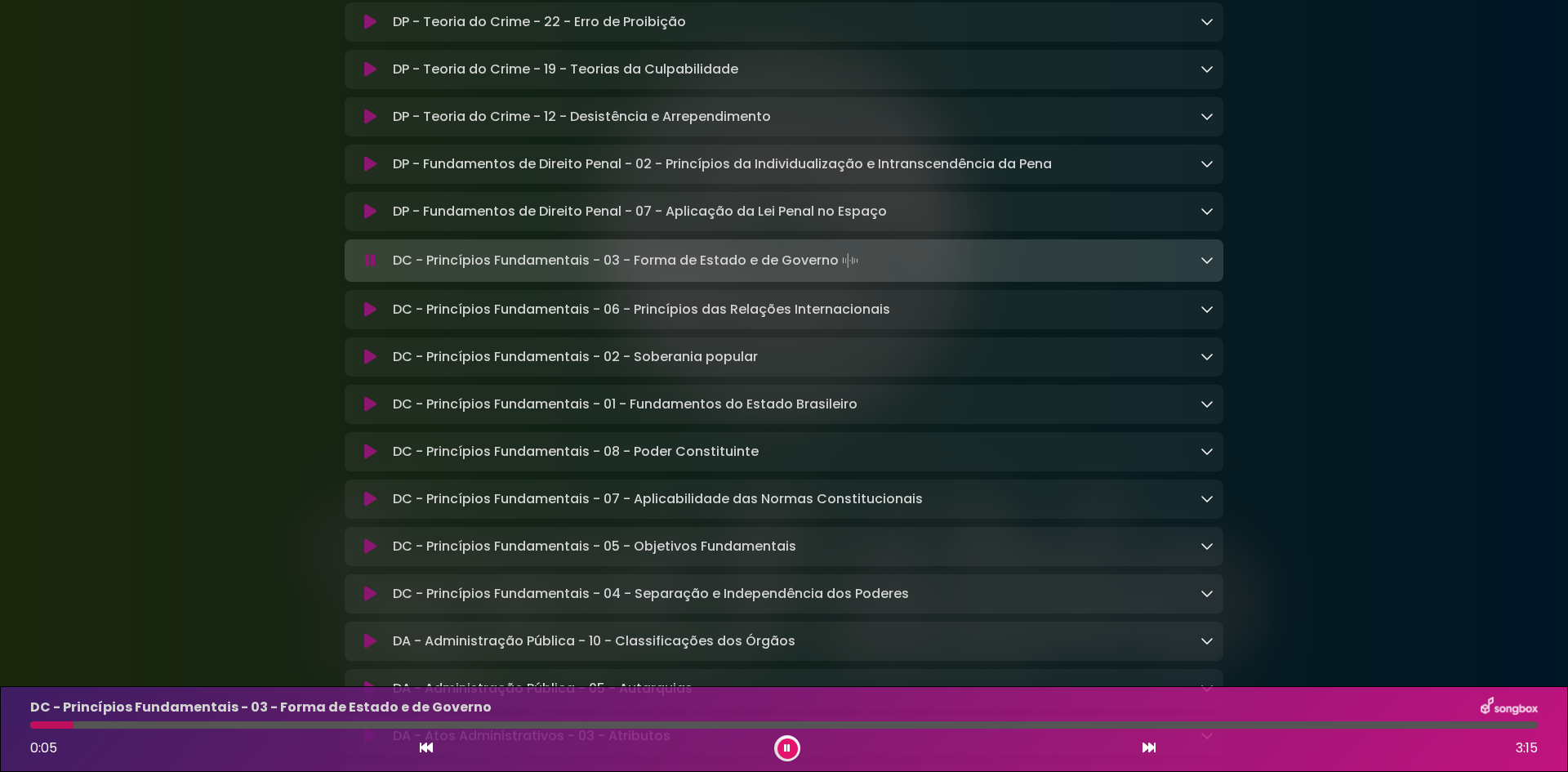
click at [1148, 745] on icon at bounding box center [1148, 747] width 13 height 13
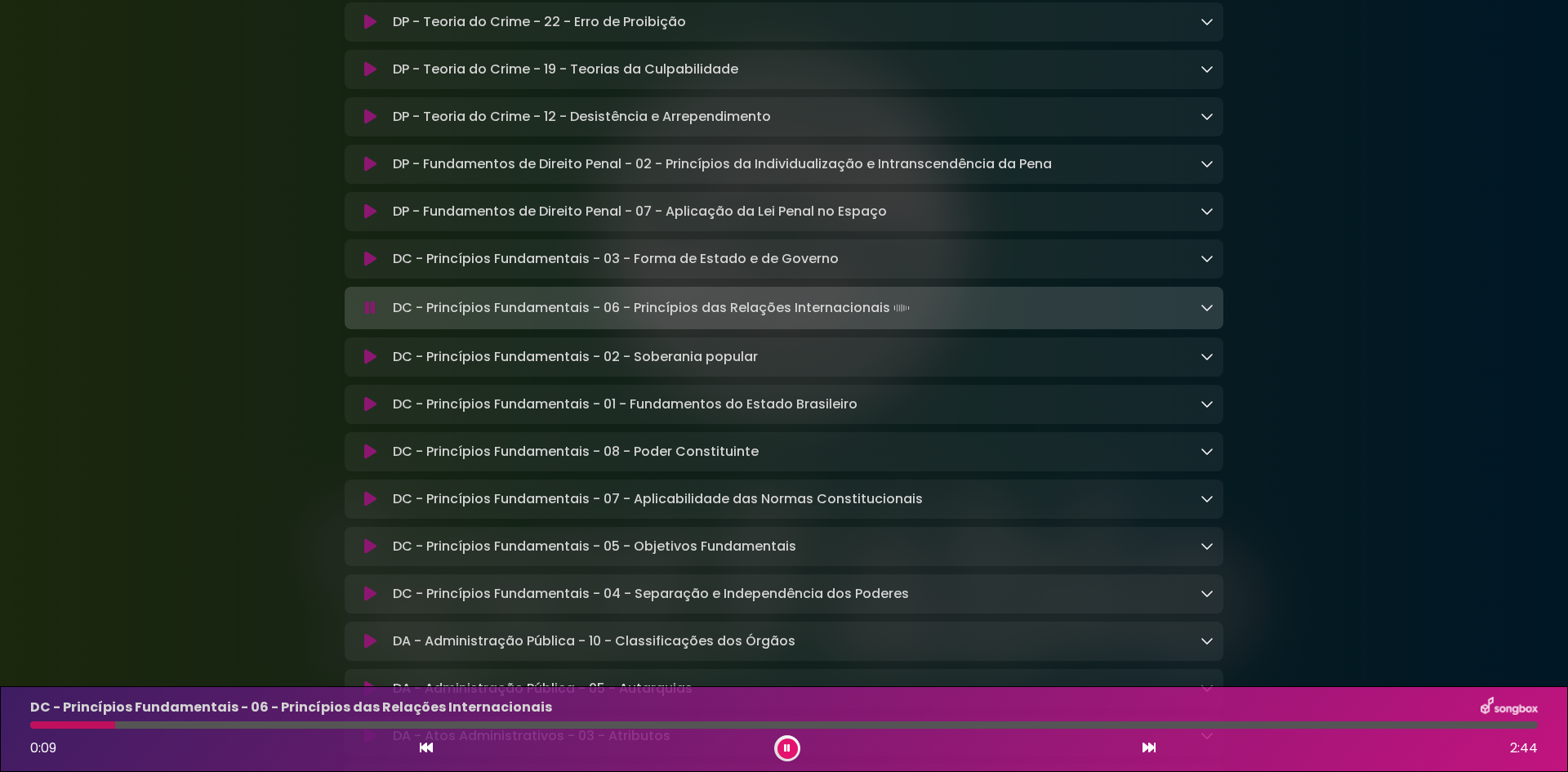
click at [1146, 747] on icon at bounding box center [1148, 747] width 13 height 13
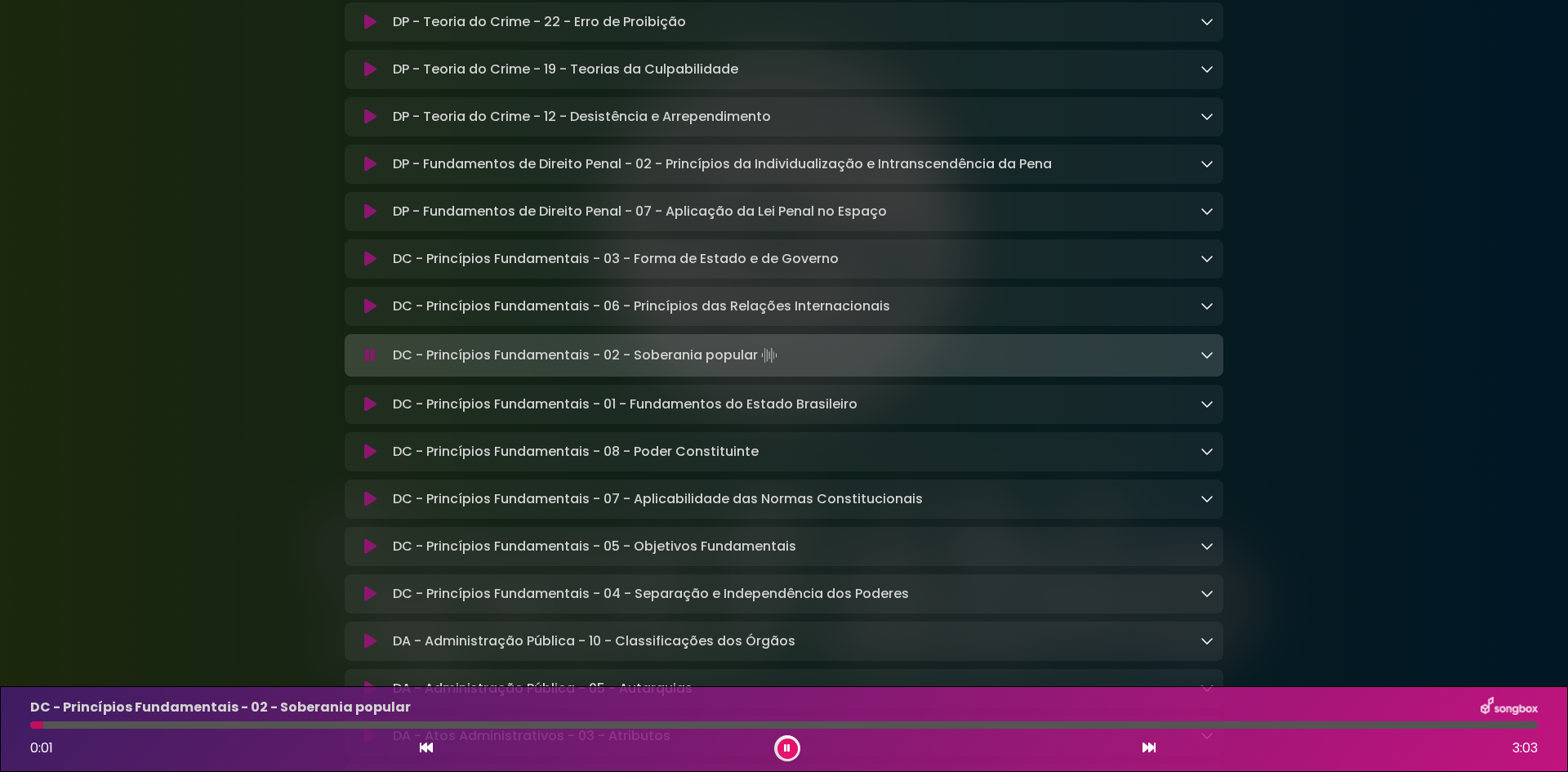
click at [1146, 747] on icon at bounding box center [1148, 747] width 13 height 13
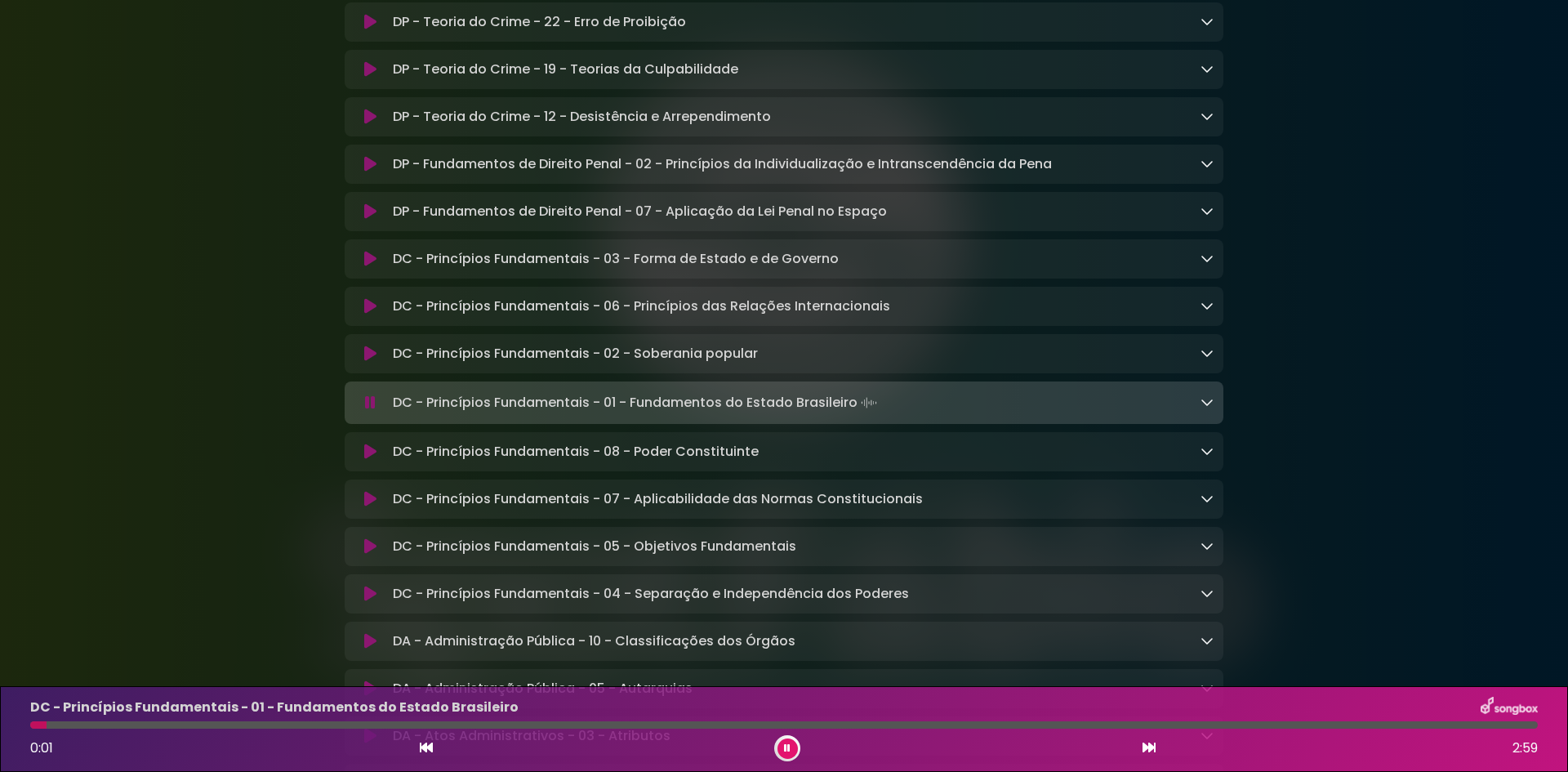
click at [1146, 747] on icon at bounding box center [1148, 747] width 13 height 13
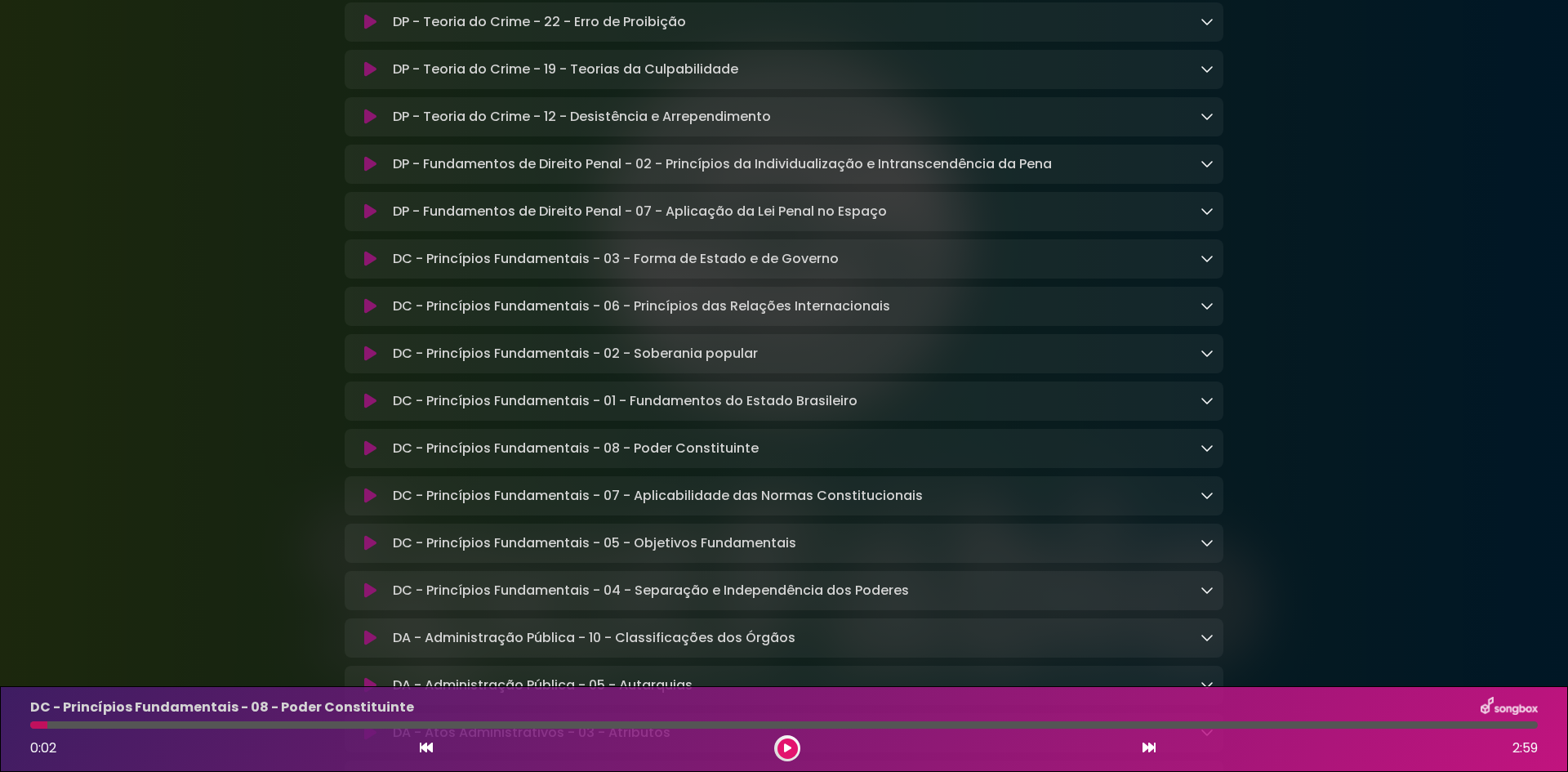
click at [1146, 747] on icon at bounding box center [1148, 747] width 13 height 13
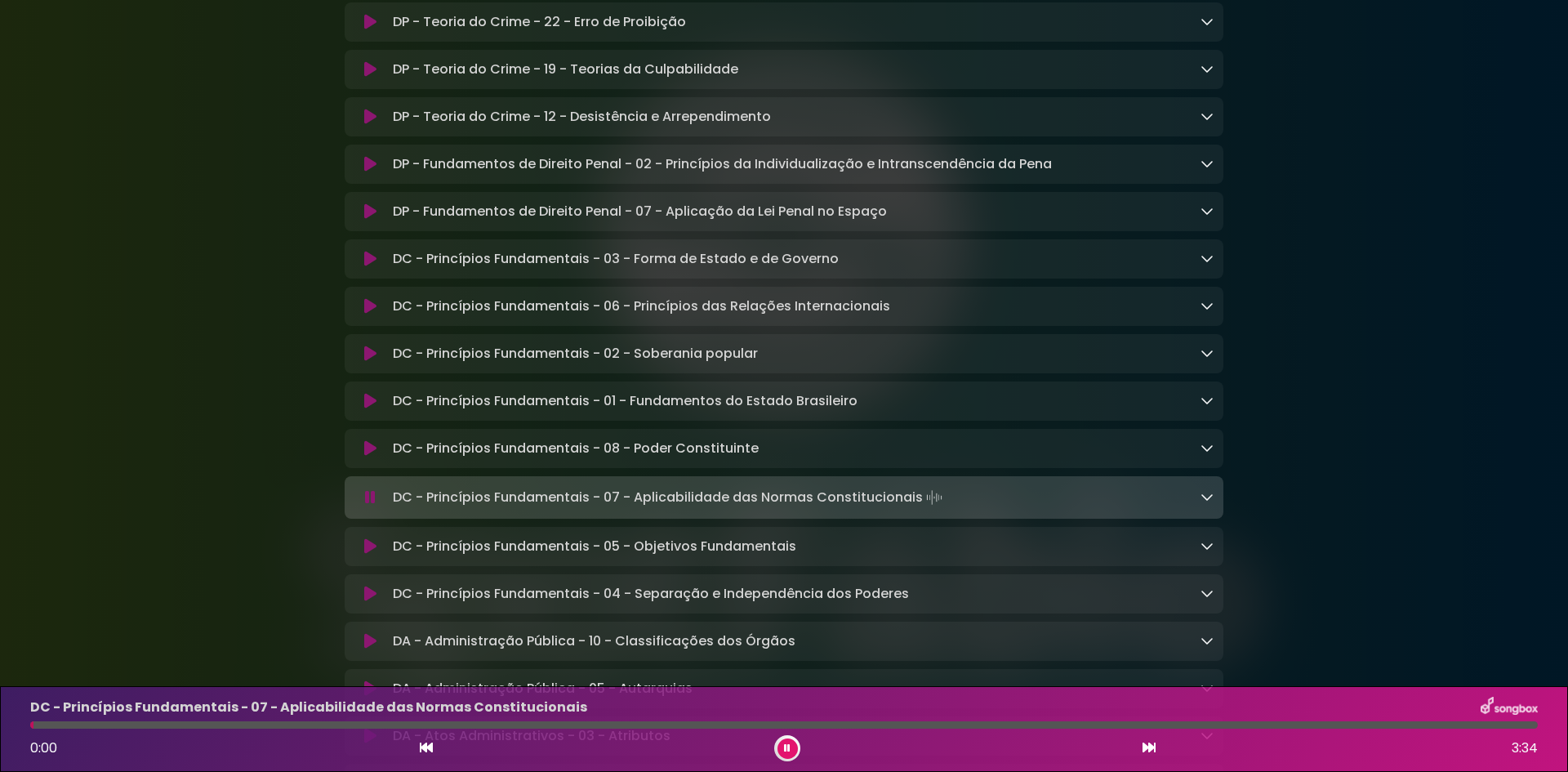
click at [420, 742] on icon at bounding box center [426, 747] width 13 height 13
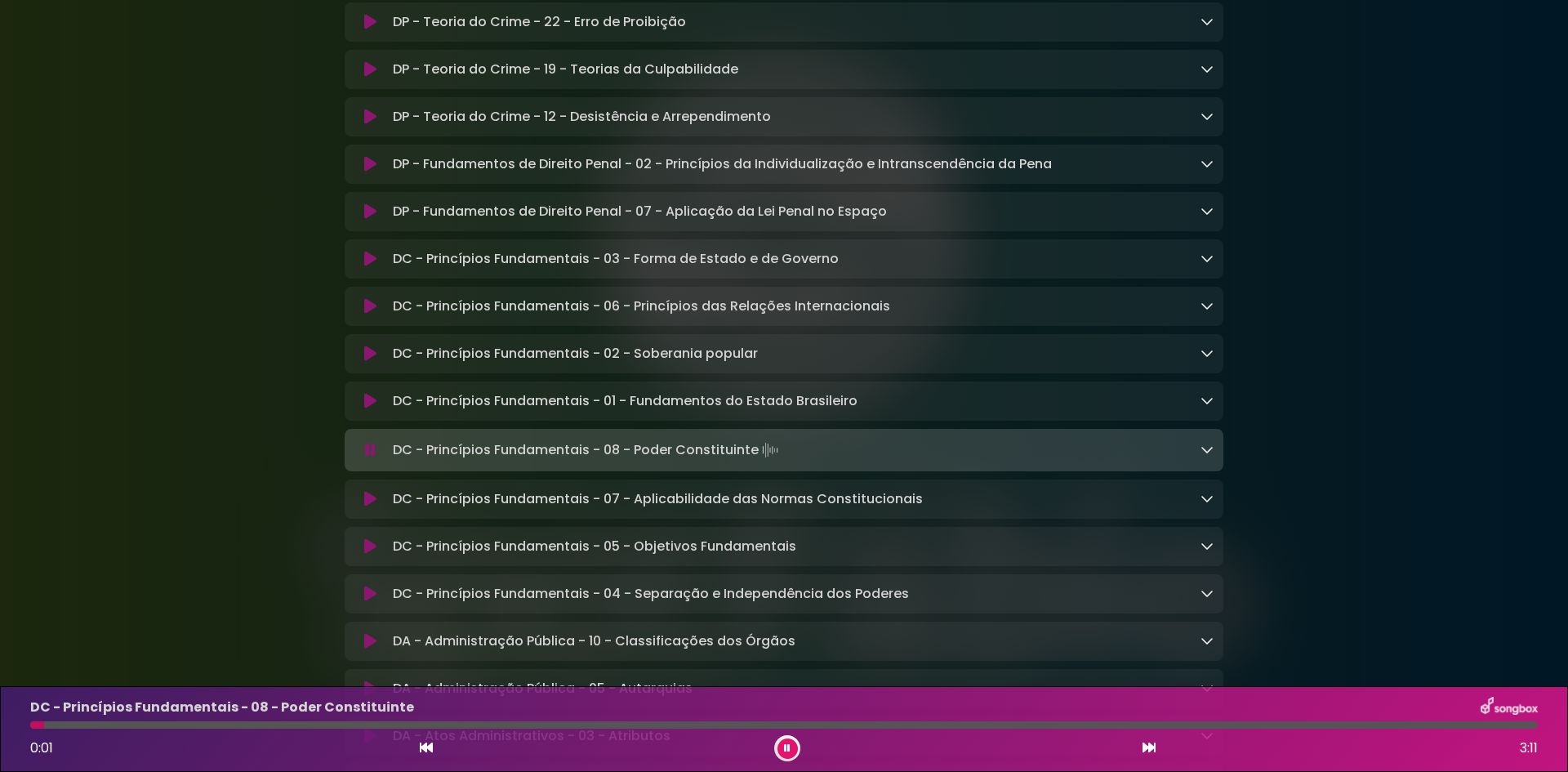
click at [1149, 746] on icon at bounding box center [1148, 747] width 13 height 13
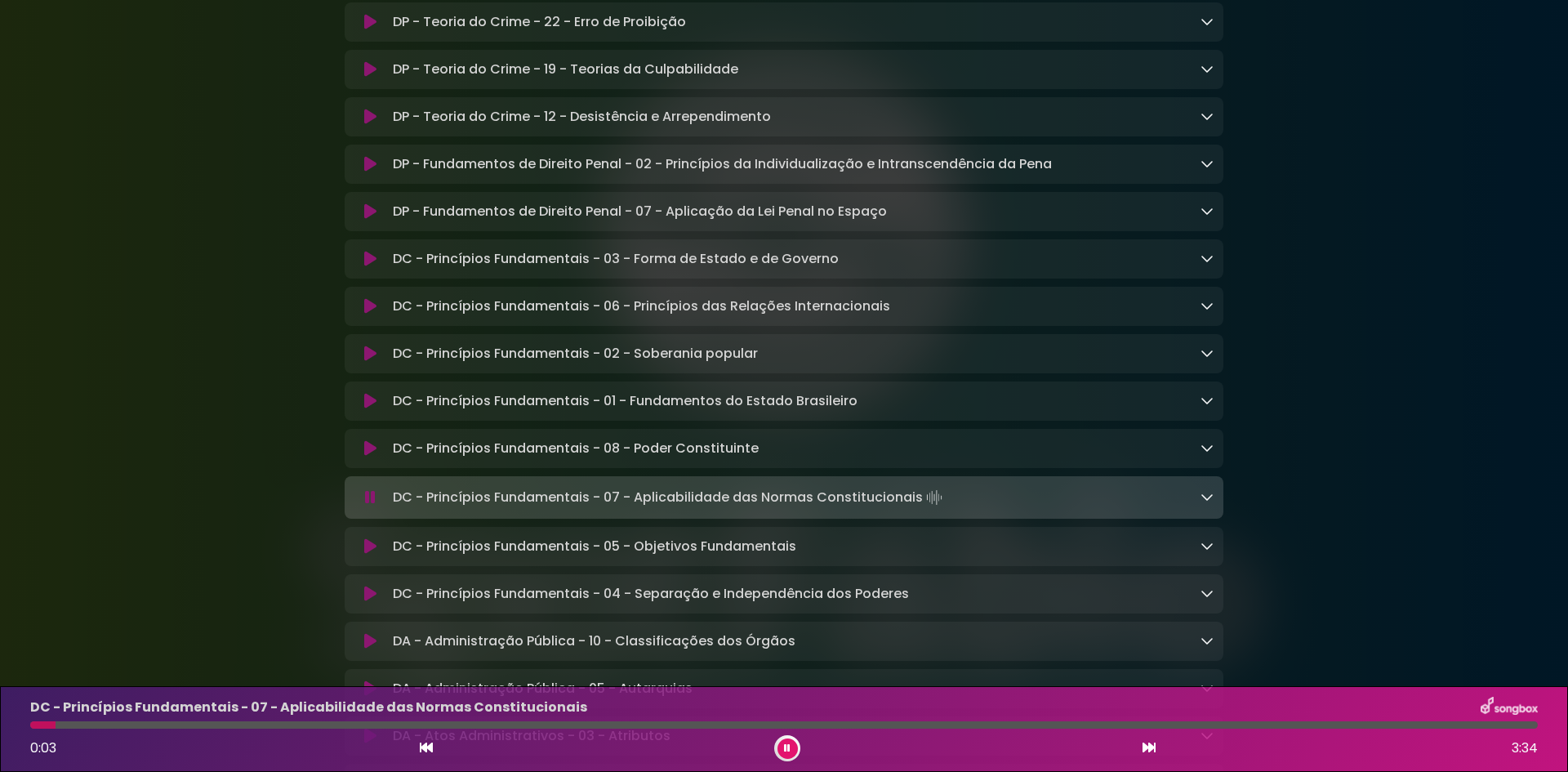
click at [1149, 746] on icon at bounding box center [1148, 747] width 13 height 13
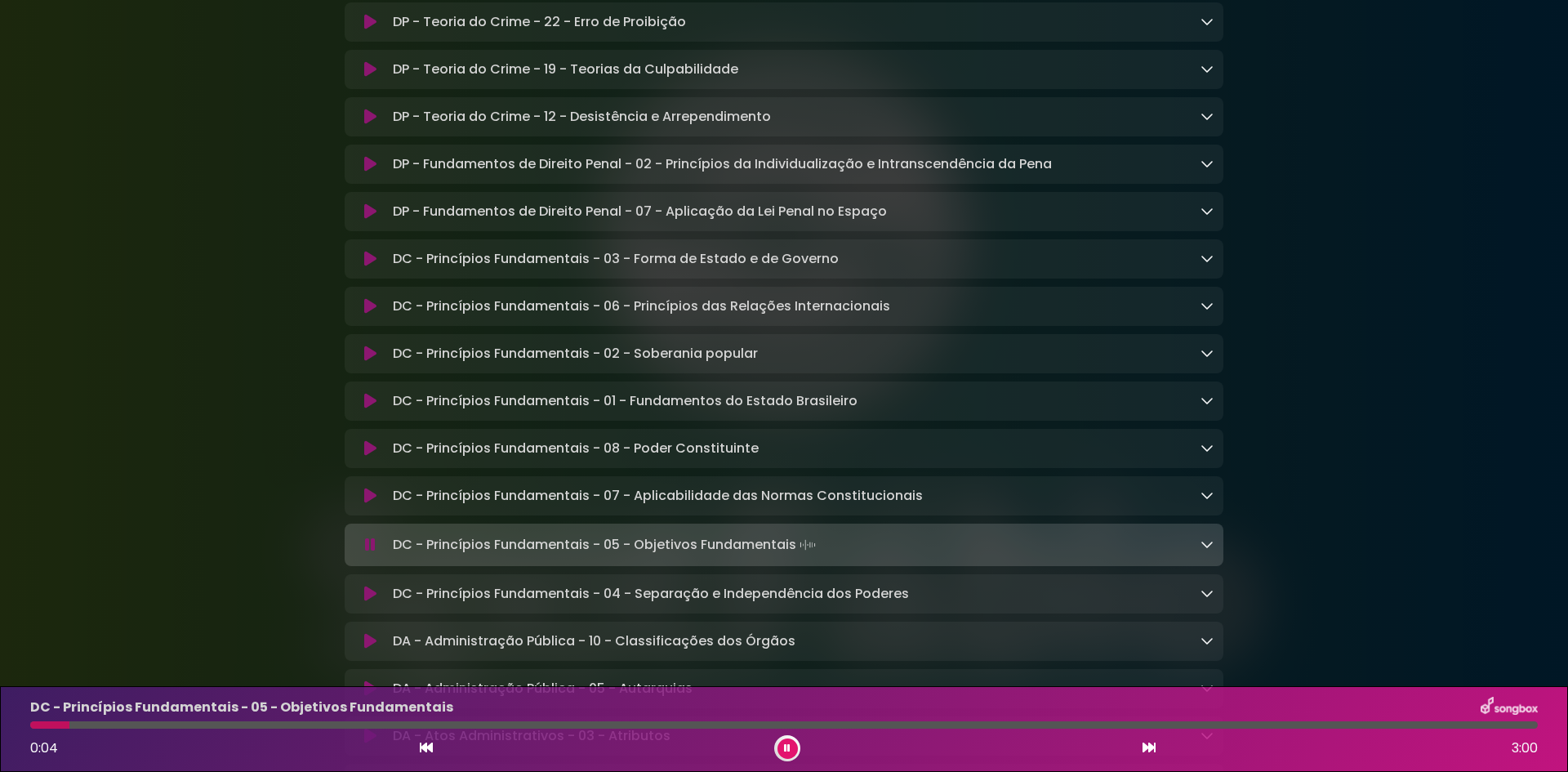
click at [1148, 747] on icon at bounding box center [1148, 747] width 13 height 13
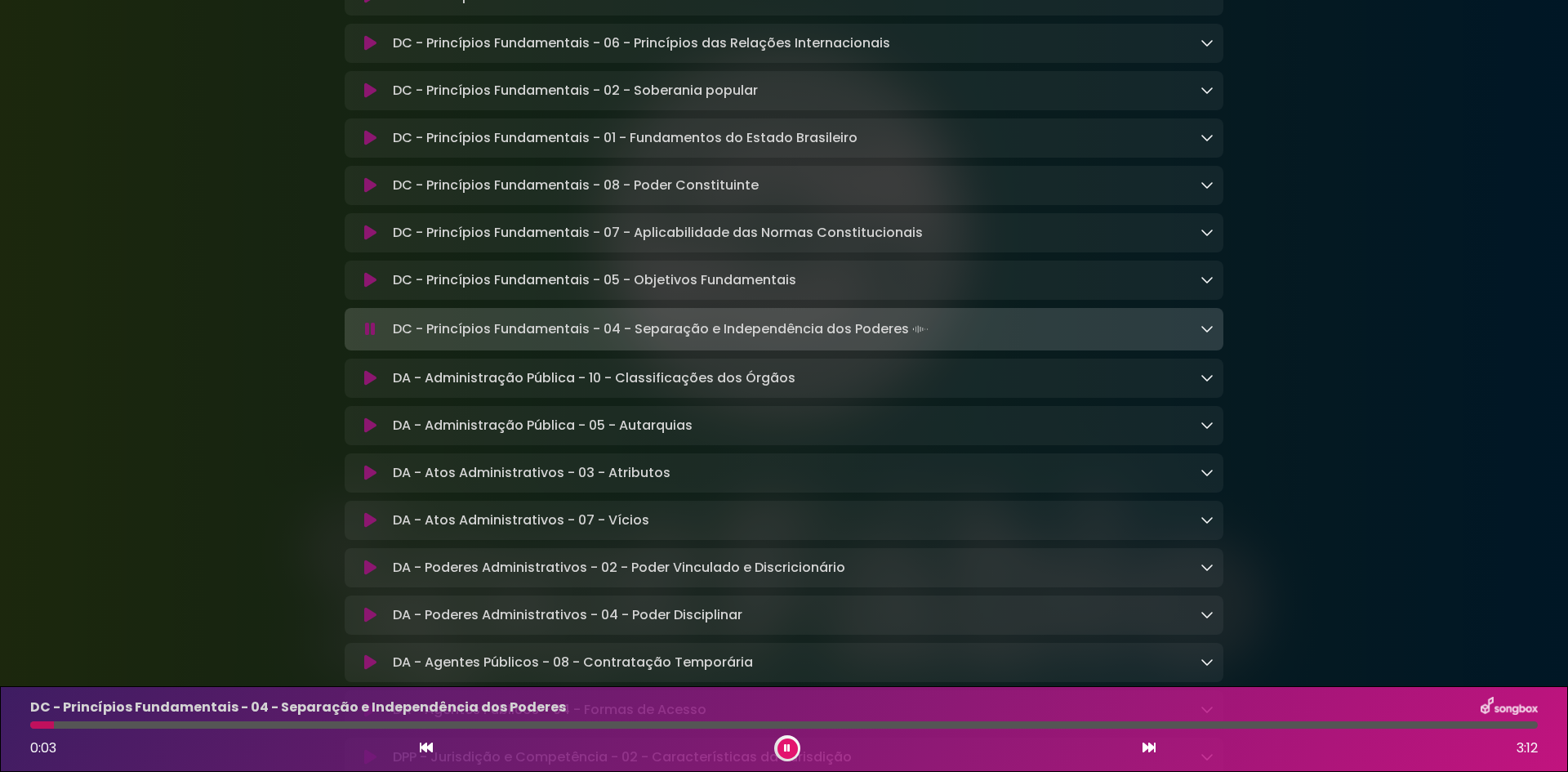
scroll to position [1143, 0]
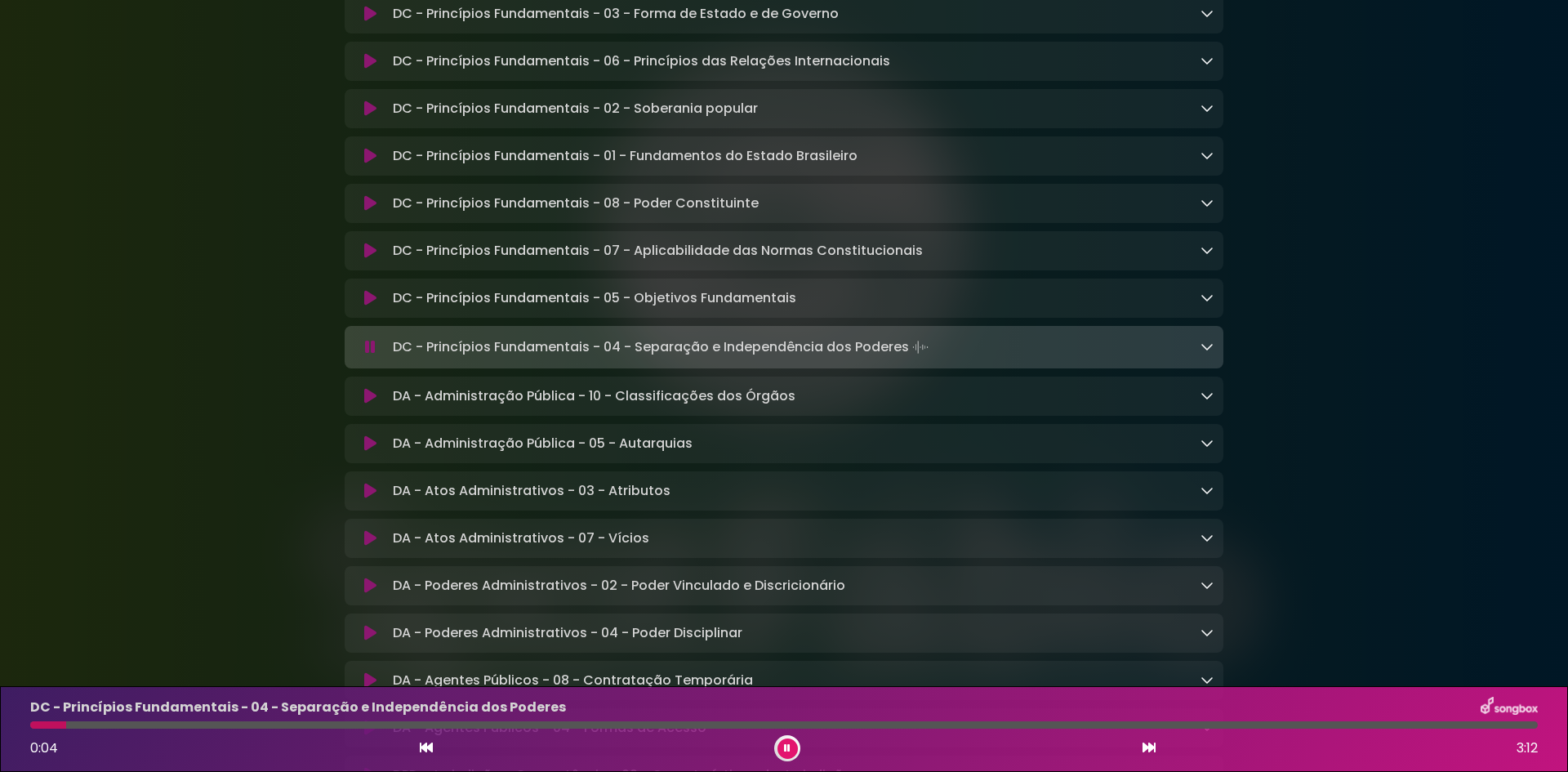
click at [1146, 746] on icon at bounding box center [1148, 747] width 13 height 13
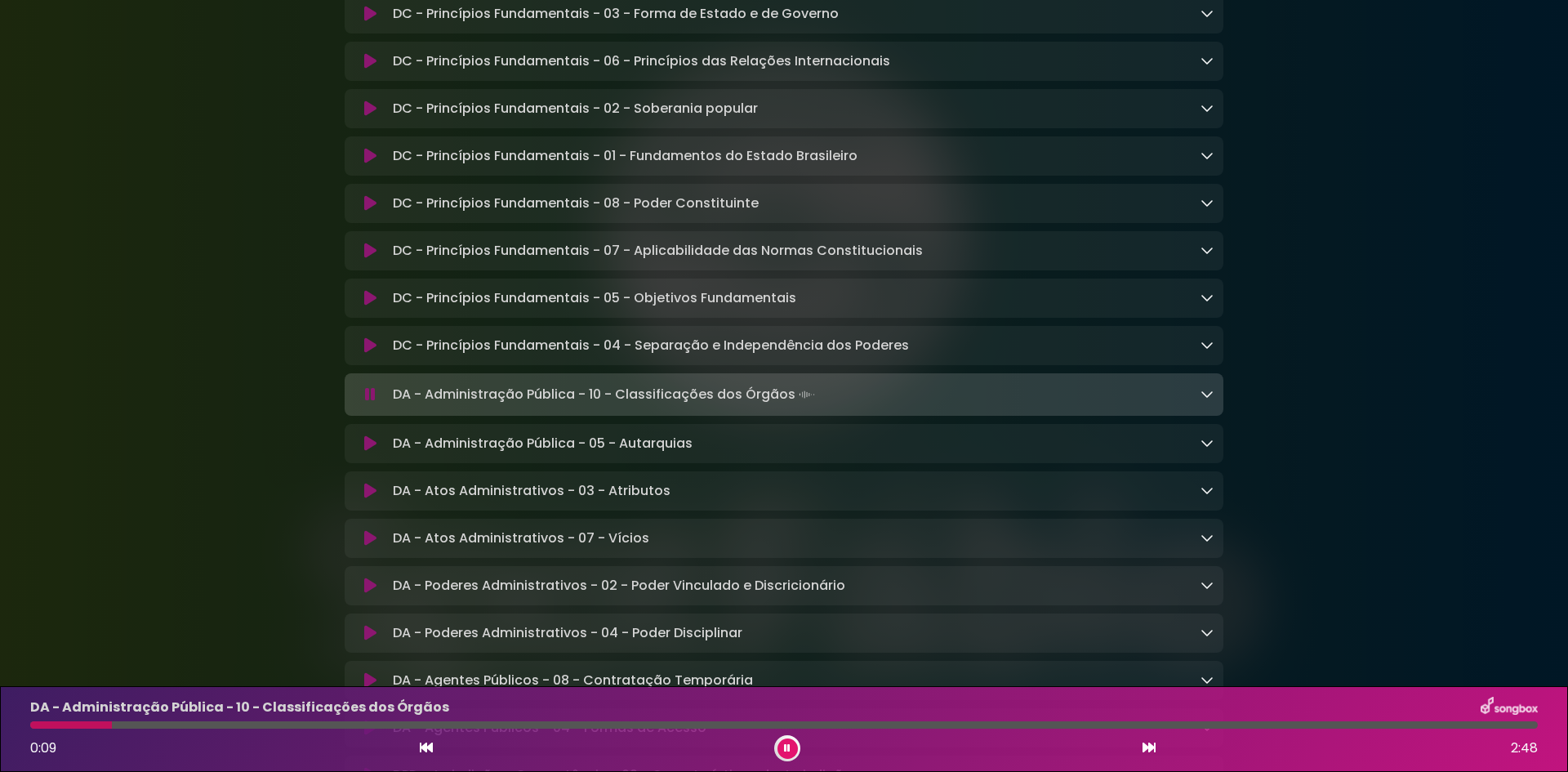
click at [1149, 747] on icon at bounding box center [1148, 747] width 13 height 13
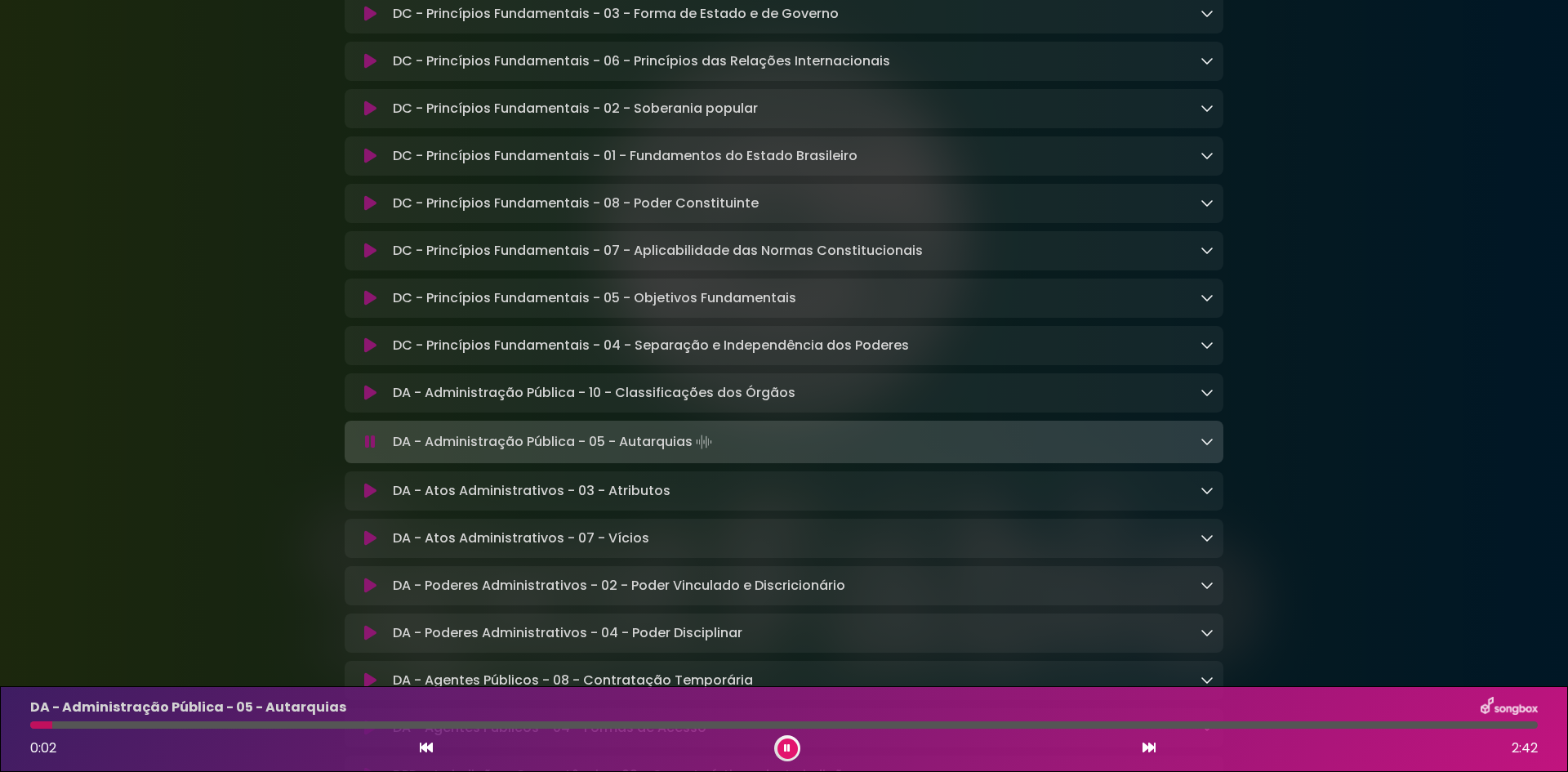
click at [1149, 747] on icon at bounding box center [1148, 747] width 13 height 13
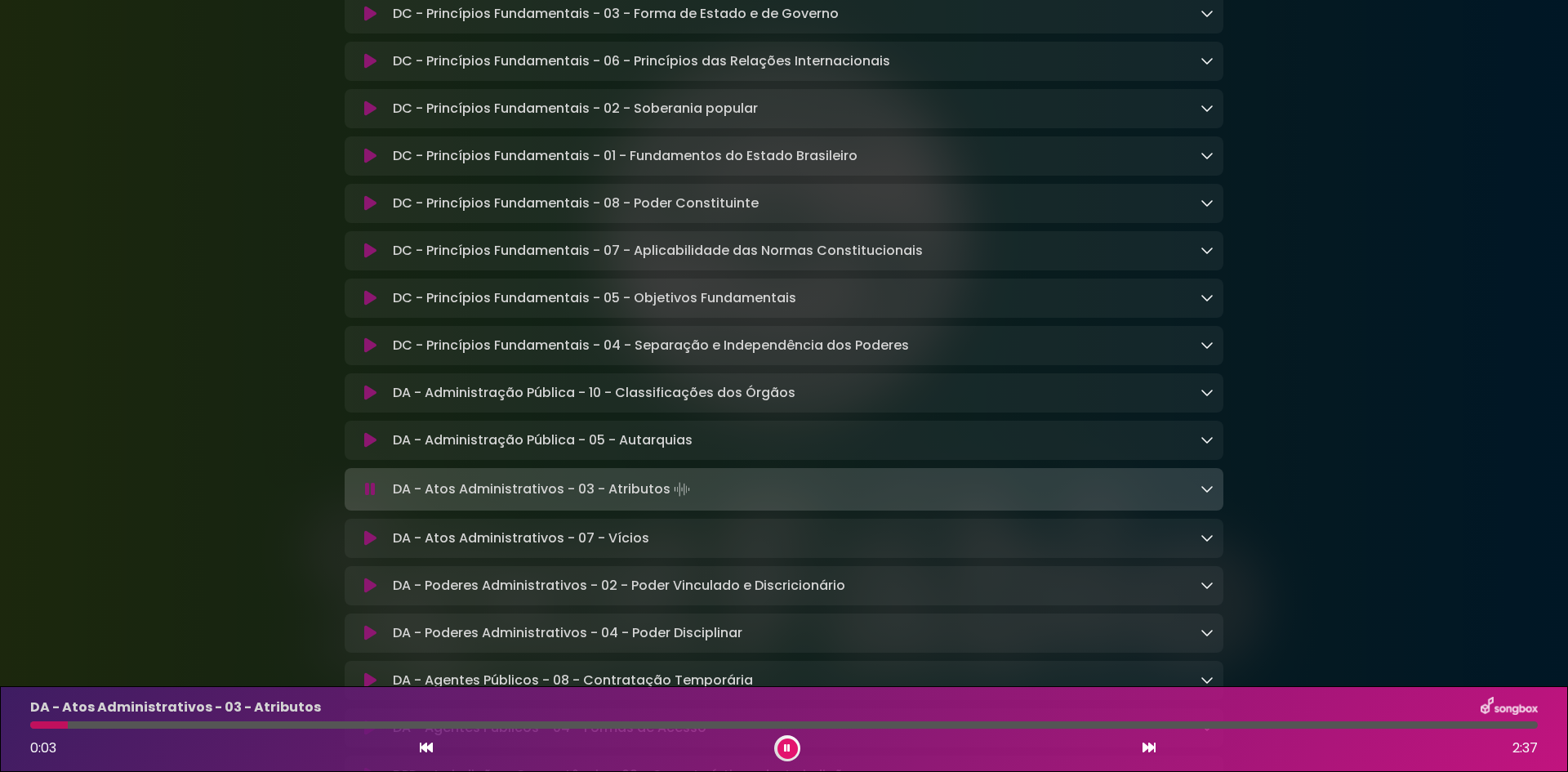
click at [1204, 495] on icon at bounding box center [1207, 487] width 13 height 13
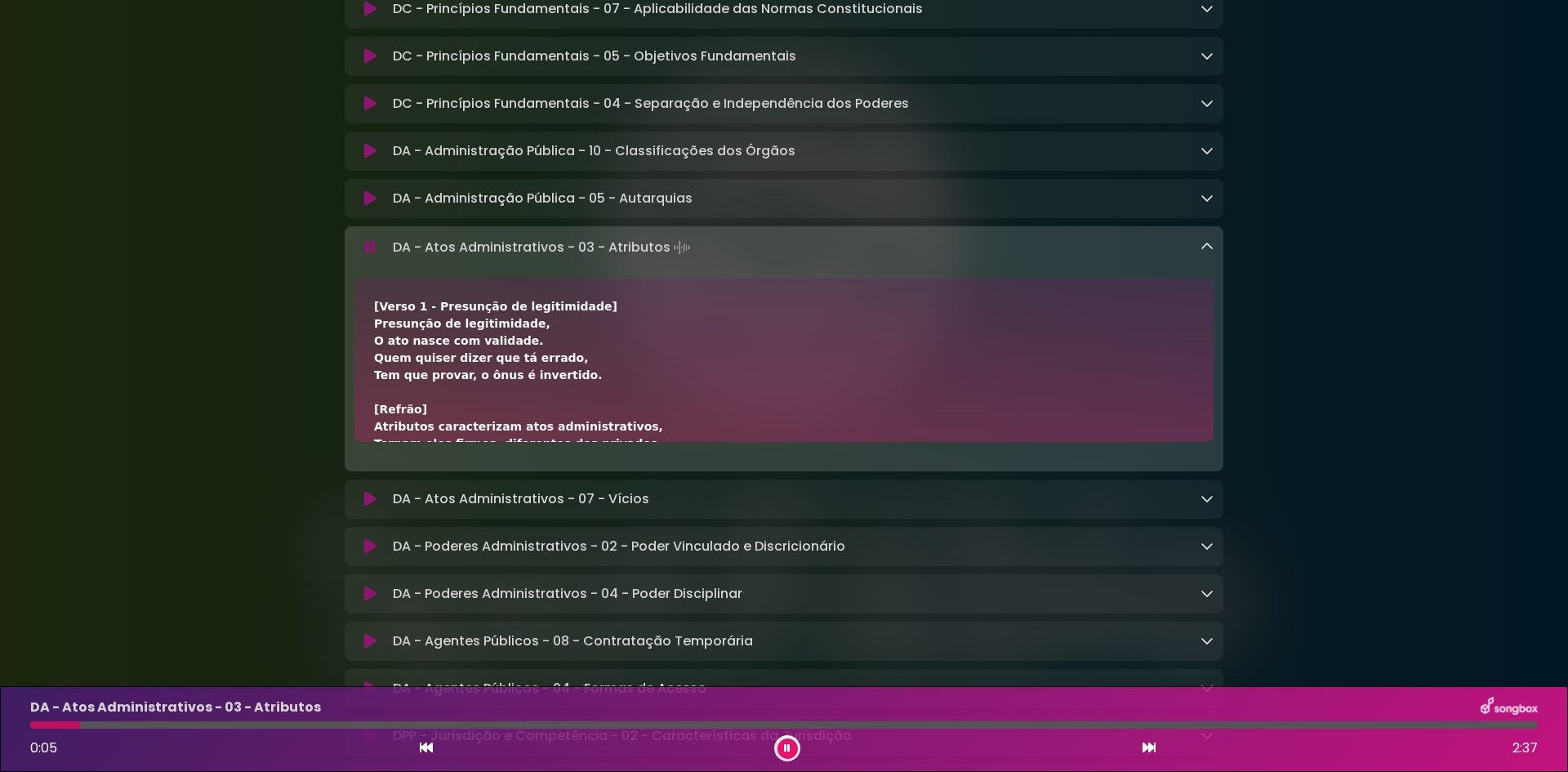
scroll to position [1389, 0]
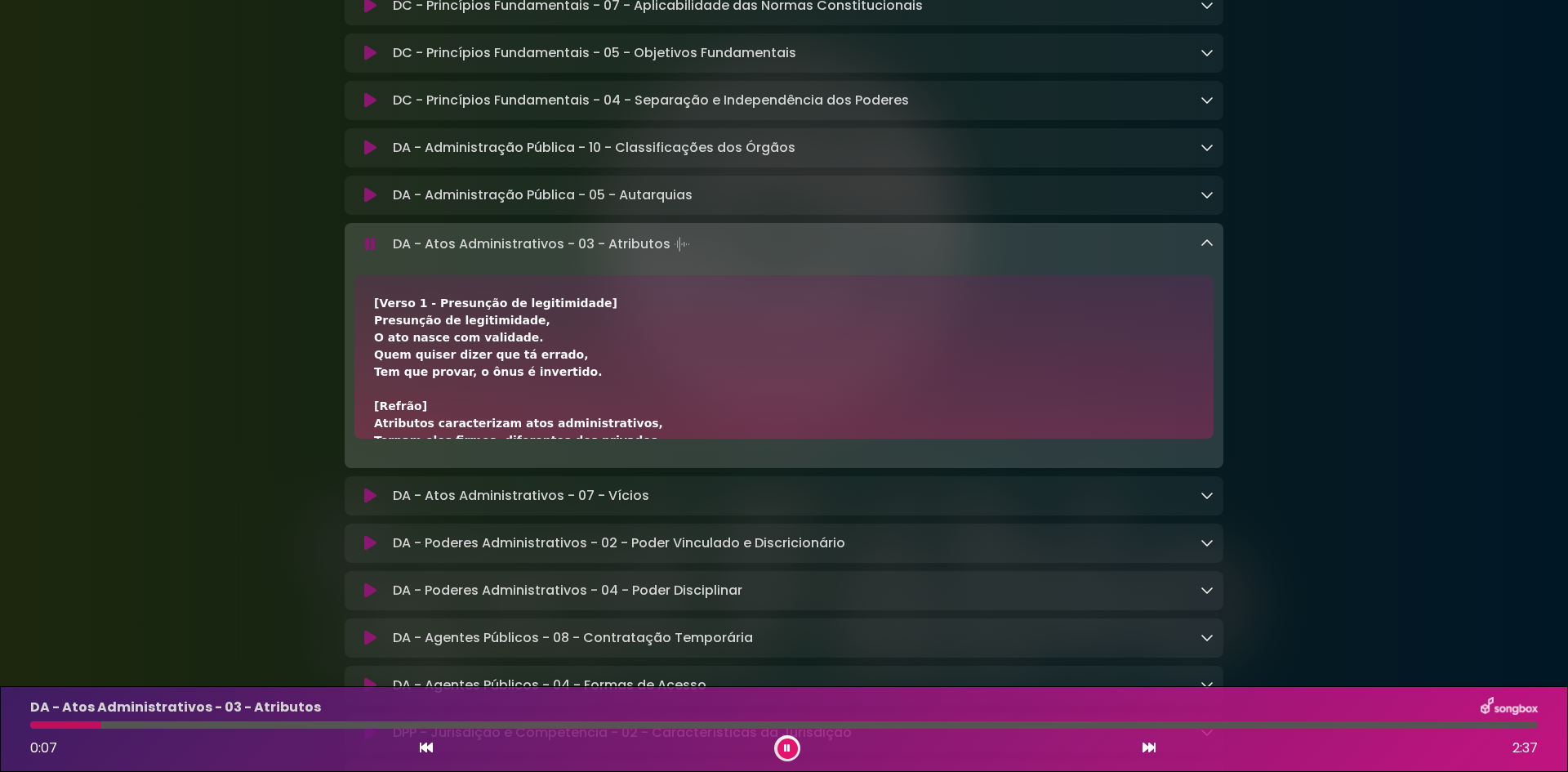
click at [1149, 749] on icon at bounding box center [1148, 747] width 13 height 13
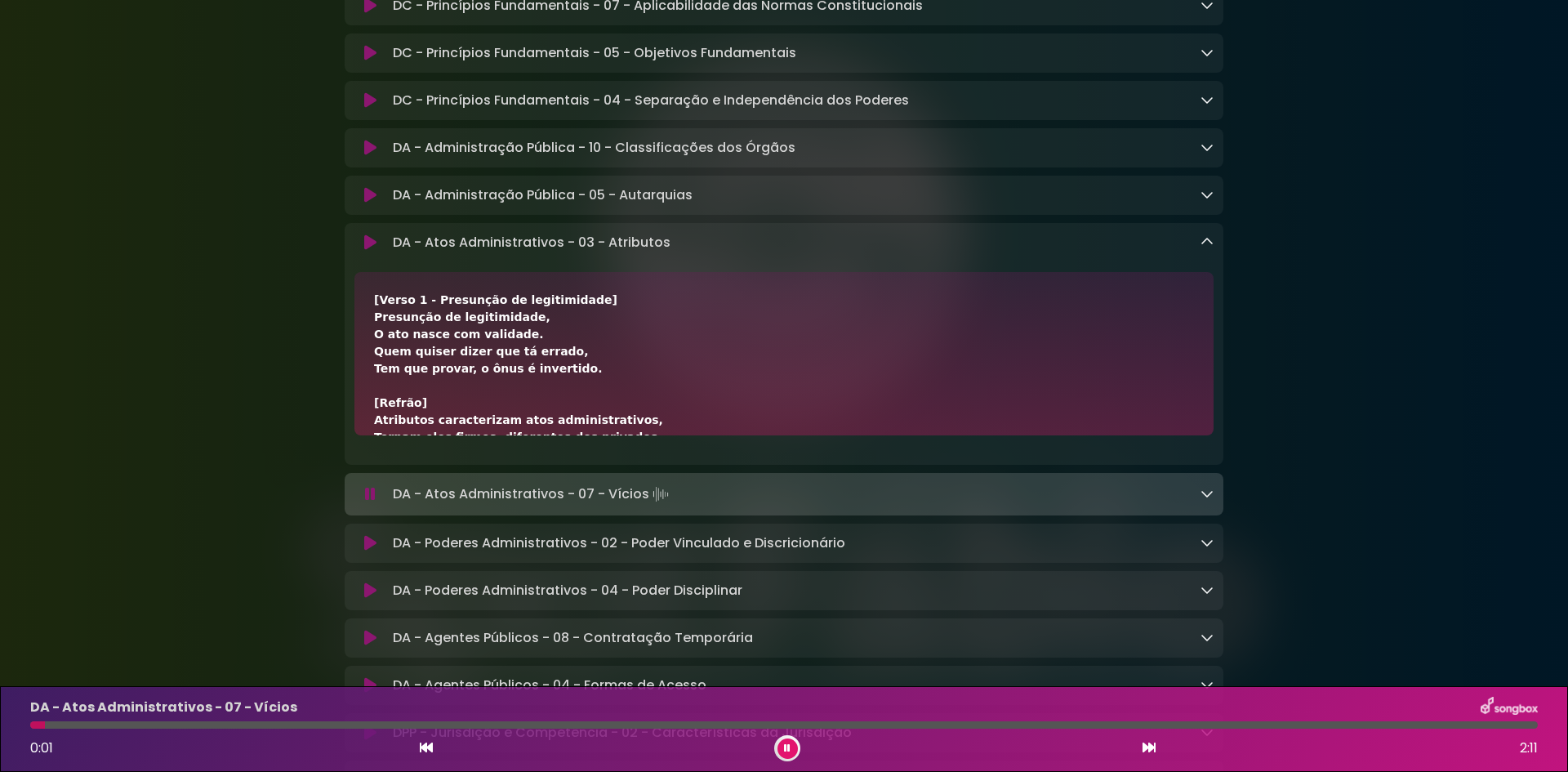
click at [1207, 500] on icon at bounding box center [1207, 493] width 13 height 13
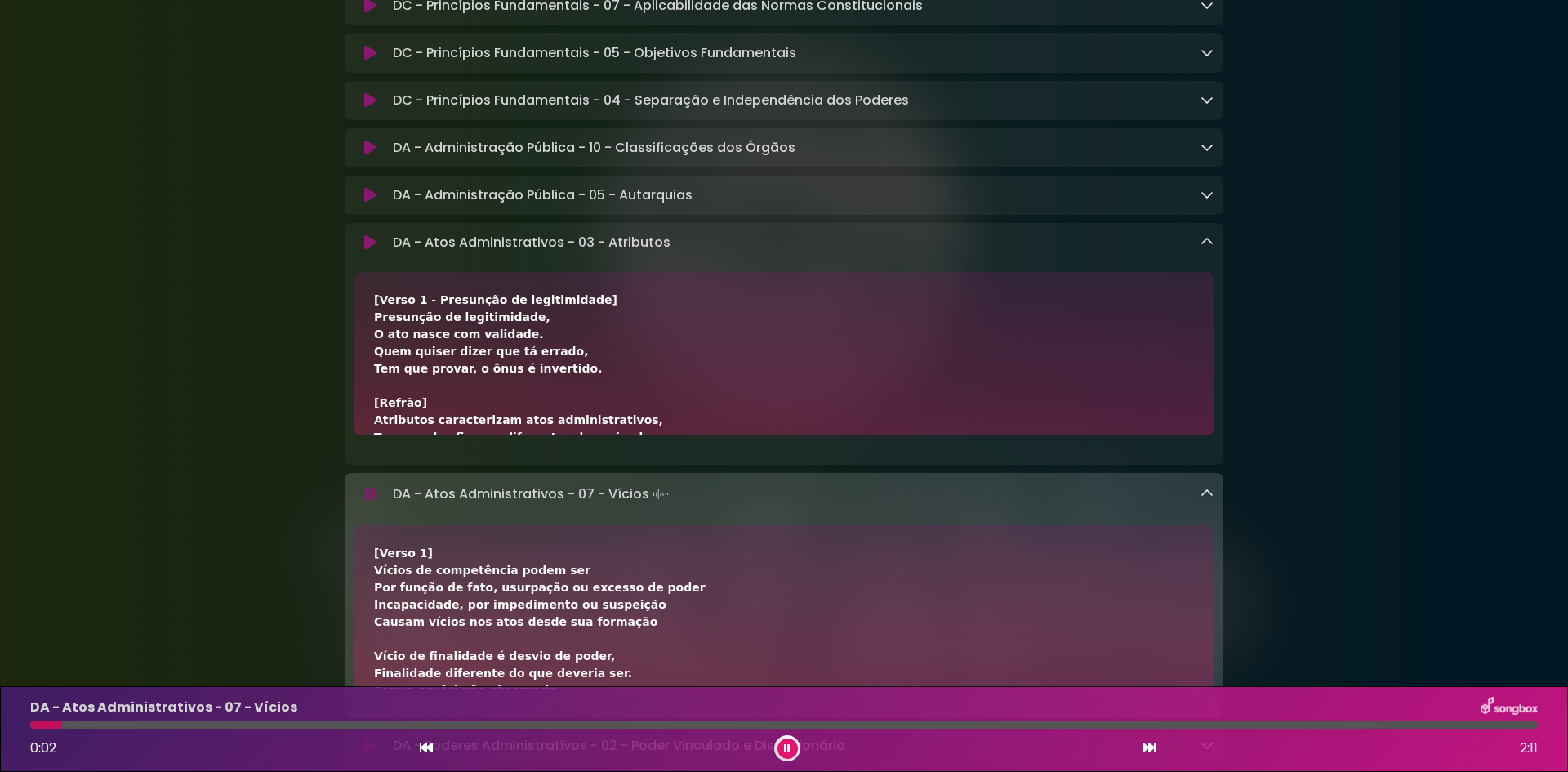
click at [1206, 248] on icon at bounding box center [1207, 241] width 13 height 13
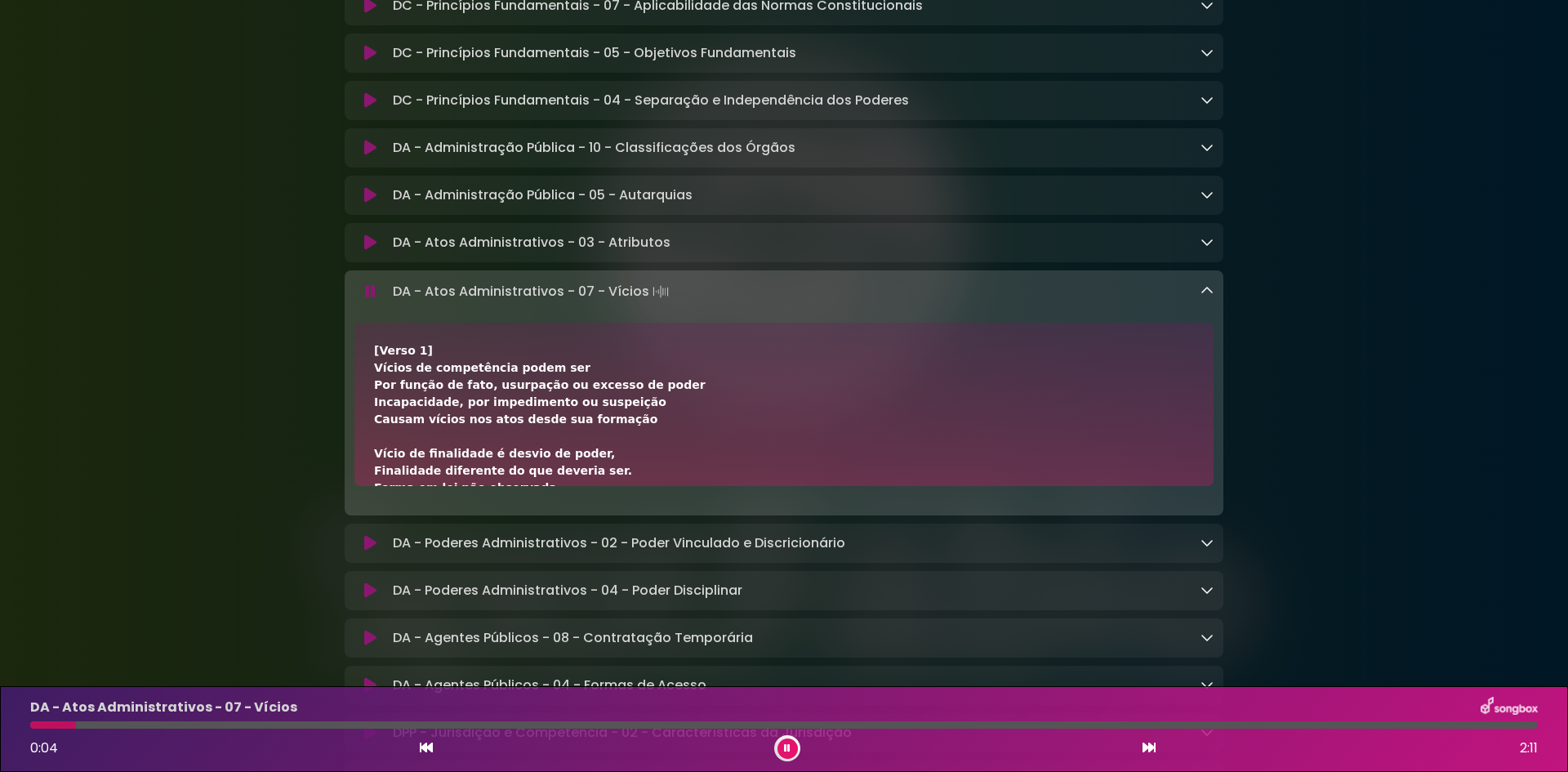
click at [1209, 297] on icon at bounding box center [1207, 290] width 13 height 13
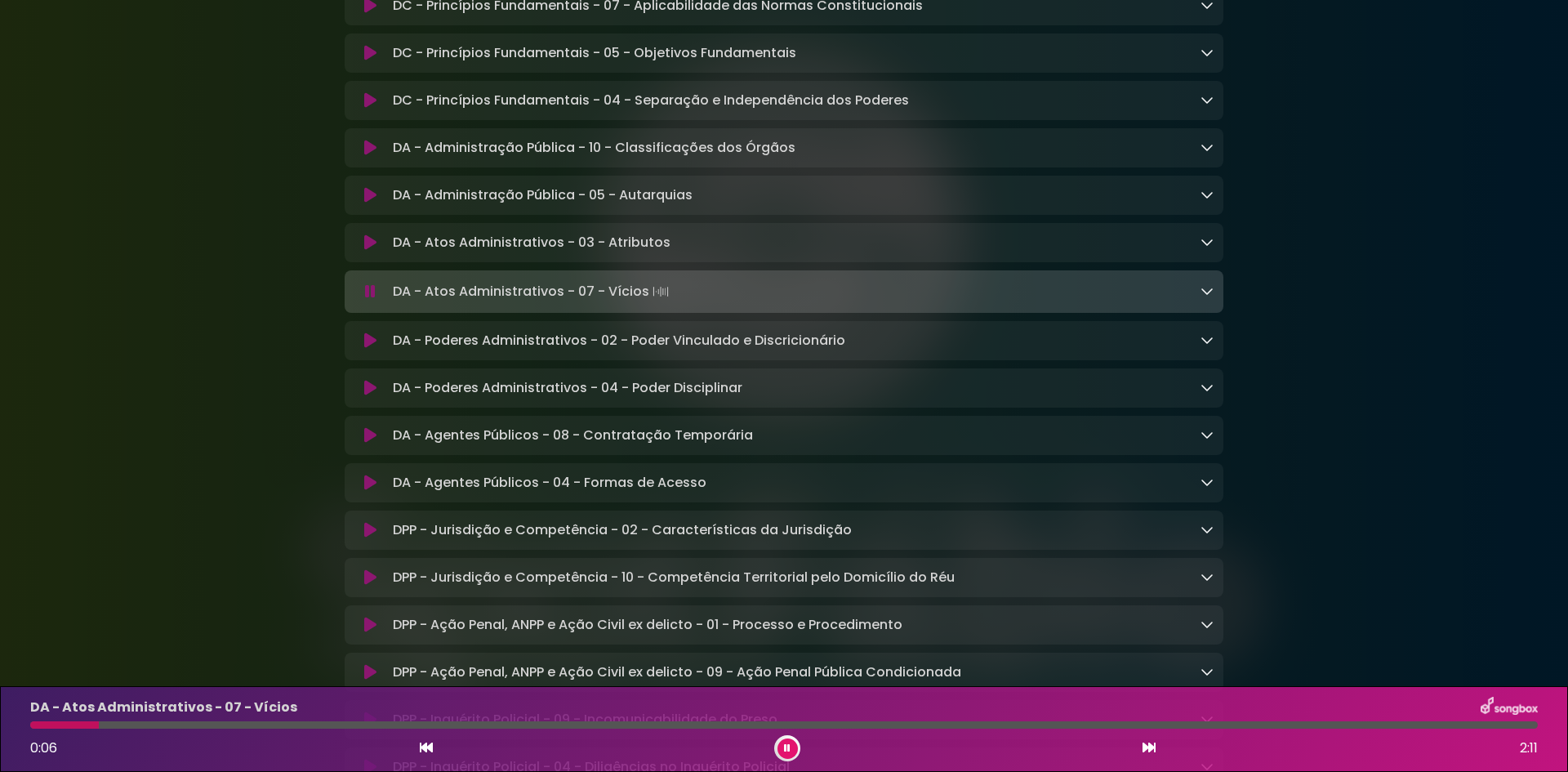
click at [1153, 749] on icon at bounding box center [1148, 747] width 13 height 13
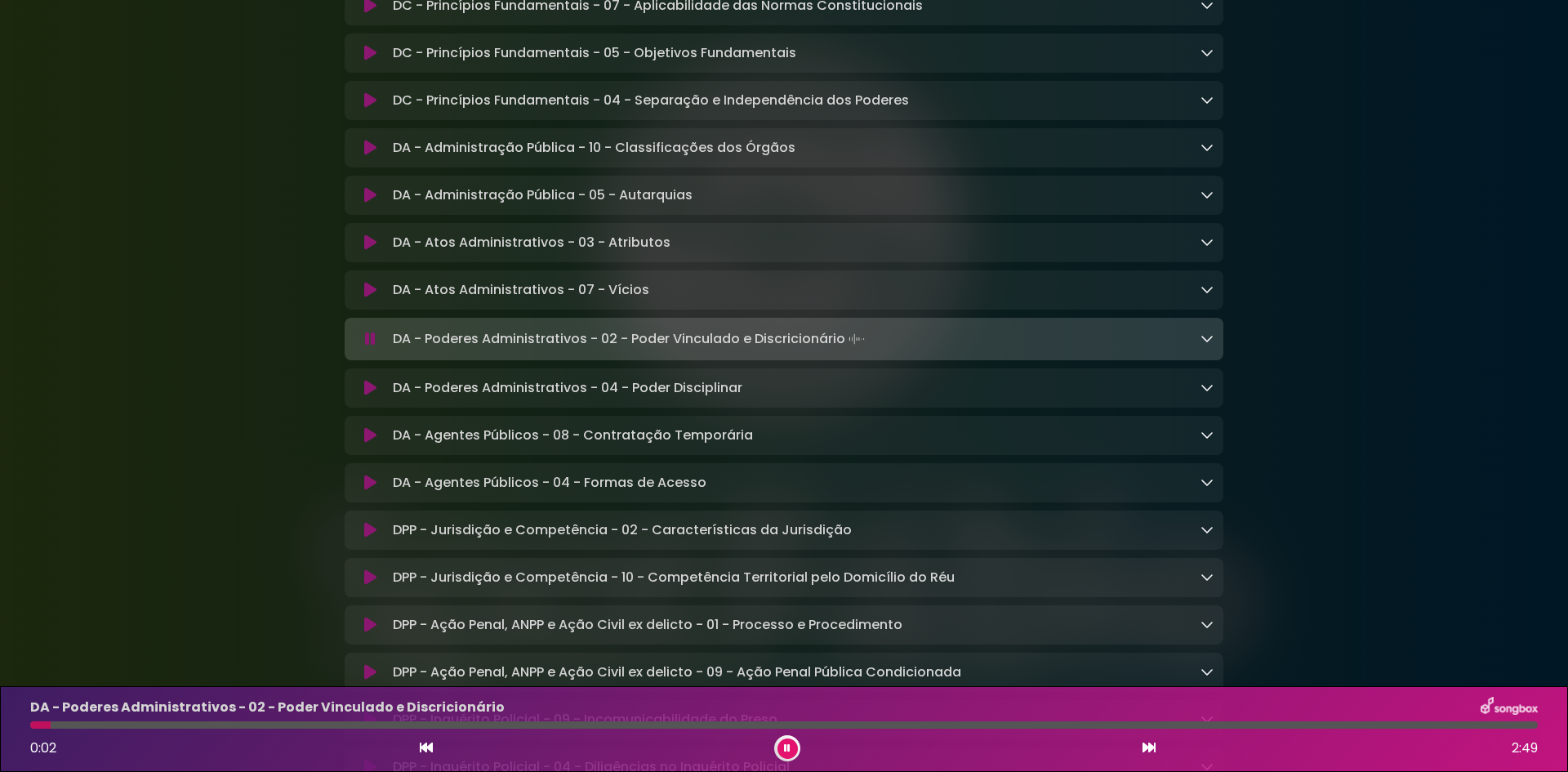
click at [1204, 345] on icon at bounding box center [1207, 337] width 13 height 13
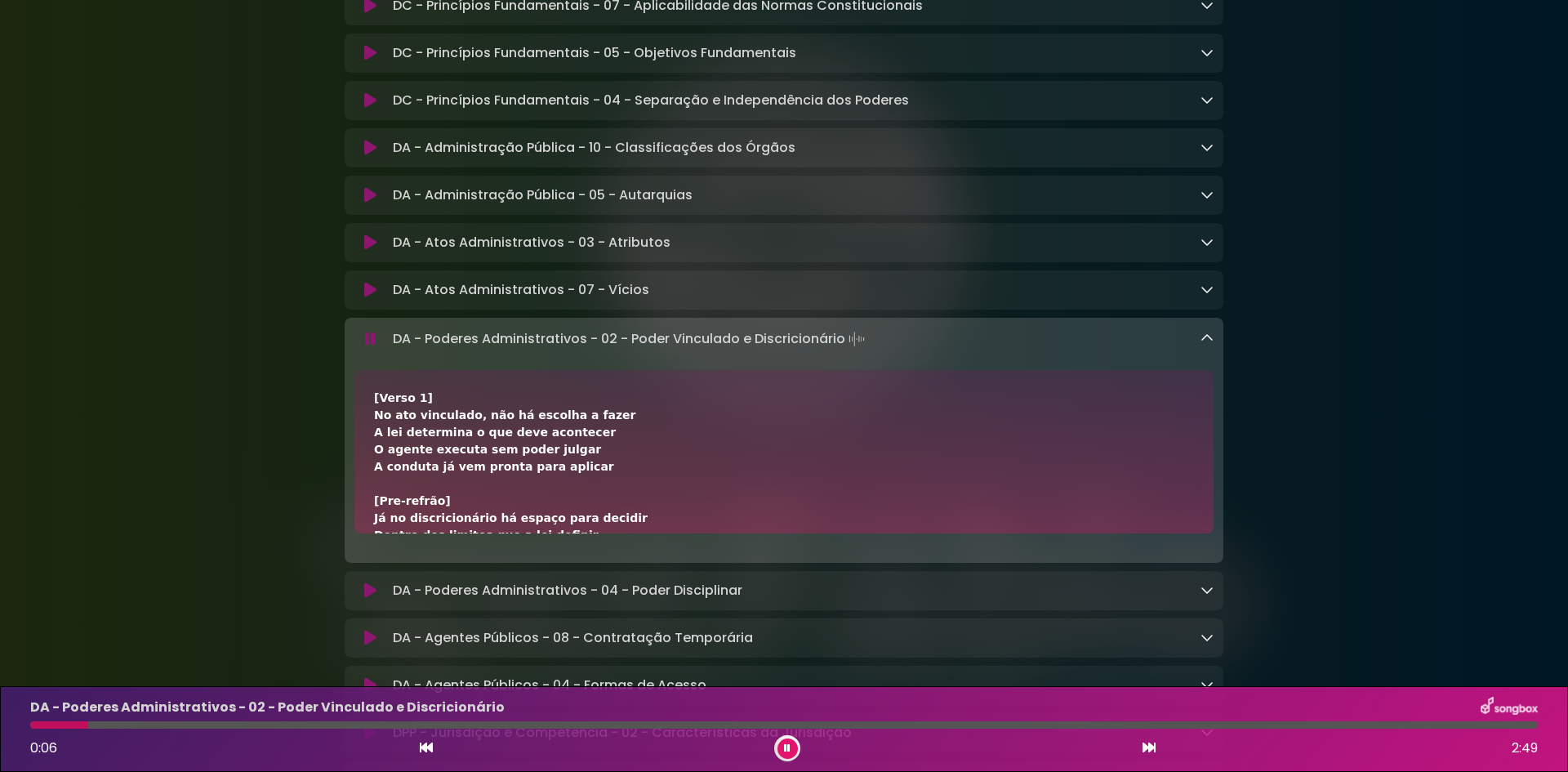
click at [1205, 345] on icon at bounding box center [1207, 337] width 13 height 13
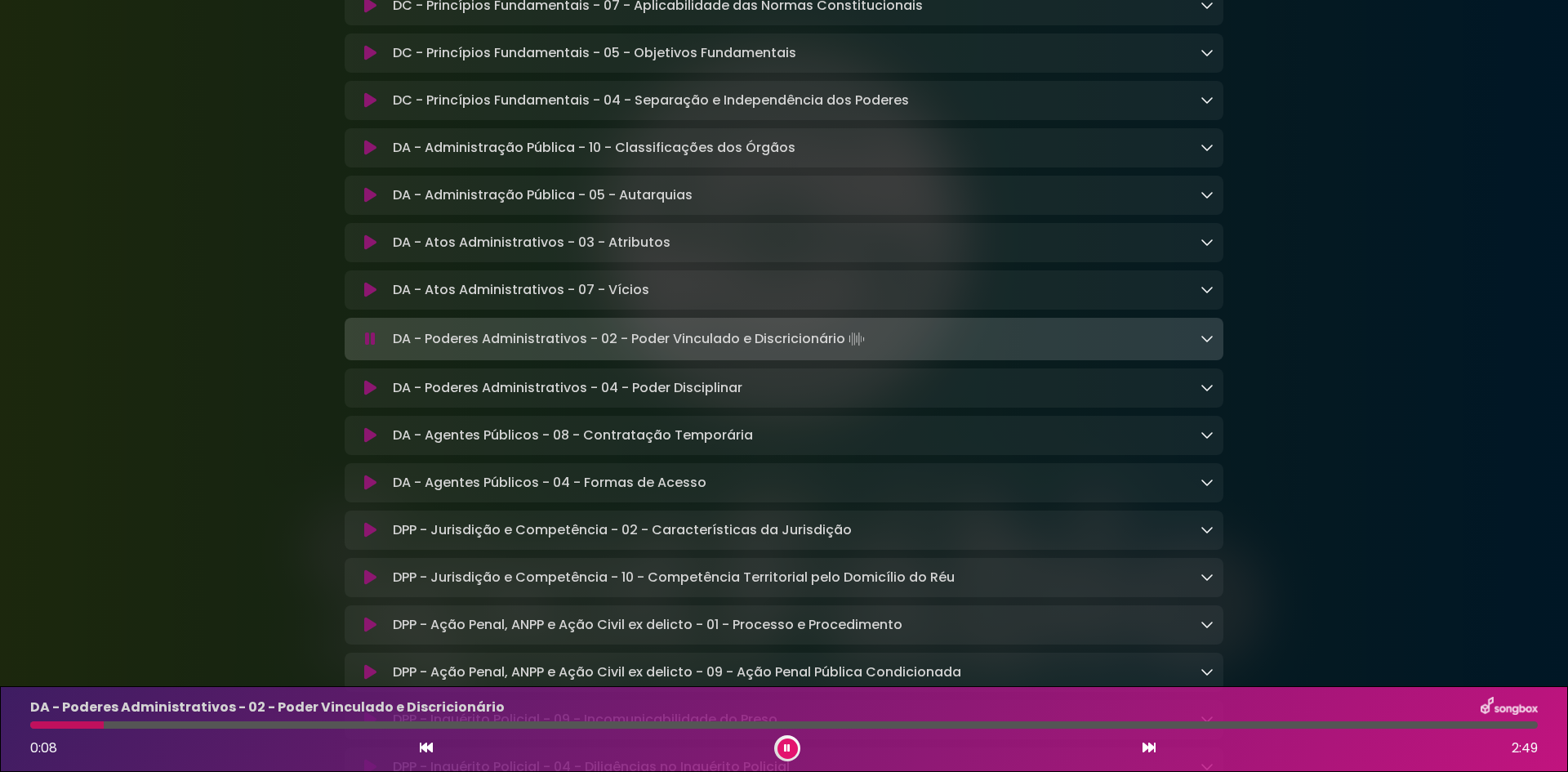
click at [1151, 747] on icon at bounding box center [1148, 747] width 13 height 13
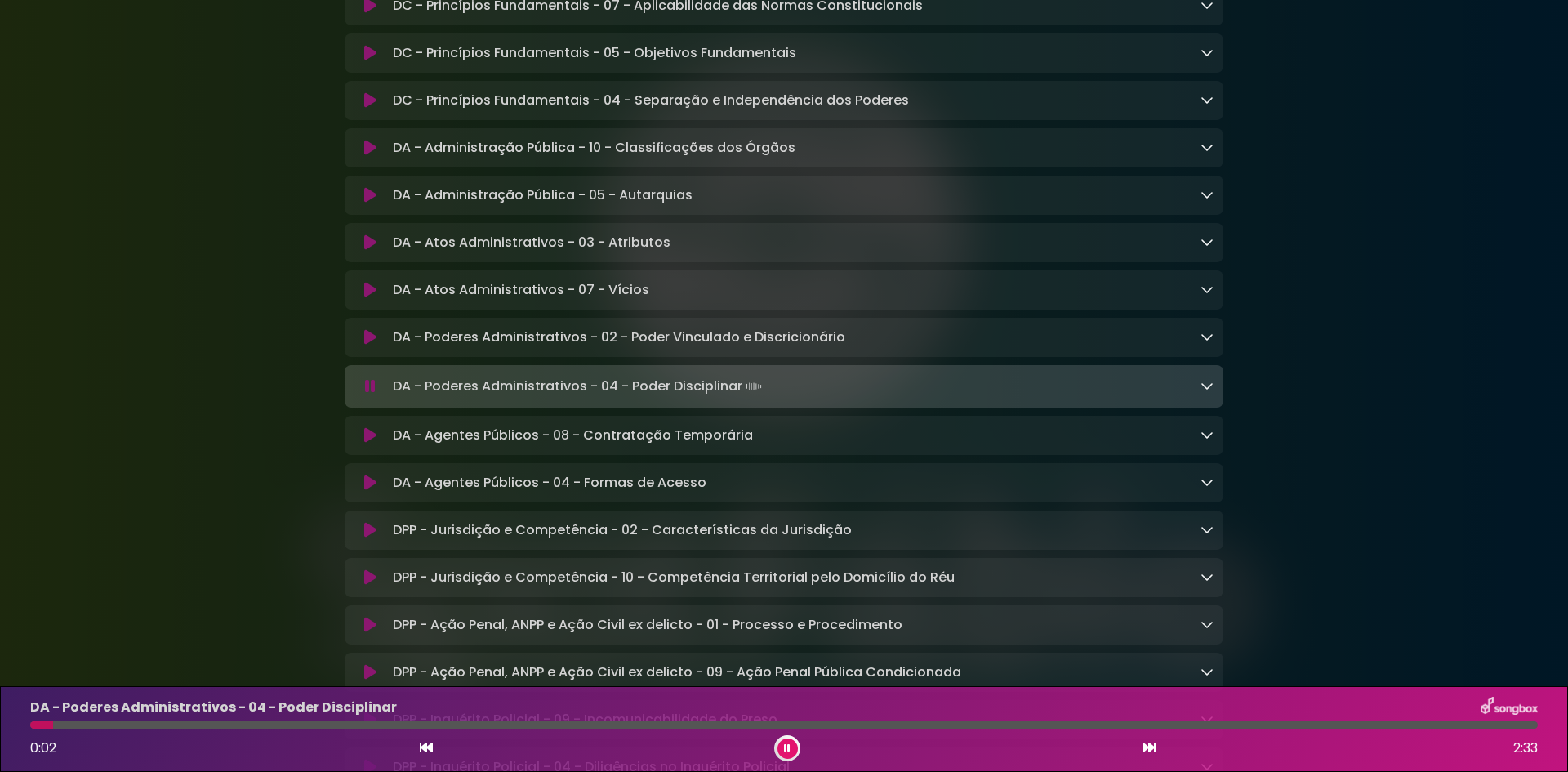
click at [1204, 392] on icon at bounding box center [1207, 385] width 13 height 13
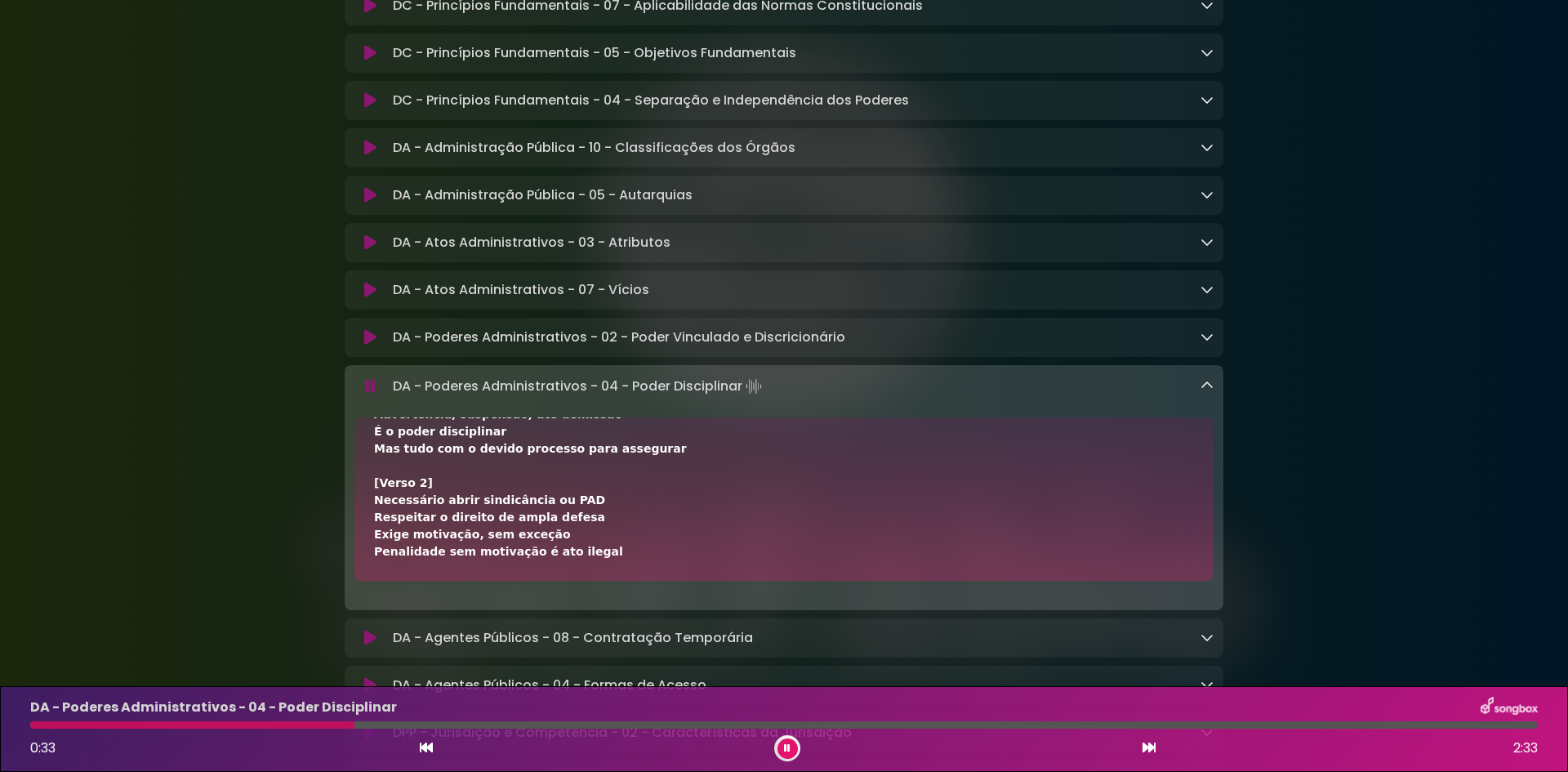
scroll to position [245, 0]
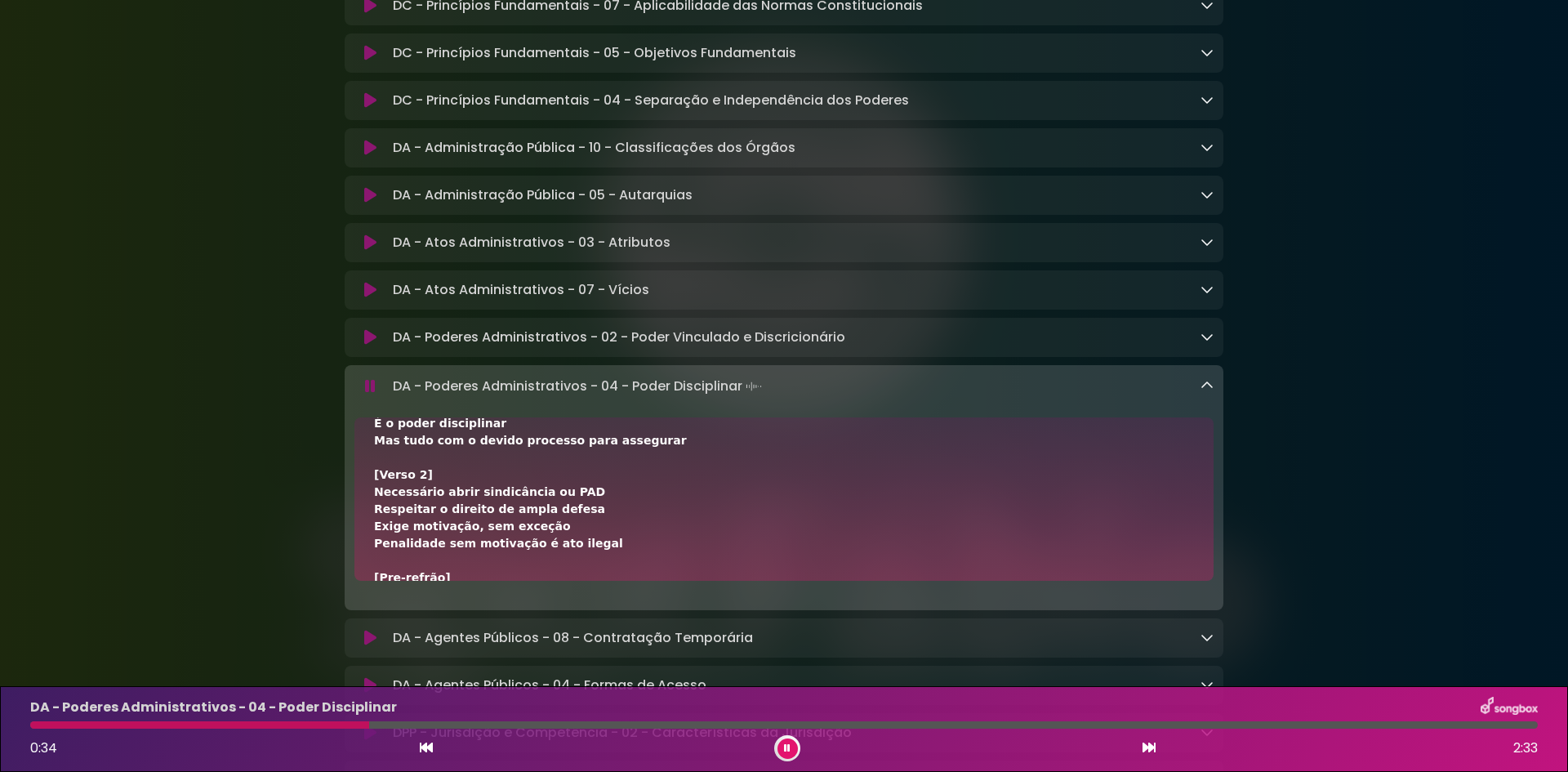
click at [1204, 392] on icon at bounding box center [1207, 385] width 13 height 13
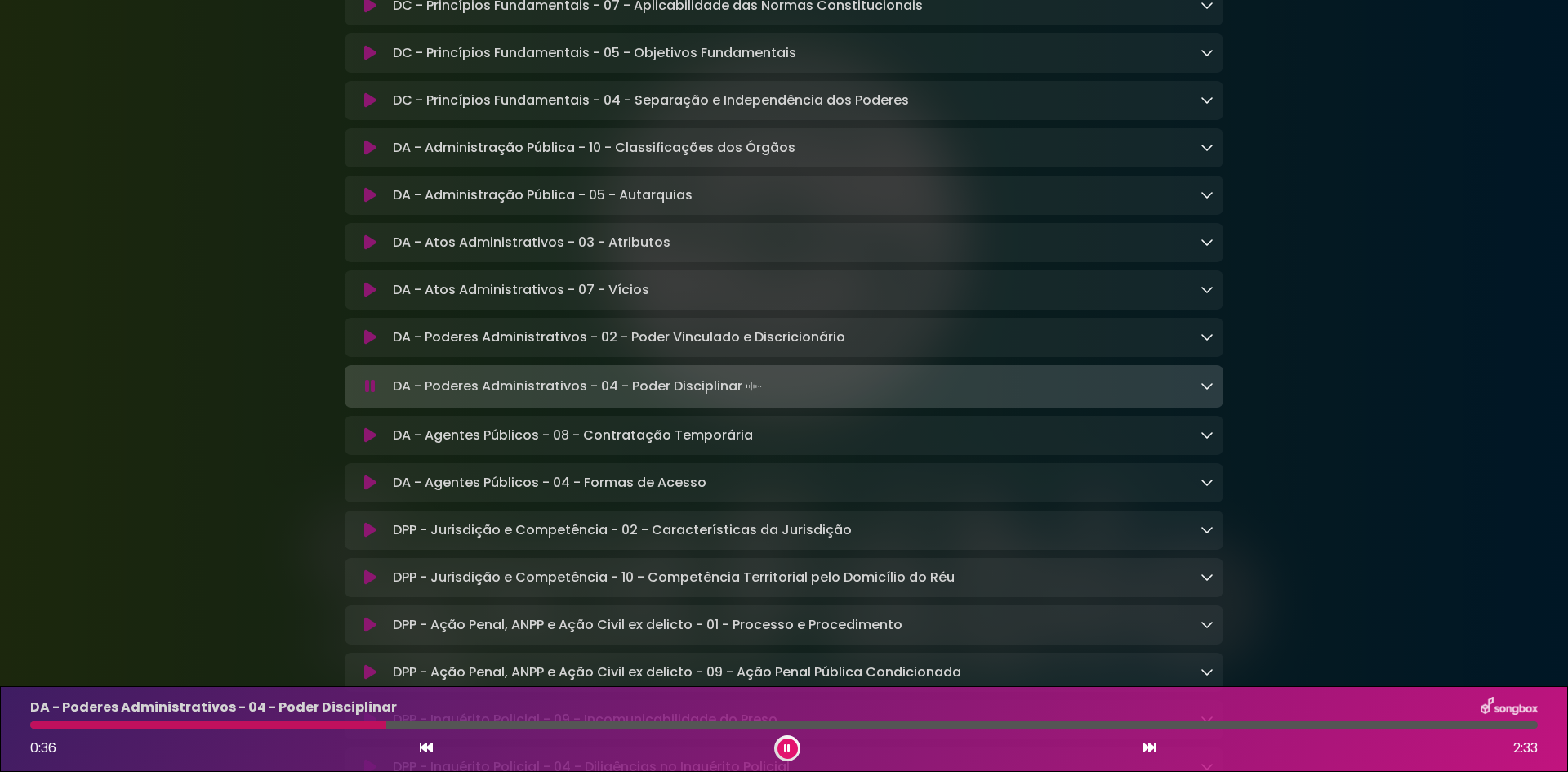
click at [1151, 750] on icon at bounding box center [1148, 747] width 13 height 13
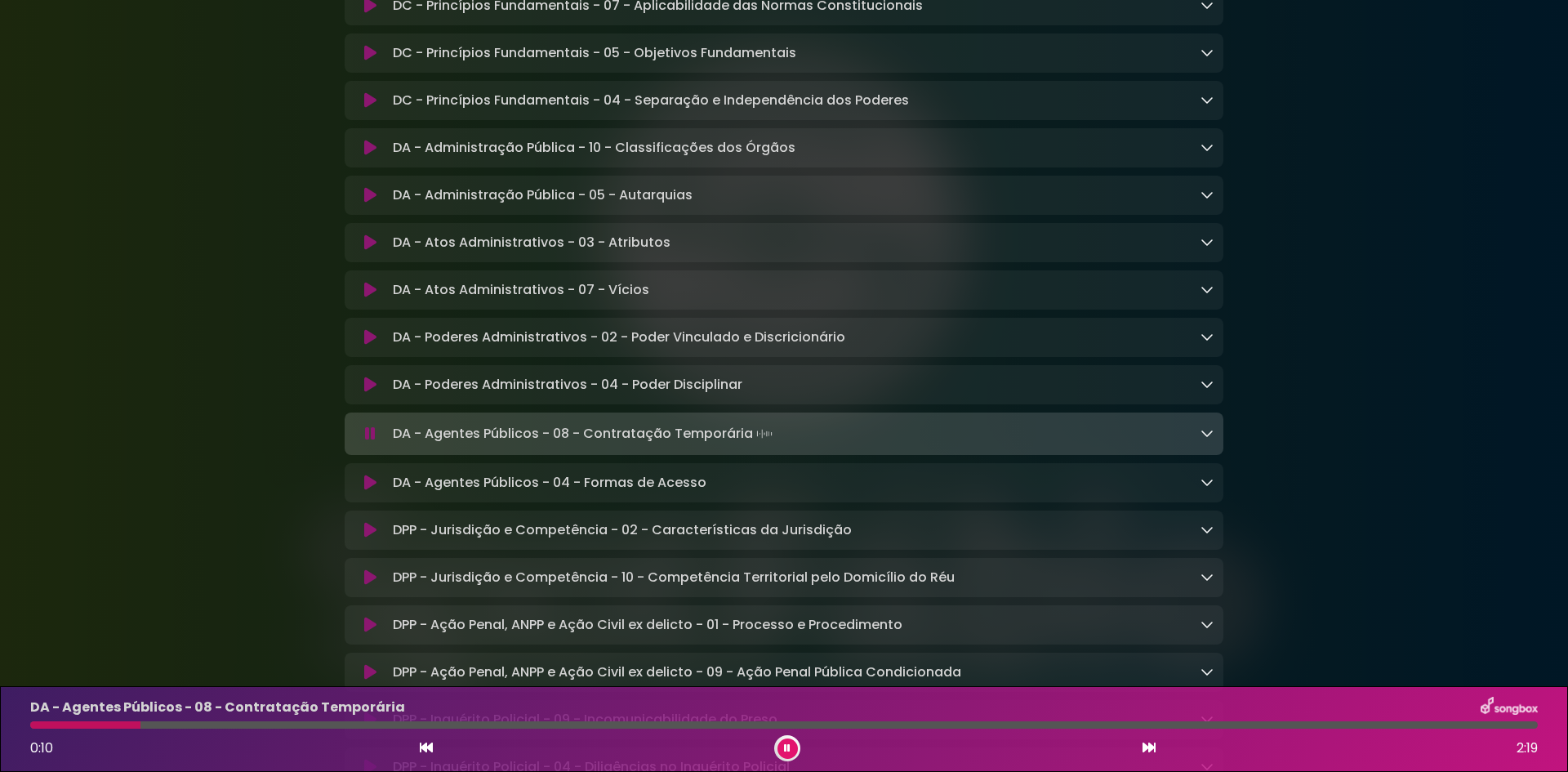
click at [1148, 747] on icon at bounding box center [1148, 747] width 13 height 13
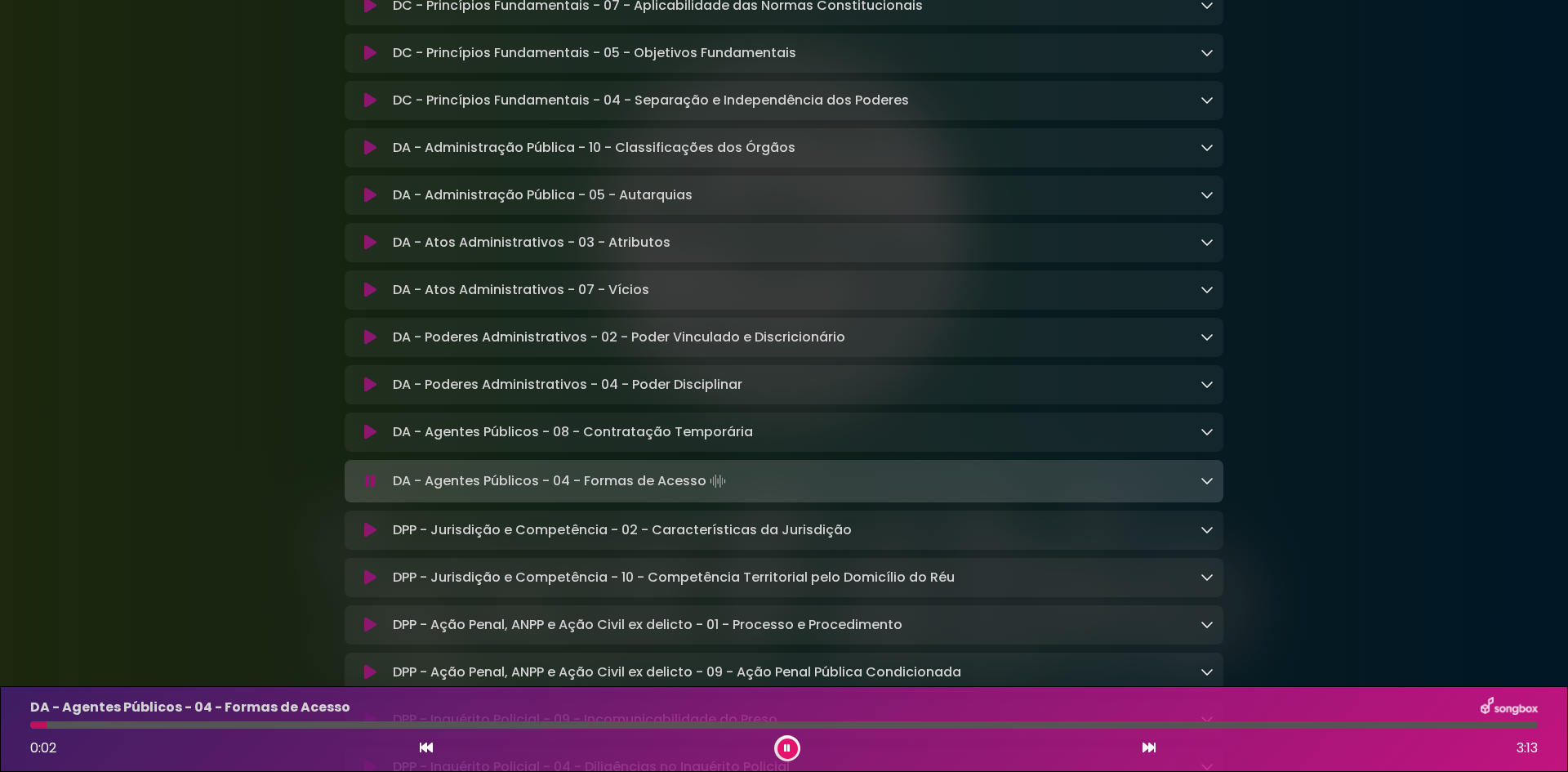
click at [1150, 745] on icon at bounding box center [1148, 747] width 13 height 13
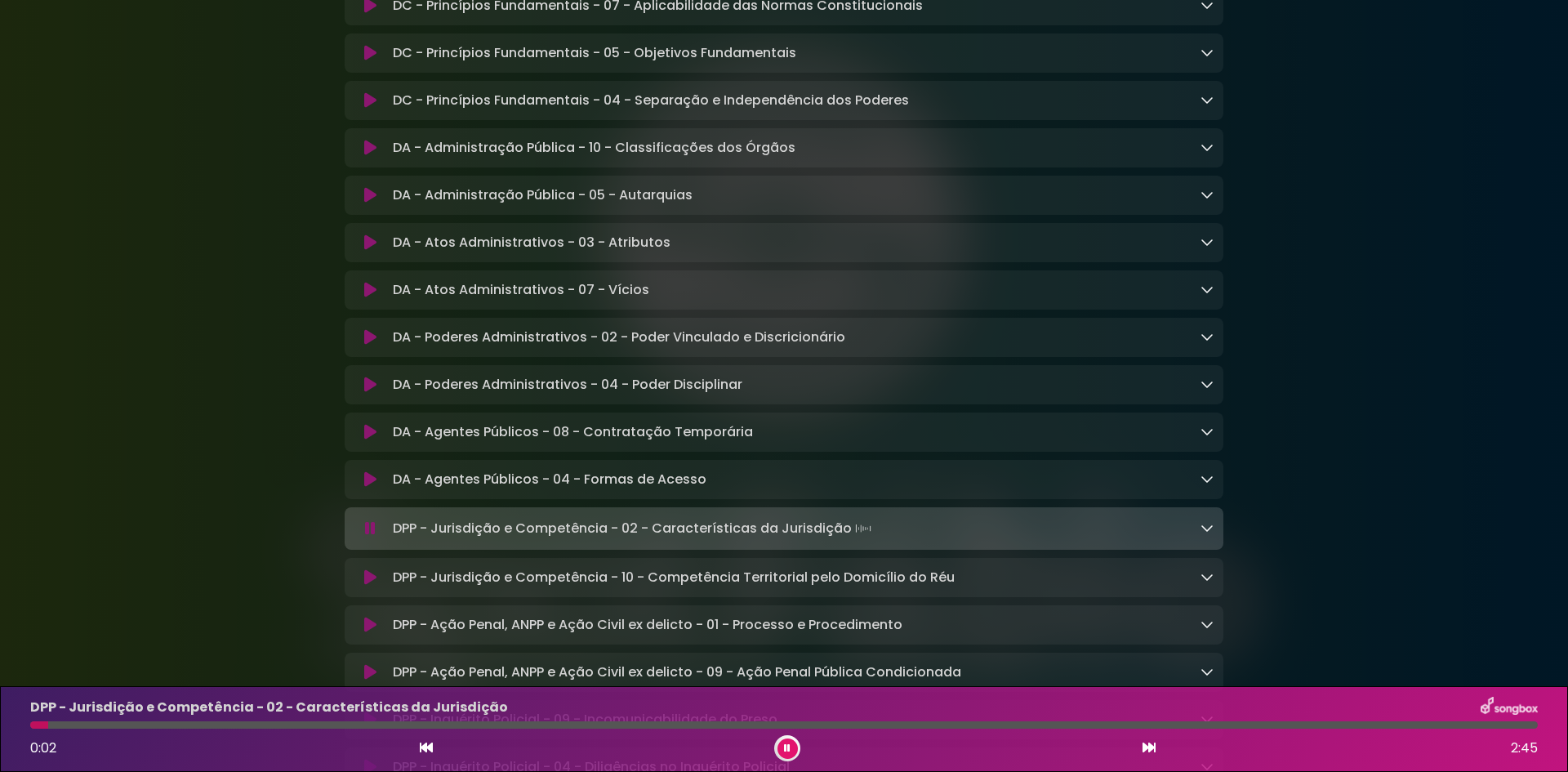
click at [1150, 749] on icon at bounding box center [1148, 747] width 13 height 13
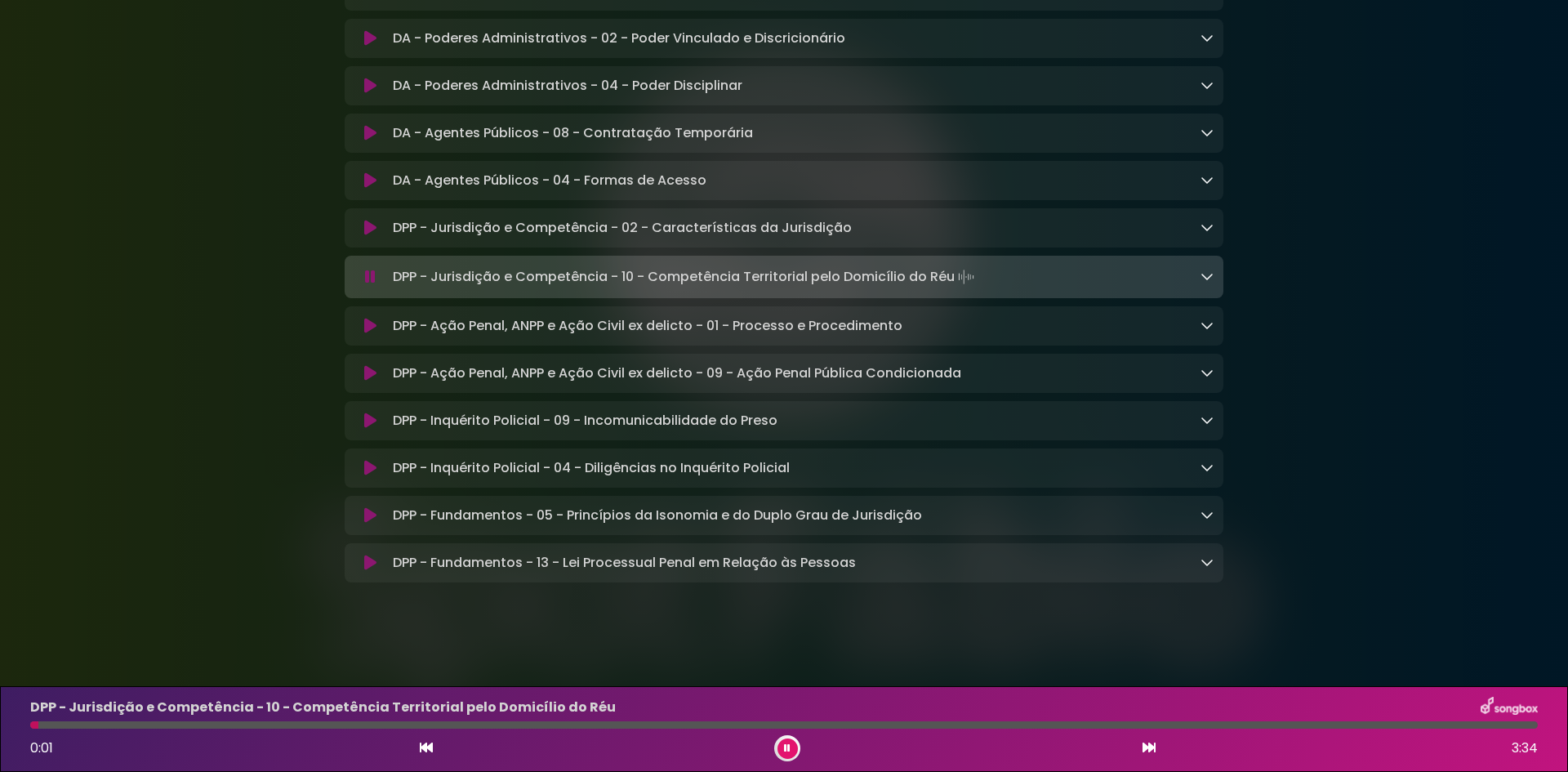
scroll to position [1716, 0]
click at [795, 756] on button at bounding box center [788, 748] width 20 height 20
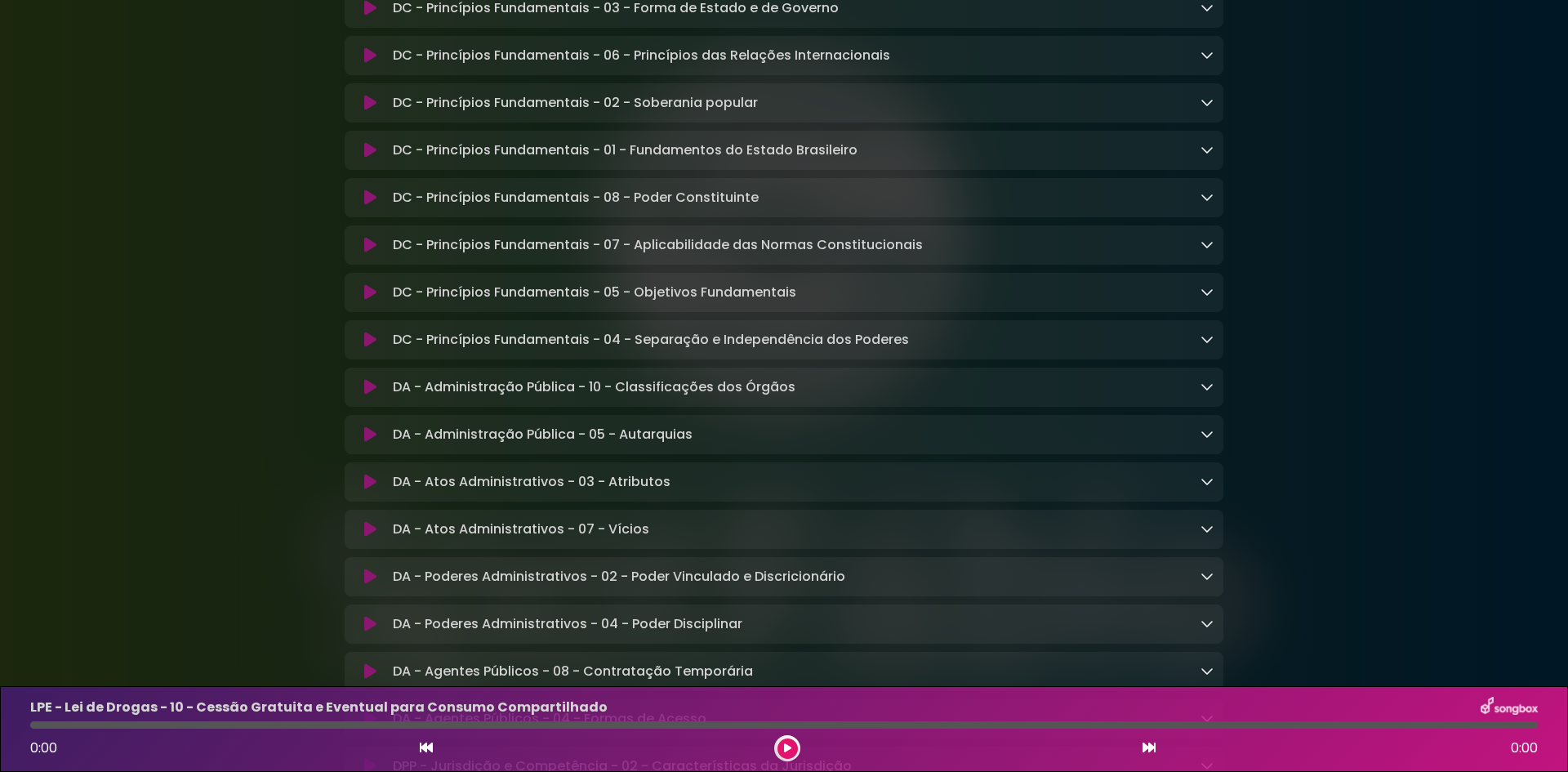
scroll to position [1143, 0]
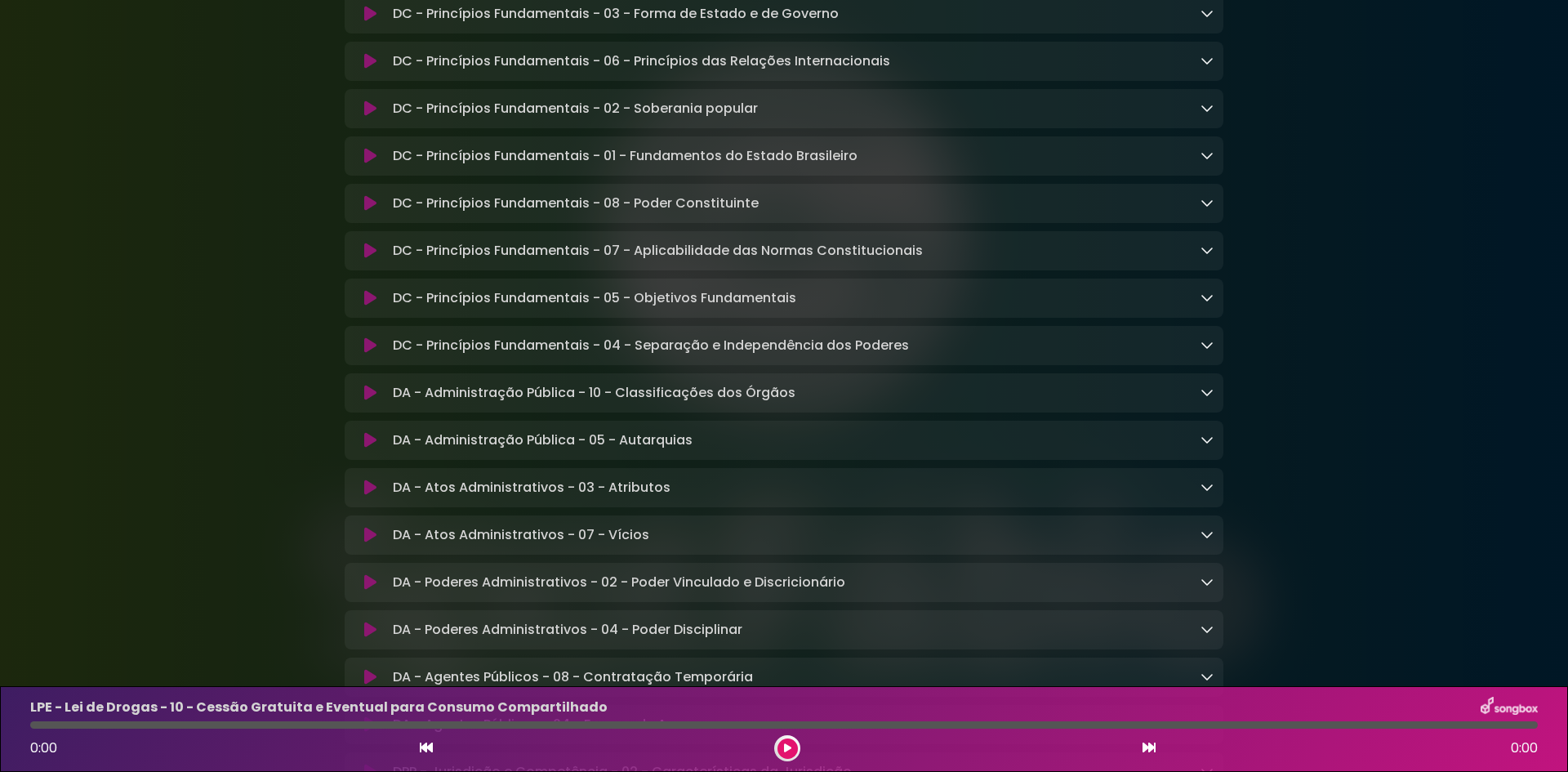
click at [369, 211] on icon at bounding box center [370, 203] width 12 height 16
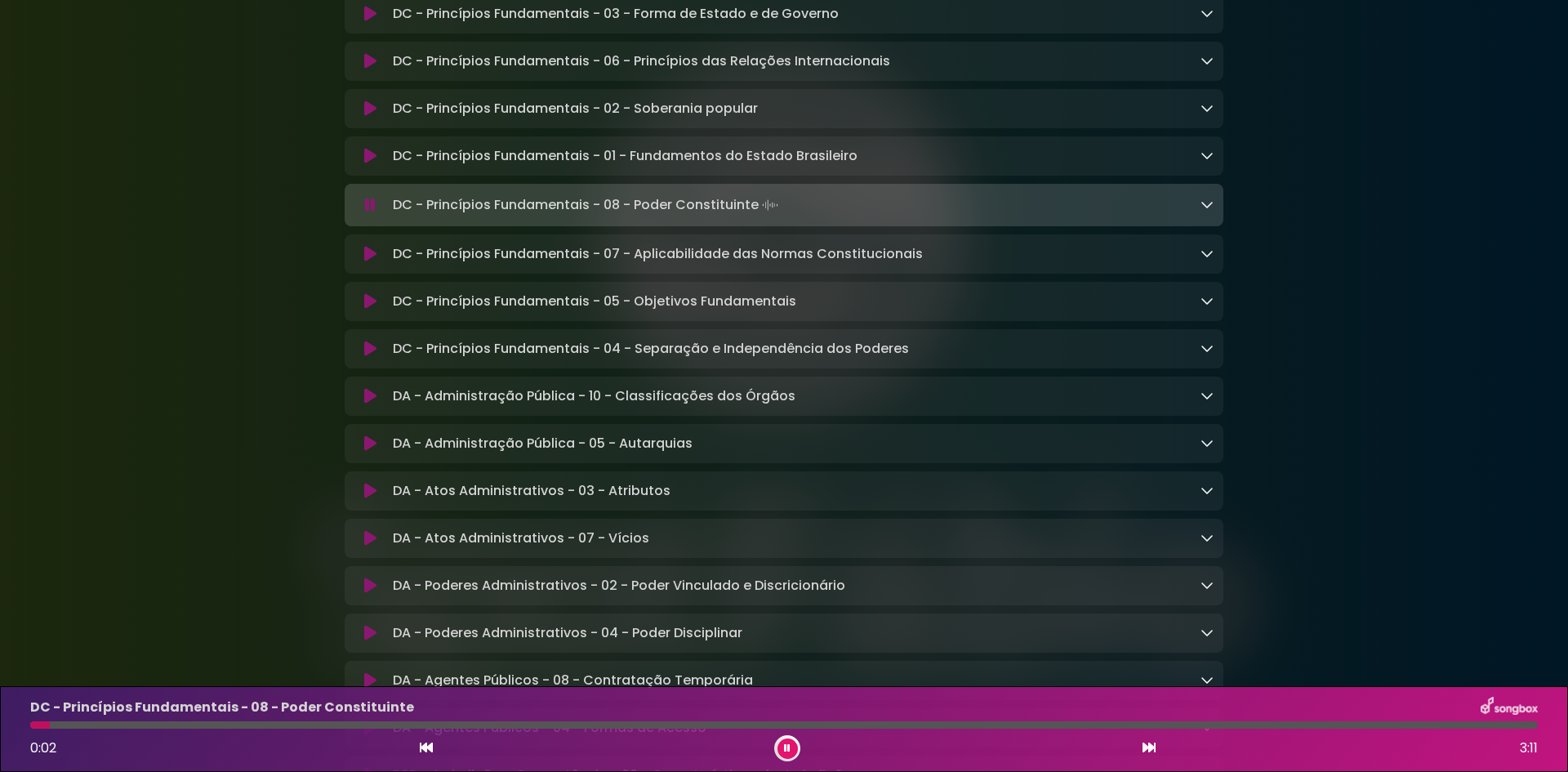
click at [368, 499] on icon at bounding box center [370, 490] width 12 height 16
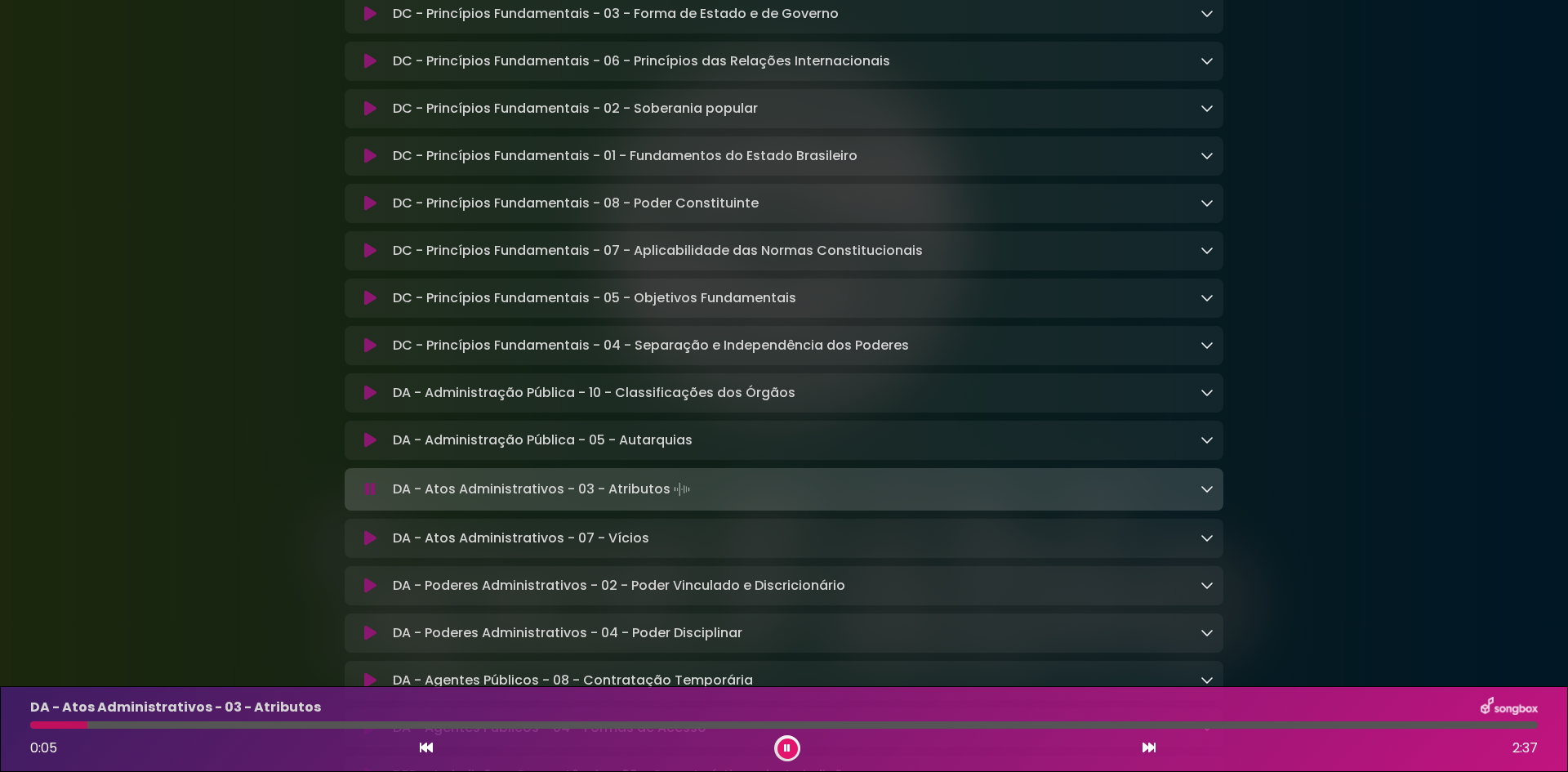
click at [364, 164] on icon at bounding box center [370, 155] width 12 height 16
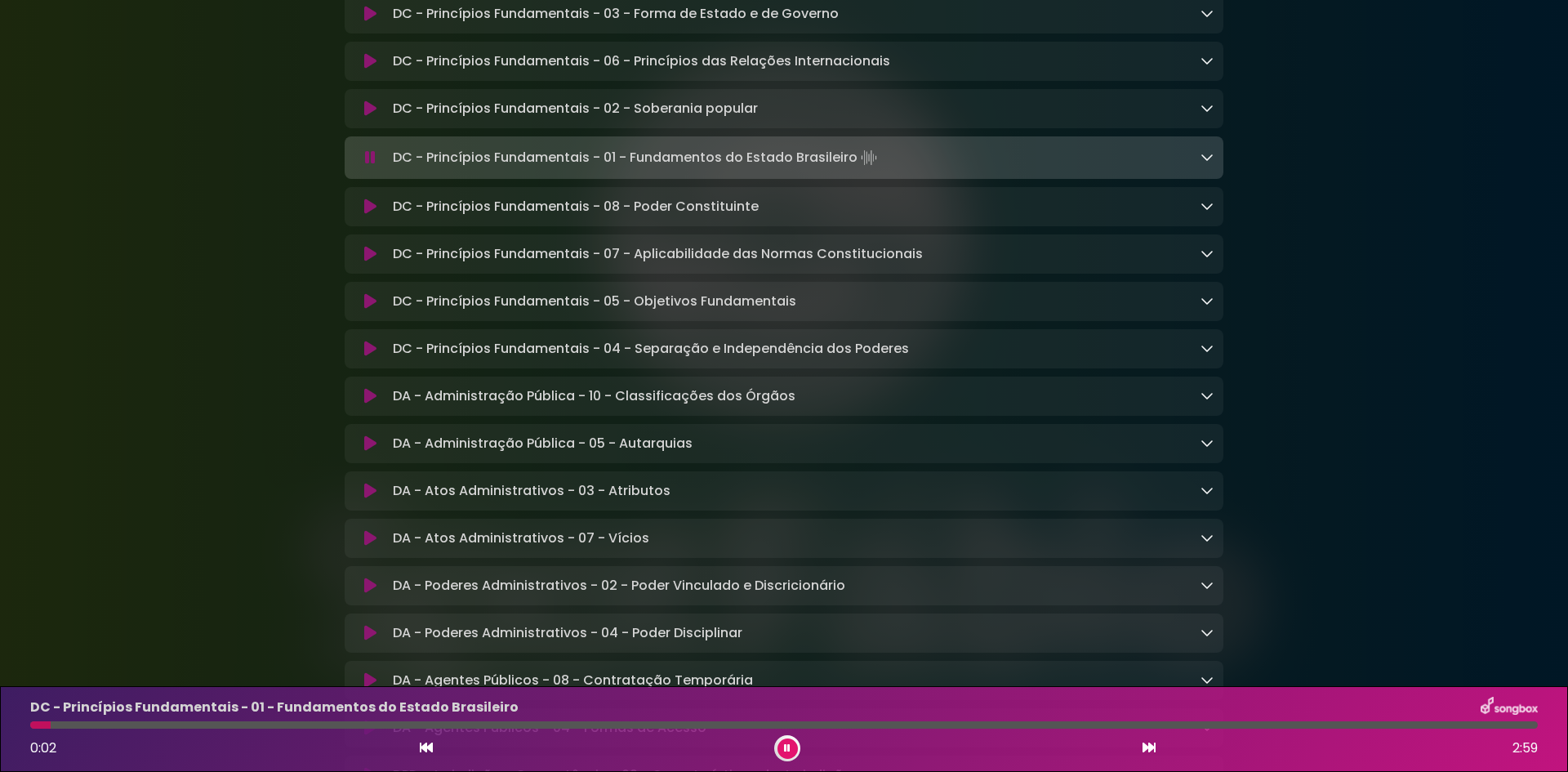
click at [139, 724] on div at bounding box center [784, 724] width 1508 height 8
click at [365, 499] on icon at bounding box center [370, 490] width 12 height 16
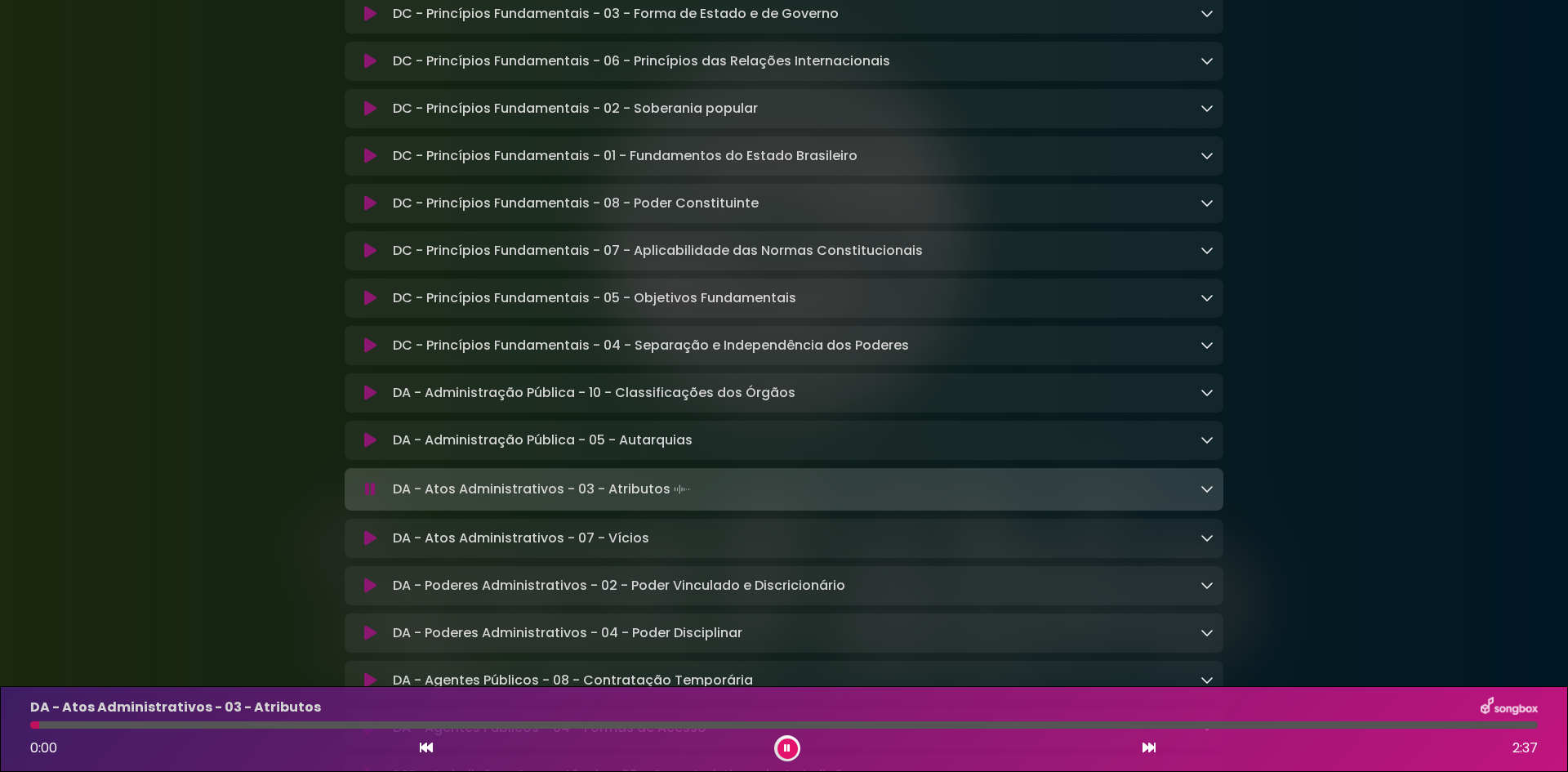
click at [275, 725] on div at bounding box center [784, 724] width 1508 height 8
click at [370, 448] on icon at bounding box center [370, 440] width 12 height 16
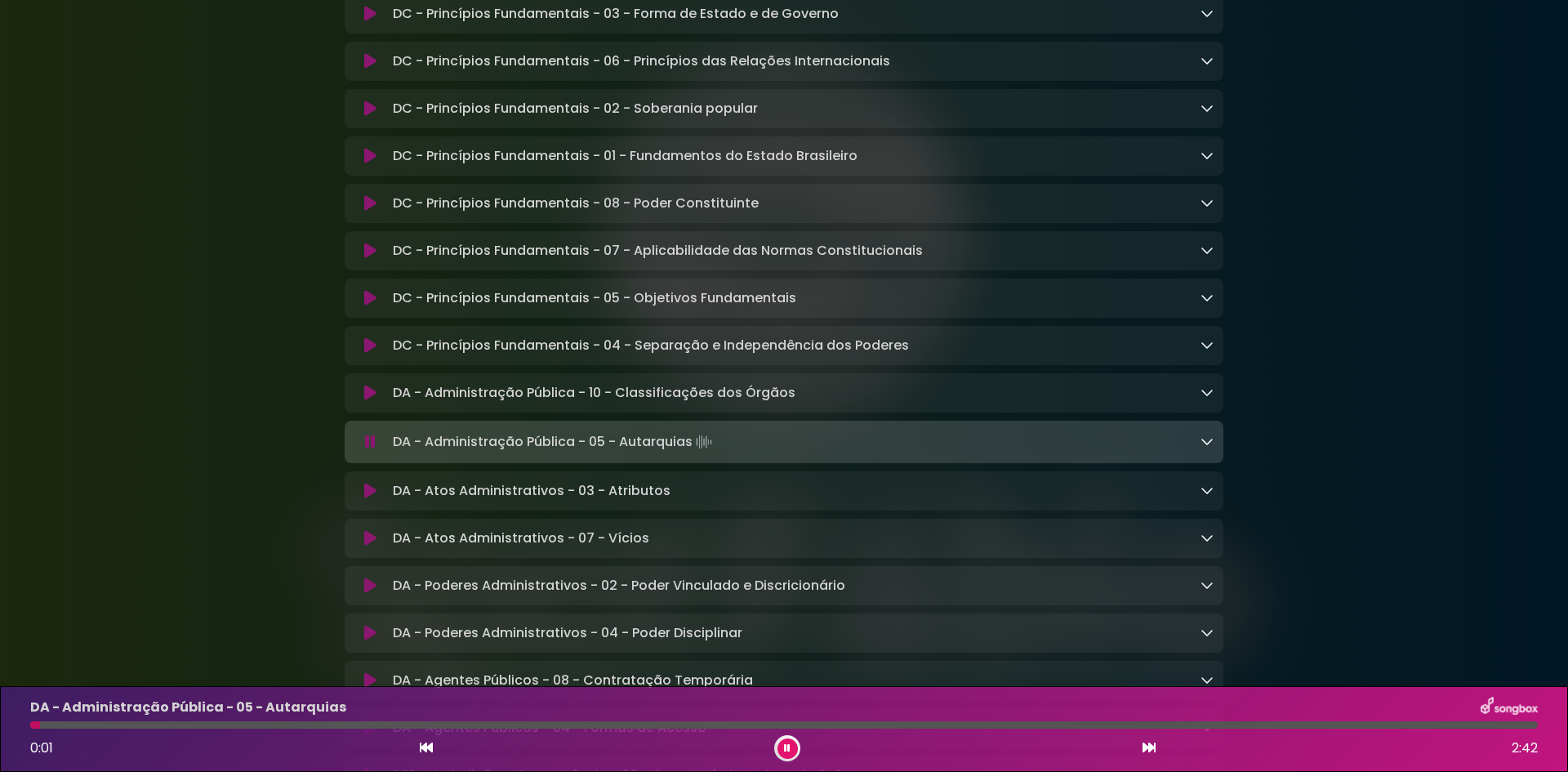
click at [545, 718] on div "DA - Administração Pública - 05 - Autarquias 0:01 2:42" at bounding box center [784, 729] width 1527 height 65
click at [551, 721] on div at bounding box center [784, 724] width 1508 height 8
click at [665, 723] on div at bounding box center [784, 724] width 1508 height 8
